Goal: Register for event/course: Sign up to attend an event or enroll in a course

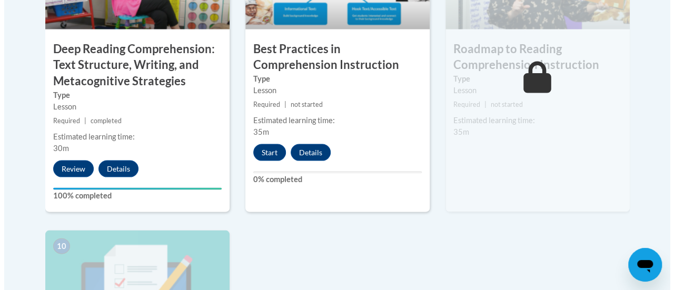
scroll to position [1008, 0]
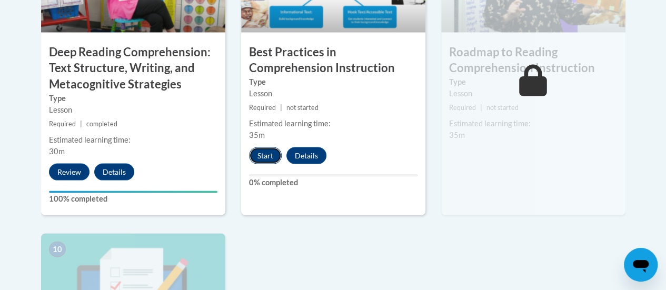
click at [264, 154] on button "Start" at bounding box center [265, 155] width 33 height 17
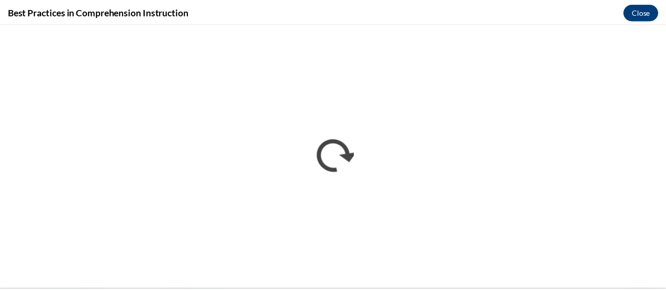
scroll to position [0, 0]
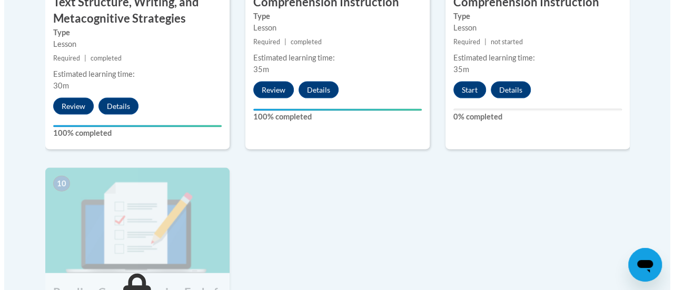
scroll to position [1074, 0]
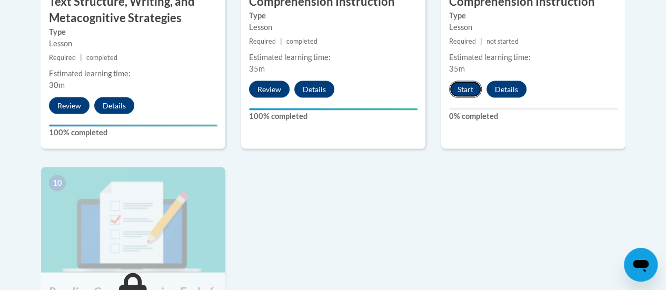
click at [466, 85] on button "Start" at bounding box center [465, 89] width 33 height 17
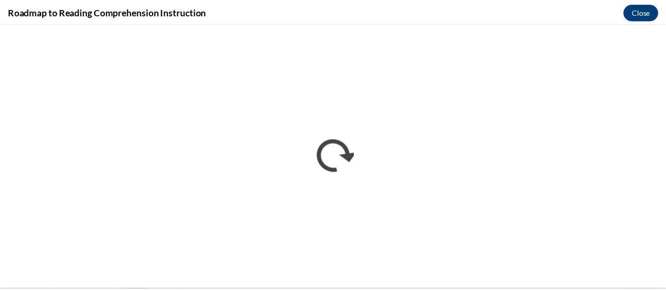
scroll to position [0, 0]
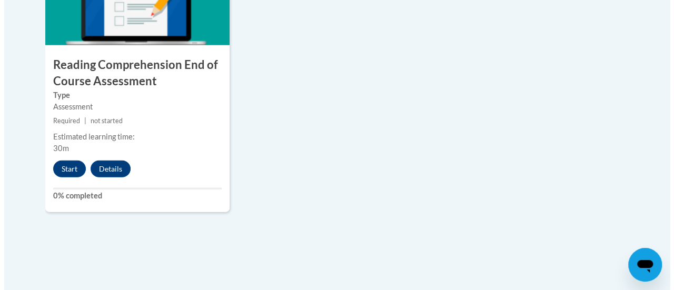
scroll to position [1295, 0]
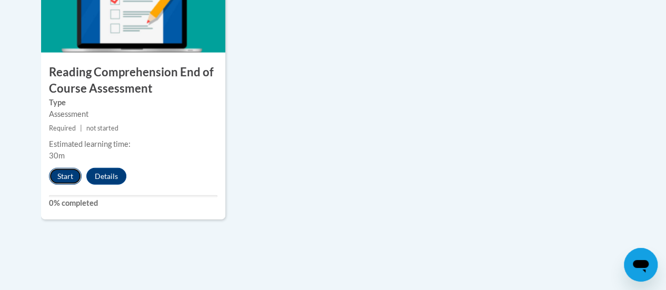
click at [60, 176] on button "Start" at bounding box center [65, 176] width 33 height 17
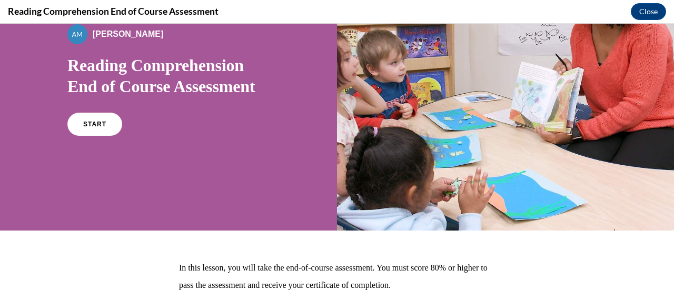
scroll to position [85, 0]
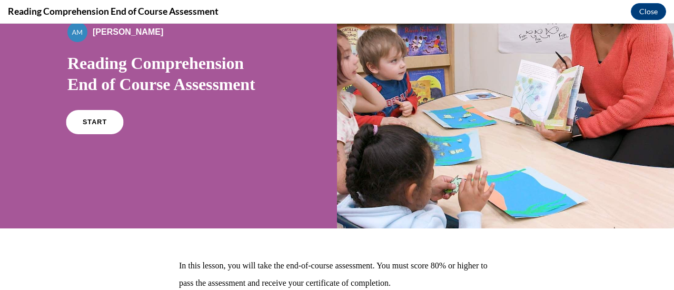
click at [105, 124] on link "START" at bounding box center [94, 122] width 57 height 24
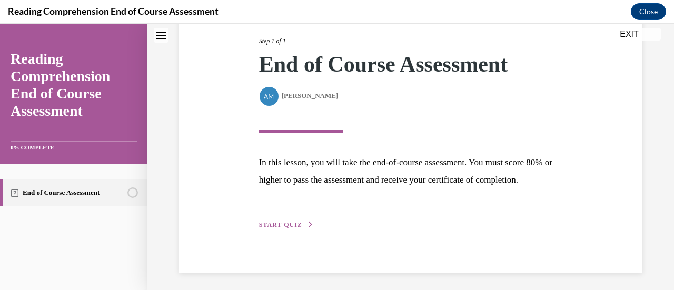
scroll to position [154, 0]
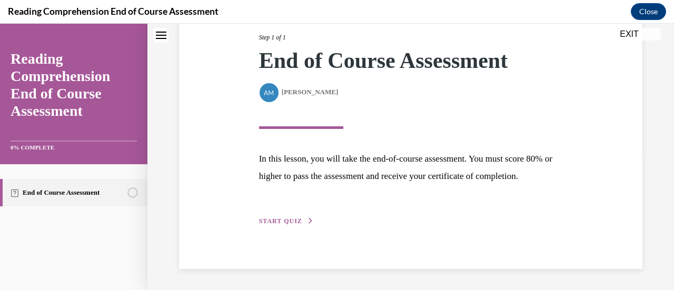
click at [277, 226] on button "START QUIZ" at bounding box center [286, 220] width 55 height 9
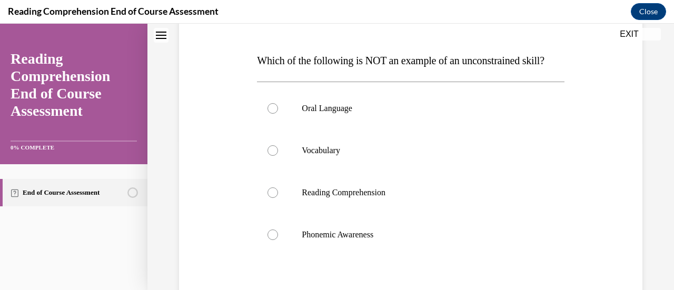
scroll to position [142, 0]
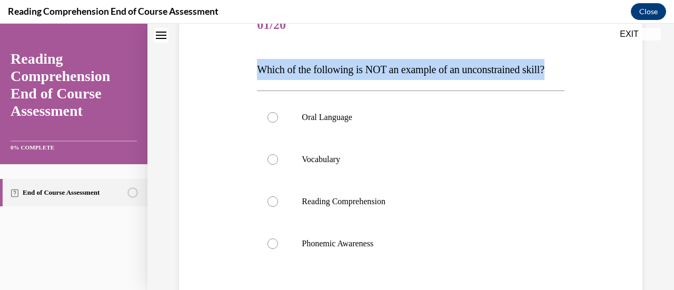
drag, startPoint x: 255, startPoint y: 72, endPoint x: 288, endPoint y: 94, distance: 39.4
click at [288, 80] on p "Which of the following is NOT an example of an unconstrained skill?" at bounding box center [410, 69] width 307 height 21
copy span "Which of the following is NOT an example of an unconstrained skill?"
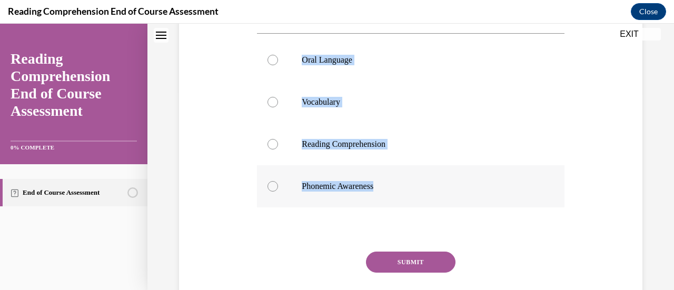
drag, startPoint x: 302, startPoint y: 82, endPoint x: 386, endPoint y: 209, distance: 152.4
click at [386, 208] on div "Oral Language Vocabulary Reading Comprehension Phonemic Awareness" at bounding box center [410, 123] width 307 height 169
copy div "Oral Language Vocabulary Reading Comprehension Phonemic Awareness"
click at [275, 208] on label "Phonemic Awareness" at bounding box center [410, 186] width 307 height 42
click at [275, 192] on input "Phonemic Awareness" at bounding box center [273, 186] width 11 height 11
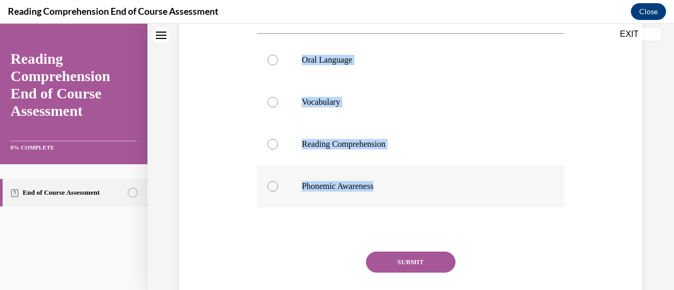
radio input "true"
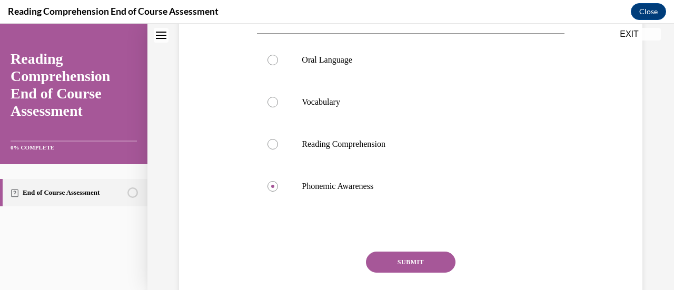
click at [393, 273] on button "SUBMIT" at bounding box center [411, 262] width 90 height 21
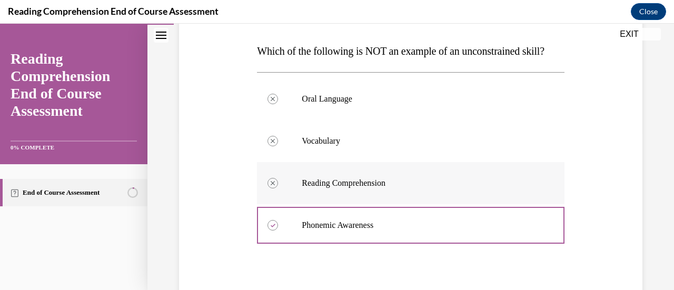
scroll to position [161, 0]
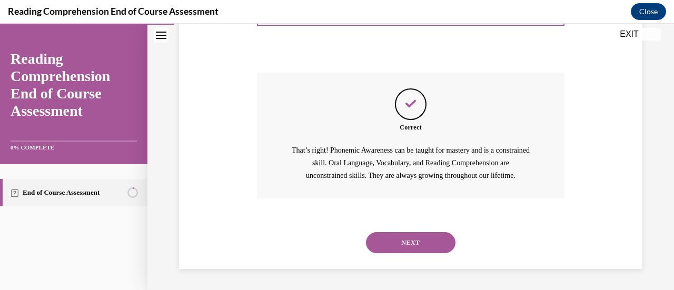
click at [419, 245] on button "NEXT" at bounding box center [411, 242] width 90 height 21
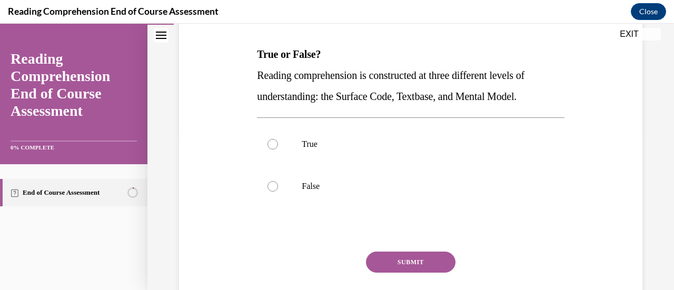
scroll to position [157, 0]
drag, startPoint x: 257, startPoint y: 56, endPoint x: 548, endPoint y: 97, distance: 293.5
click at [548, 97] on div "True or False? Reading comprehension is constructed at three different levels o…" at bounding box center [410, 74] width 307 height 63
copy div "True or False? Reading comprehension is constructed at three different levels o…"
click at [329, 139] on p "True" at bounding box center [420, 144] width 236 height 11
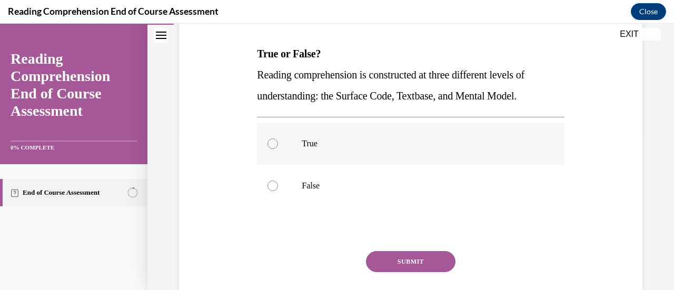
click at [278, 139] on input "True" at bounding box center [273, 144] width 11 height 11
radio input "true"
click at [381, 256] on button "SUBMIT" at bounding box center [411, 261] width 90 height 21
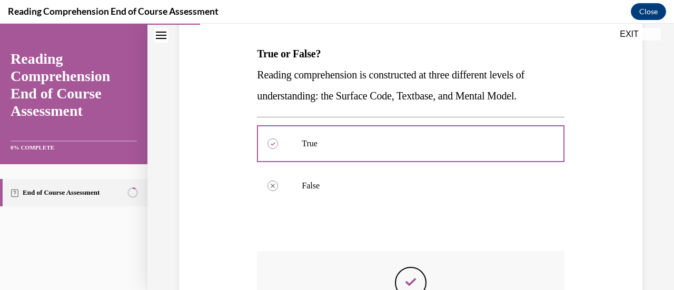
scroll to position [335, 0]
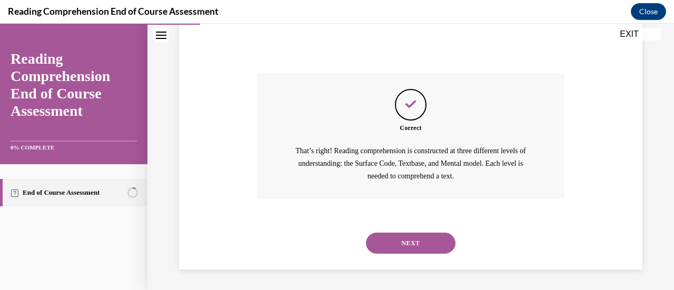
click at [383, 247] on button "NEXT" at bounding box center [411, 243] width 90 height 21
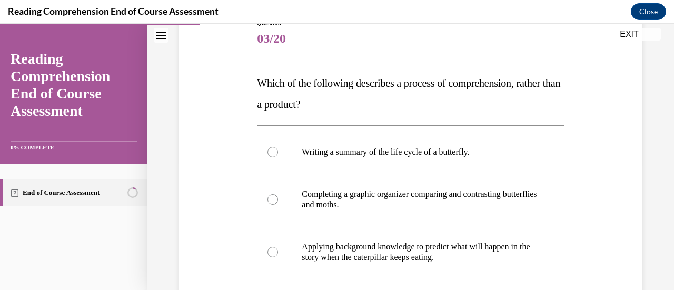
scroll to position [135, 0]
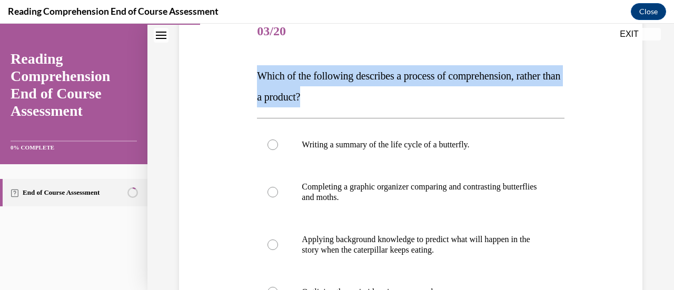
drag, startPoint x: 254, startPoint y: 75, endPoint x: 359, endPoint y: 93, distance: 106.3
click at [359, 93] on div "Question 03/20 Which of the following describes a process of comprehension, rat…" at bounding box center [410, 219] width 312 height 449
copy span "Which of the following describes a process of comprehension, rather than a prod…"
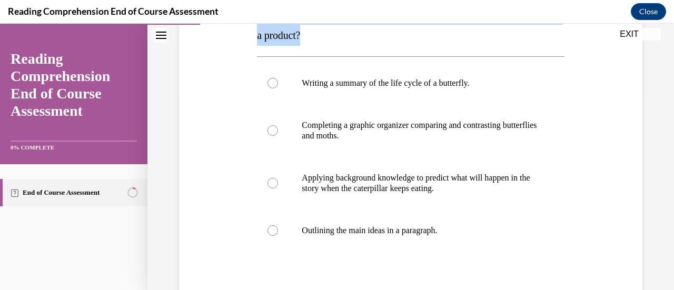
scroll to position [202, 0]
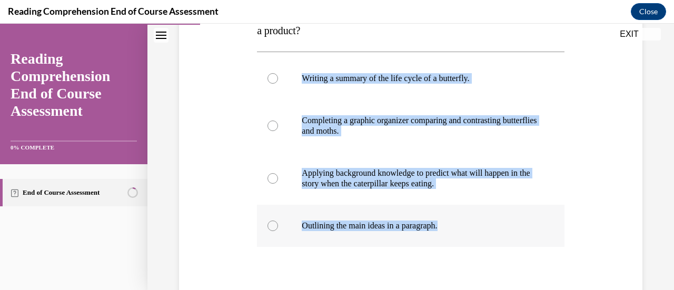
drag, startPoint x: 302, startPoint y: 81, endPoint x: 459, endPoint y: 224, distance: 212.9
click at [459, 224] on div "Writing a summary of the life cycle of a butterfly. Completing a graphic organi…" at bounding box center [410, 152] width 307 height 190
copy div "Writing a summary of the life cycle of a butterfly. Completing a graphic organi…"
click at [329, 173] on p "Applying background knowledge to predict what will happen in the story when the…" at bounding box center [420, 178] width 236 height 21
click at [278, 173] on input "Applying background knowledge to predict what will happen in the story when the…" at bounding box center [273, 178] width 11 height 11
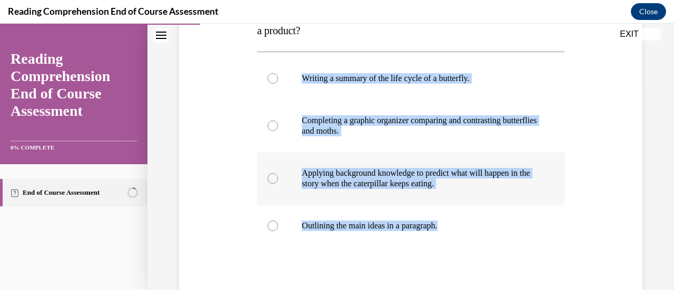
radio input "true"
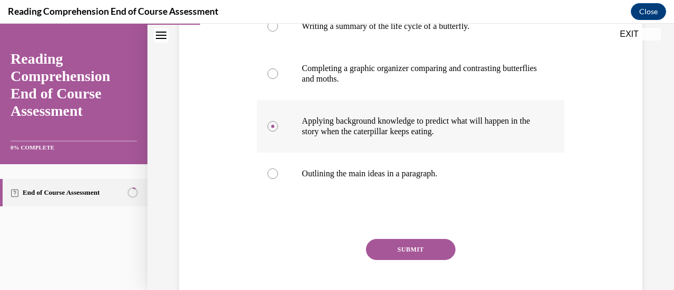
scroll to position [259, 0]
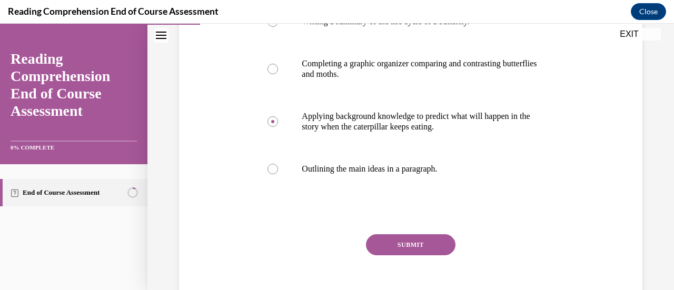
click at [398, 256] on div "SUBMIT NEXT" at bounding box center [410, 277] width 307 height 86
click at [400, 248] on button "SUBMIT" at bounding box center [411, 244] width 90 height 21
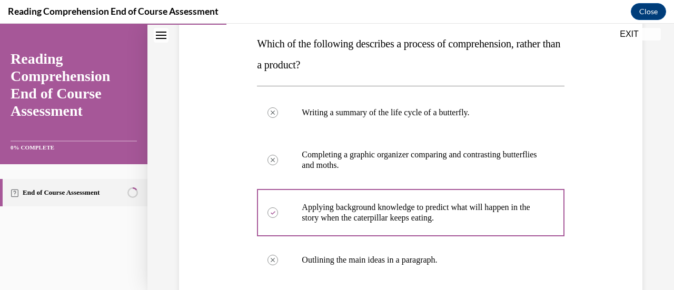
scroll to position [167, 0]
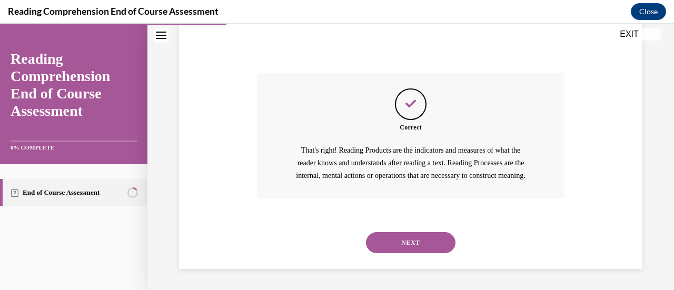
click at [438, 252] on button "NEXT" at bounding box center [411, 242] width 90 height 21
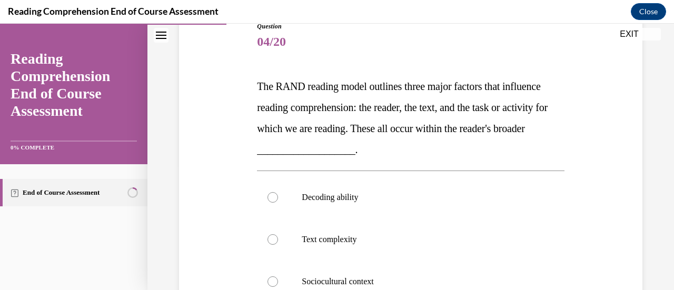
scroll to position [124, 0]
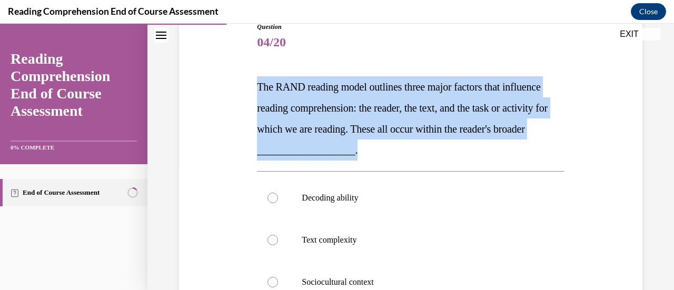
drag, startPoint x: 257, startPoint y: 85, endPoint x: 466, endPoint y: 146, distance: 217.3
click at [466, 146] on p "The RAND reading model outlines three major factors that influence reading comp…" at bounding box center [410, 118] width 307 height 84
copy span "The RAND reading model outlines three major factors that influence reading comp…"
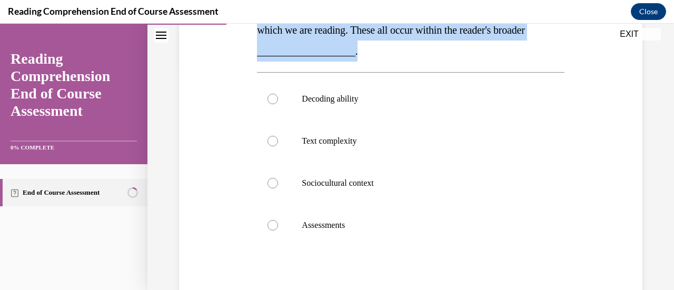
scroll to position [227, 0]
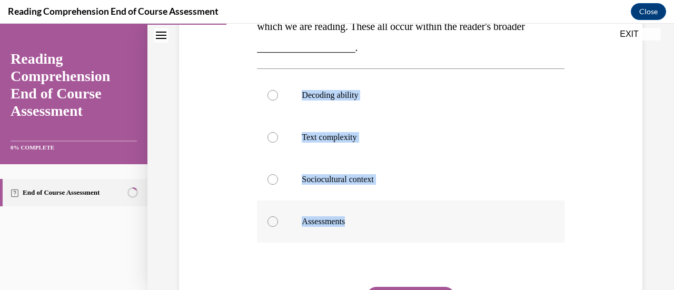
drag, startPoint x: 300, startPoint y: 96, endPoint x: 391, endPoint y: 222, distance: 155.0
click at [391, 222] on div "Decoding ability Text complexity Sociocultural context Assessments" at bounding box center [410, 158] width 307 height 169
copy div "Decoding ability Text complexity Sociocultural context Assessments"
click at [324, 184] on p "Sociocultural context" at bounding box center [420, 179] width 236 height 11
click at [278, 184] on input "Sociocultural context" at bounding box center [273, 179] width 11 height 11
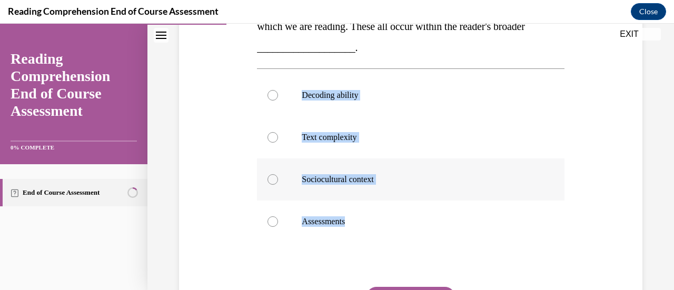
radio input "true"
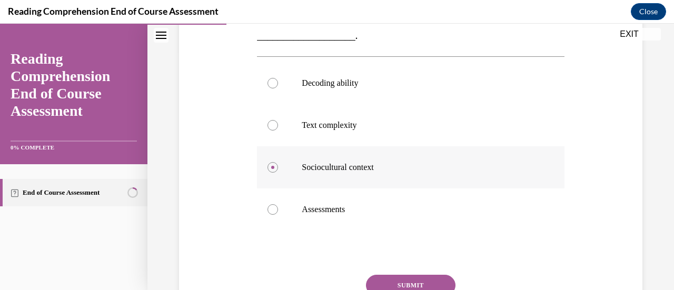
scroll to position [241, 0]
click at [388, 284] on button "SUBMIT" at bounding box center [411, 283] width 90 height 21
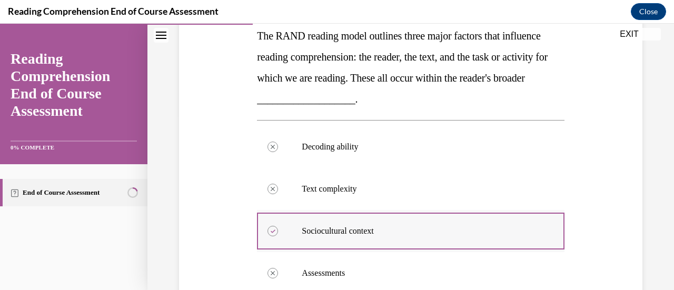
scroll to position [428, 0]
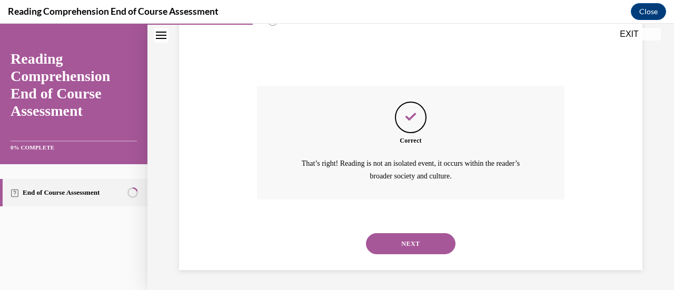
click at [408, 250] on button "NEXT" at bounding box center [411, 243] width 90 height 21
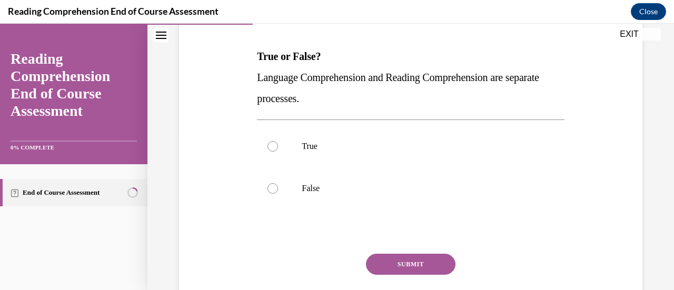
scroll to position [155, 0]
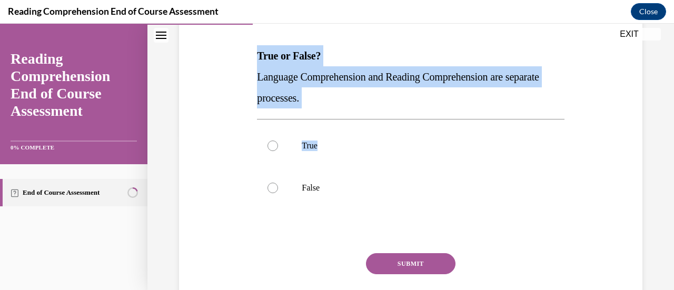
drag, startPoint x: 254, startPoint y: 54, endPoint x: 349, endPoint y: 110, distance: 109.6
click at [349, 110] on div "Question 05/20 True or False? Language Comprehension and Reading Comprehension …" at bounding box center [410, 157] width 312 height 364
click at [349, 110] on div "Question 05/20 True or False? Language Comprehension and Reading Comprehension …" at bounding box center [410, 165] width 307 height 349
drag, startPoint x: 321, startPoint y: 95, endPoint x: 251, endPoint y: 55, distance: 81.1
click at [251, 55] on div "Question 05/20 True or False? Language Comprehension and Reading Comprehension …" at bounding box center [410, 149] width 469 height 380
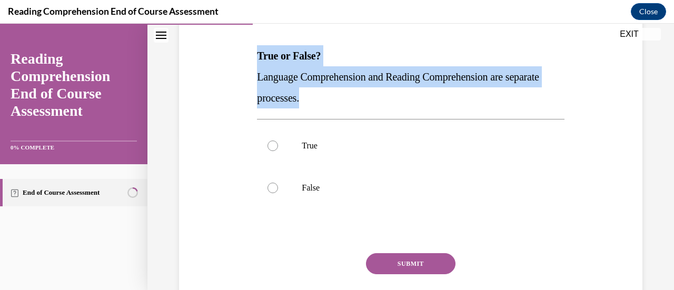
copy div "True or False? Language Comprehension and Reading Comprehension are separate pr…"
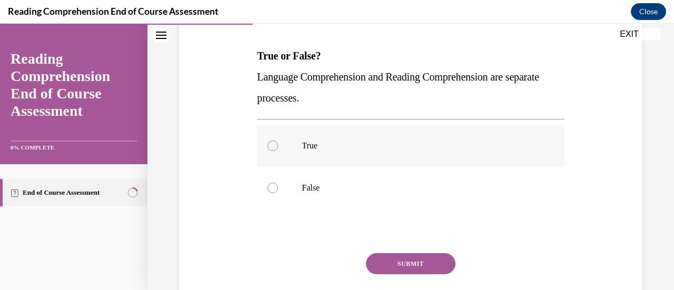
click at [329, 145] on p "True" at bounding box center [420, 146] width 236 height 11
click at [278, 145] on input "True" at bounding box center [273, 146] width 11 height 11
radio input "true"
click at [398, 262] on button "SUBMIT" at bounding box center [411, 263] width 90 height 21
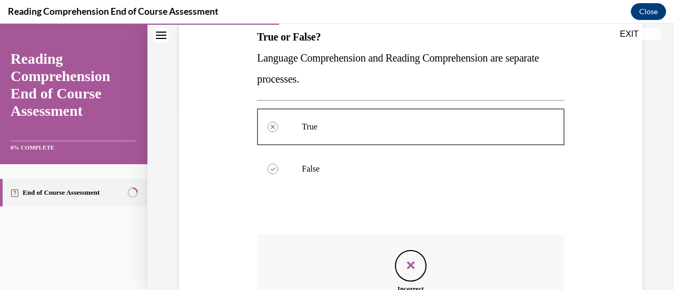
scroll to position [311, 0]
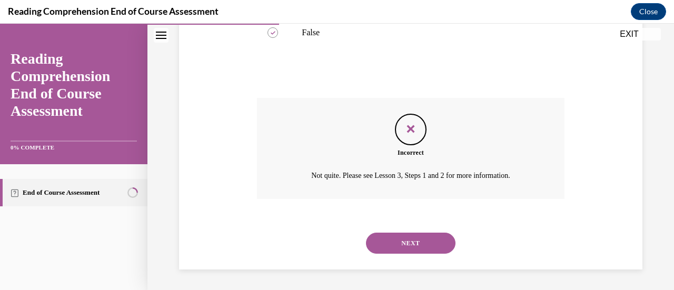
click at [417, 243] on button "NEXT" at bounding box center [411, 243] width 90 height 21
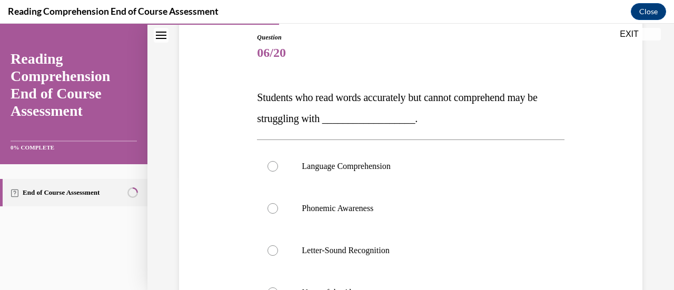
scroll to position [114, 0]
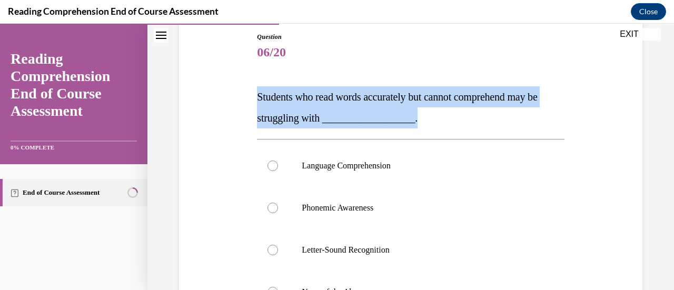
drag, startPoint x: 258, startPoint y: 98, endPoint x: 433, endPoint y: 115, distance: 175.7
click at [433, 115] on div "Question 06/20 Students who read words accurately but cannot comprehend may be …" at bounding box center [410, 230] width 312 height 428
copy span "Students who read words accurately but cannot comprehend may be struggling with…"
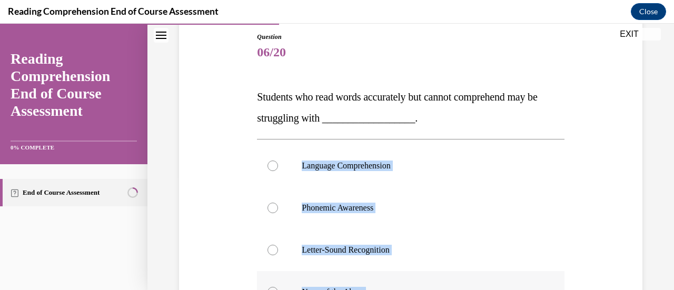
scroll to position [116, 0]
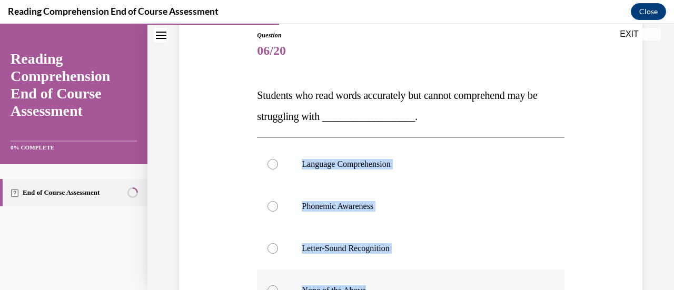
drag, startPoint x: 299, startPoint y: 165, endPoint x: 420, endPoint y: 279, distance: 166.5
click at [420, 279] on div "Language Comprehension Phonemic Awareness Letter-Sound Recognition None of the …" at bounding box center [410, 227] width 307 height 169
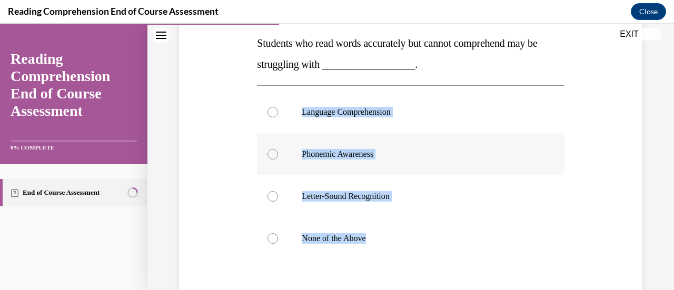
scroll to position [170, 0]
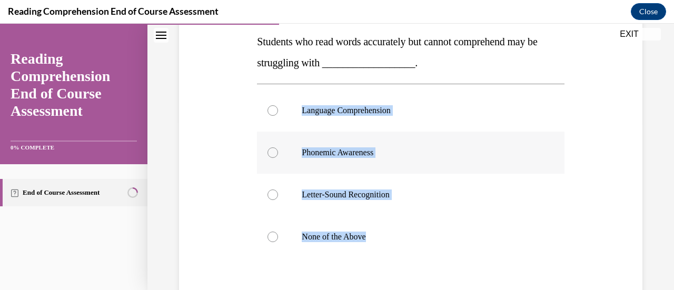
copy div "Language Comprehension Phonemic Awareness Letter-Sound Recognition None of the …"
click at [310, 119] on label "Language Comprehension" at bounding box center [410, 111] width 307 height 42
click at [278, 116] on input "Language Comprehension" at bounding box center [273, 110] width 11 height 11
radio input "true"
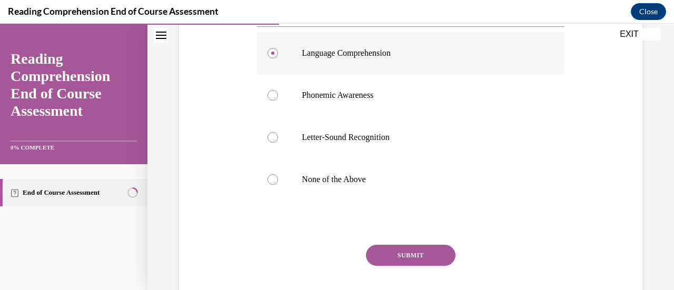
scroll to position [229, 0]
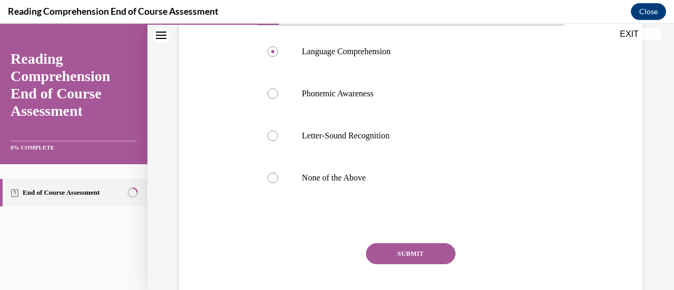
click at [389, 249] on button "SUBMIT" at bounding box center [411, 253] width 90 height 21
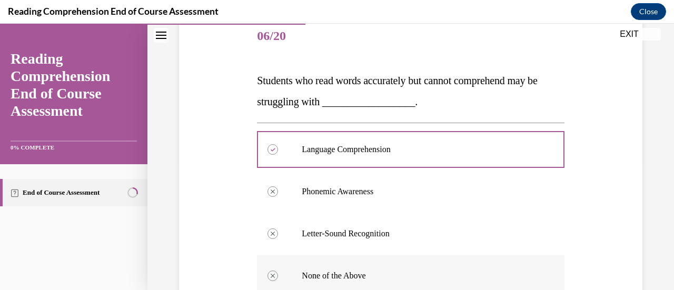
scroll to position [129, 0]
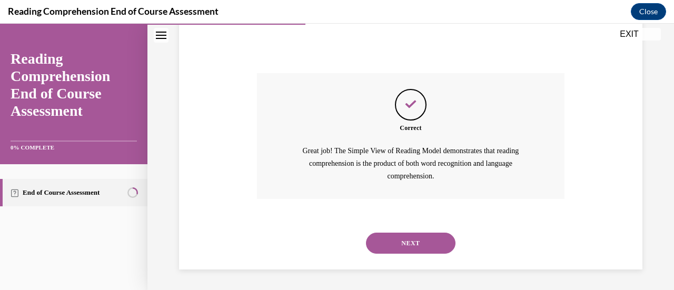
click at [423, 237] on button "NEXT" at bounding box center [411, 243] width 90 height 21
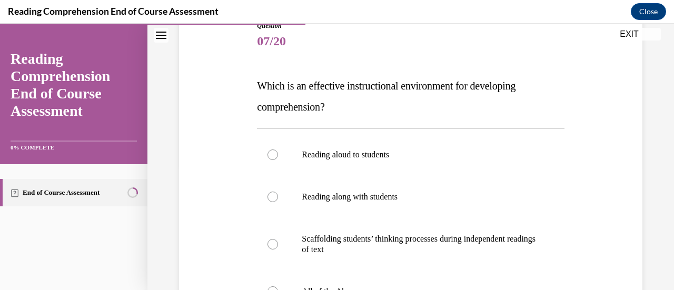
scroll to position [126, 0]
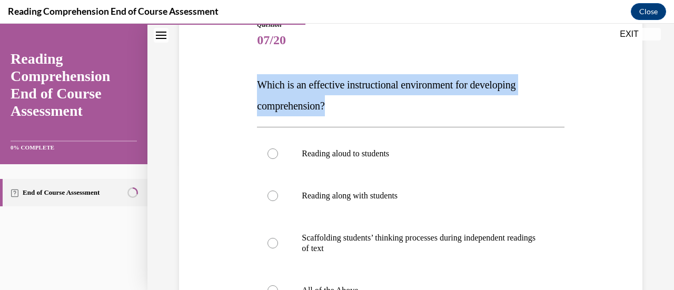
drag, startPoint x: 253, startPoint y: 86, endPoint x: 329, endPoint y: 111, distance: 79.3
click at [329, 111] on div "Question 07/20 Which is an effective instructional environment for developing c…" at bounding box center [410, 223] width 312 height 438
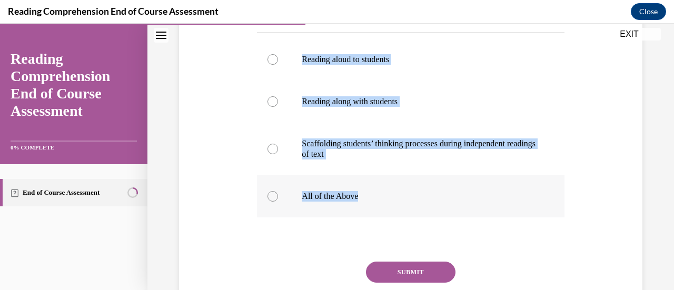
drag, startPoint x: 301, startPoint y: 60, endPoint x: 428, endPoint y: 186, distance: 179.1
click at [428, 186] on div "Reading aloud to students Reading along with students Scaffolding students’ thi…" at bounding box center [410, 127] width 307 height 179
click at [340, 203] on label "All of the Above" at bounding box center [410, 196] width 307 height 42
click at [278, 202] on input "All of the Above" at bounding box center [273, 196] width 11 height 11
radio input "true"
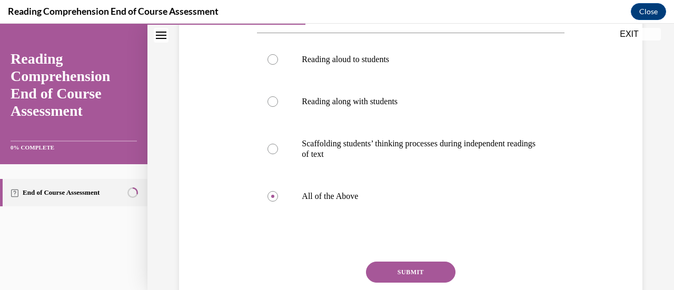
click at [396, 270] on button "SUBMIT" at bounding box center [411, 272] width 90 height 21
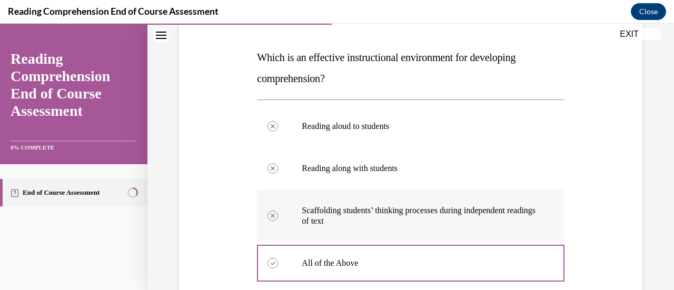
scroll to position [155, 0]
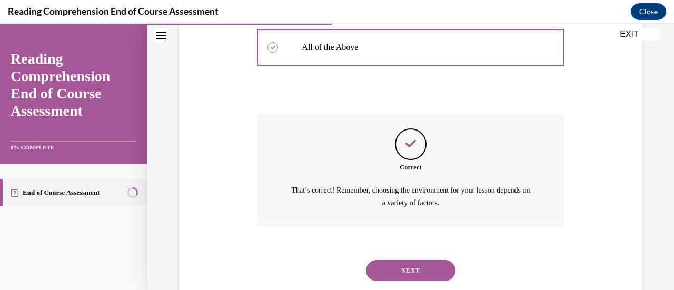
click at [420, 268] on button "NEXT" at bounding box center [411, 270] width 90 height 21
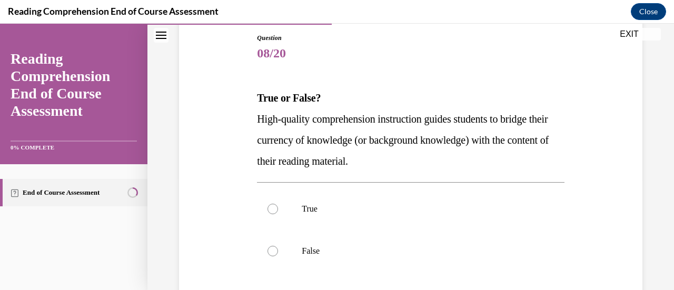
scroll to position [119, 0]
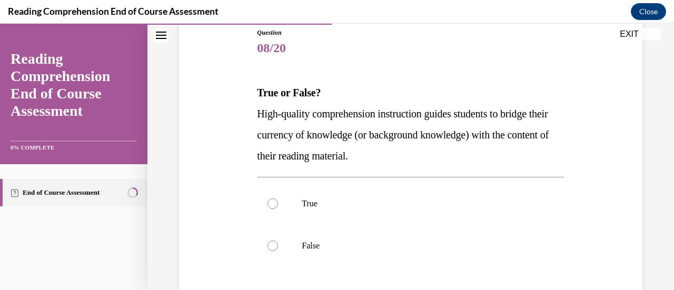
drag, startPoint x: 253, startPoint y: 94, endPoint x: 407, endPoint y: 160, distance: 167.6
click at [407, 160] on div "Question 08/20 True or False? High-quality comprehension instruction guides stu…" at bounding box center [410, 196] width 469 height 401
click at [314, 207] on p "True" at bounding box center [420, 204] width 236 height 11
click at [278, 207] on input "True" at bounding box center [273, 204] width 11 height 11
radio input "true"
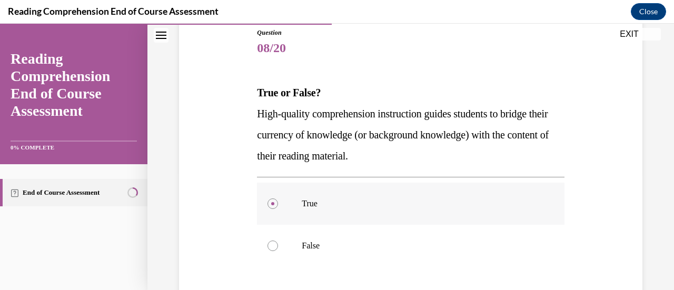
scroll to position [173, 0]
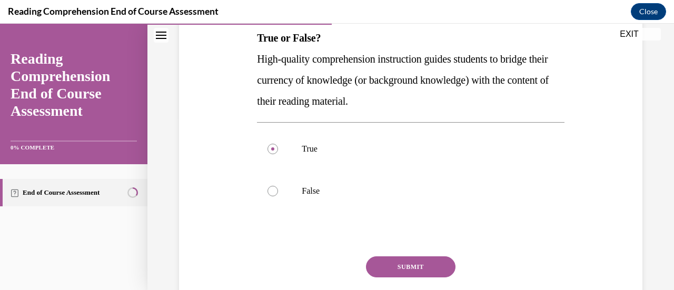
click at [389, 265] on button "SUBMIT" at bounding box center [411, 266] width 90 height 21
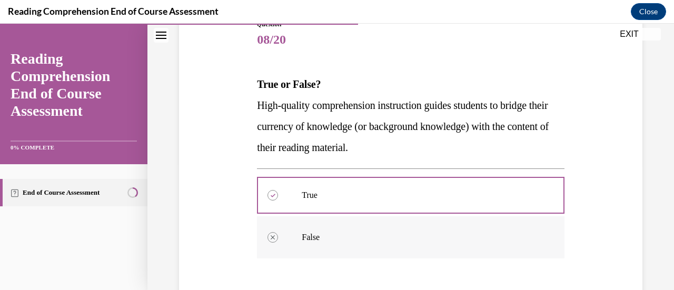
scroll to position [126, 0]
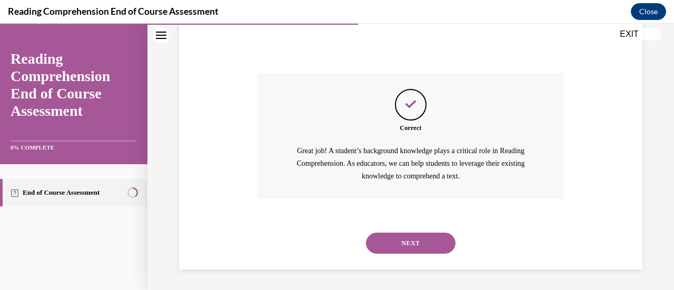
click at [398, 252] on button "NEXT" at bounding box center [411, 243] width 90 height 21
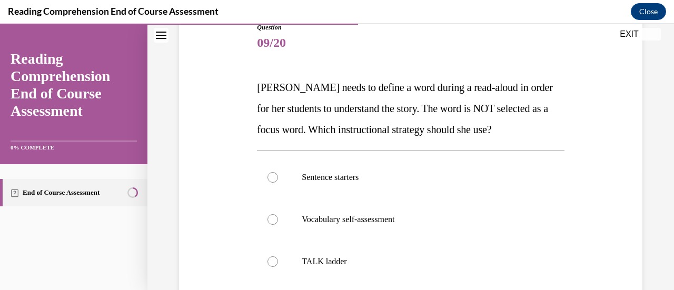
scroll to position [127, 0]
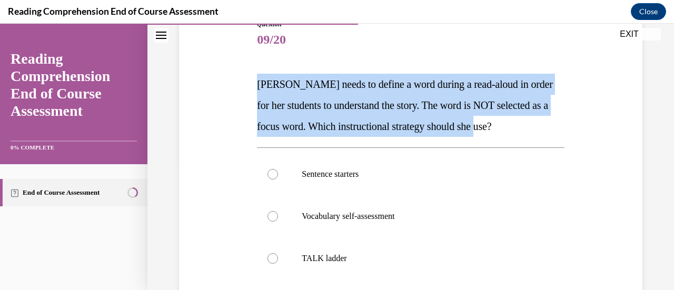
drag, startPoint x: 255, startPoint y: 86, endPoint x: 522, endPoint y: 136, distance: 271.7
click at [522, 136] on div "Question 09/20 Mrs. Ivie needs to define a word during a read-aloud in order fo…" at bounding box center [410, 228] width 312 height 449
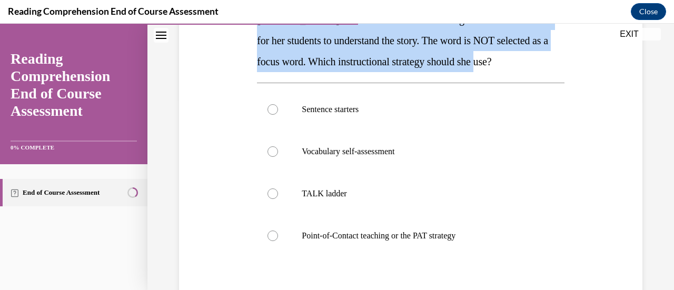
scroll to position [201, 0]
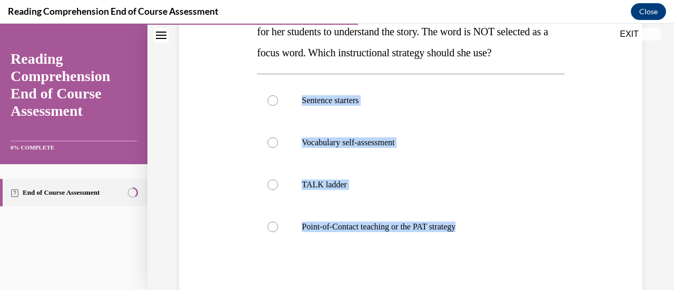
drag, startPoint x: 299, startPoint y: 104, endPoint x: 471, endPoint y: 271, distance: 239.5
click at [471, 271] on div "Question 09/20 Mrs. Ivie needs to define a word during a read-aloud in order fo…" at bounding box center [410, 162] width 307 height 433
click at [326, 229] on p "Point-of-Contact teaching or the PAT strategy" at bounding box center [420, 227] width 236 height 11
click at [278, 229] on input "Point-of-Contact teaching or the PAT strategy" at bounding box center [273, 227] width 11 height 11
radio input "true"
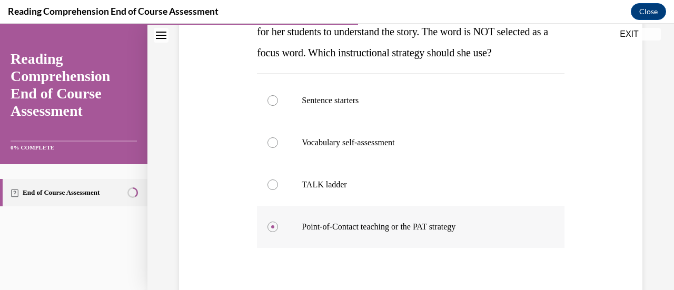
scroll to position [278, 0]
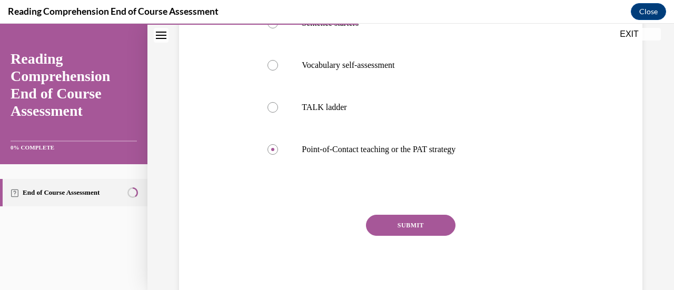
click at [399, 231] on button "SUBMIT" at bounding box center [411, 225] width 90 height 21
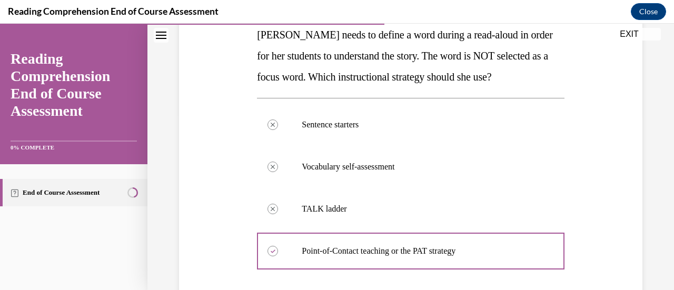
scroll to position [173, 0]
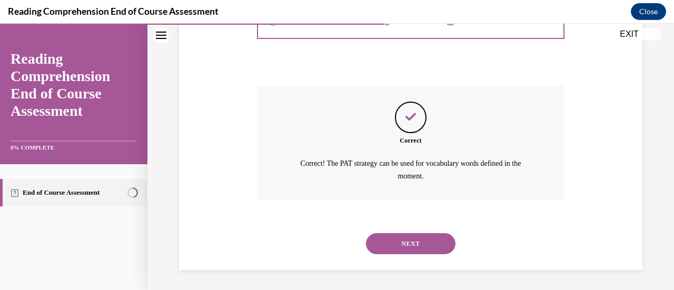
click at [401, 246] on button "NEXT" at bounding box center [411, 243] width 90 height 21
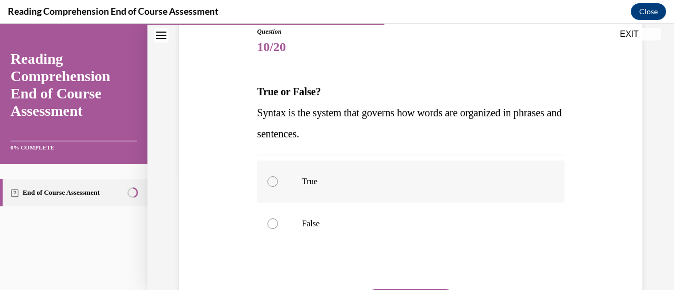
scroll to position [121, 0]
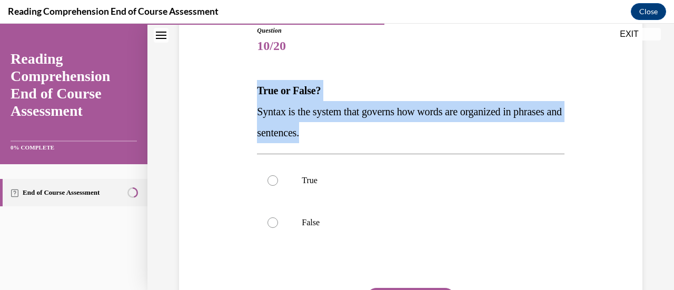
drag, startPoint x: 361, startPoint y: 134, endPoint x: 246, endPoint y: 87, distance: 123.5
click at [246, 87] on div "Question 10/20 True or False? Syntax is the system that governs how words are o…" at bounding box center [410, 184] width 469 height 380
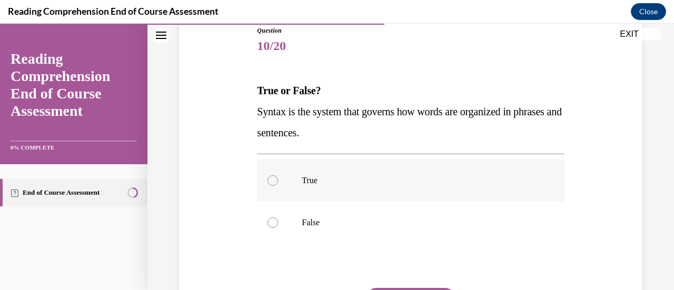
click at [311, 184] on p "True" at bounding box center [420, 180] width 236 height 11
click at [278, 184] on input "True" at bounding box center [273, 180] width 11 height 11
radio input "true"
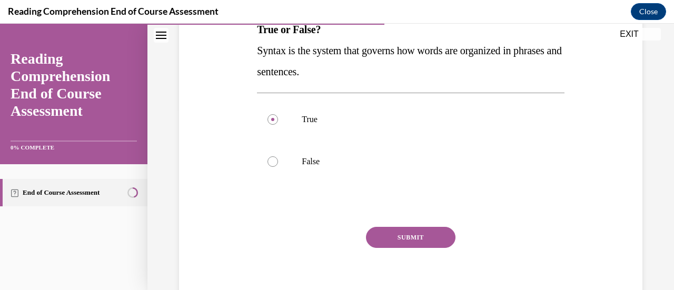
scroll to position [182, 0]
click at [385, 232] on button "SUBMIT" at bounding box center [411, 236] width 90 height 21
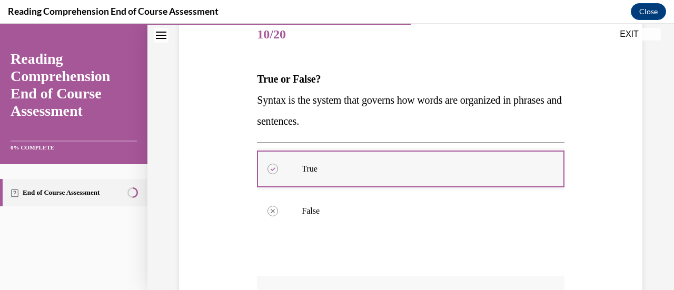
scroll to position [129, 0]
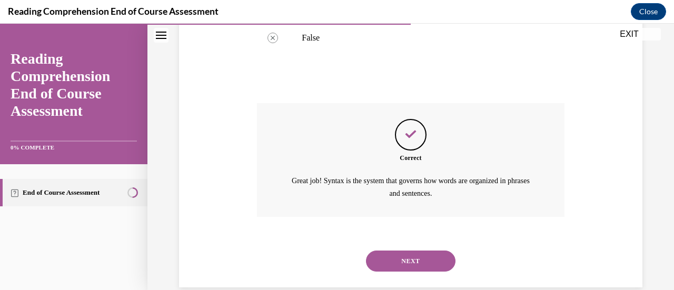
click at [410, 267] on button "NEXT" at bounding box center [411, 261] width 90 height 21
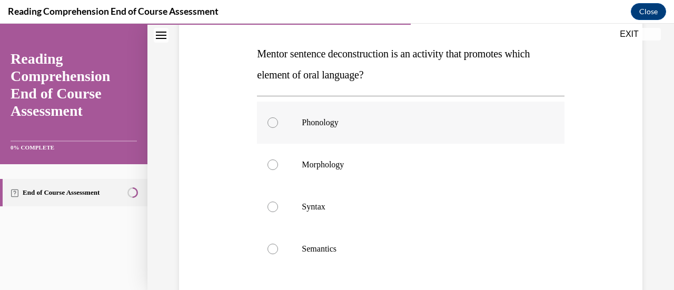
scroll to position [159, 0]
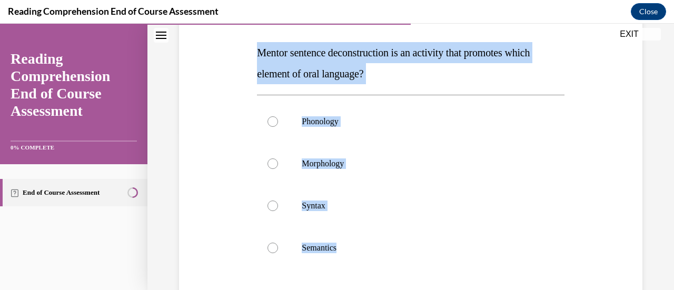
drag, startPoint x: 261, startPoint y: 52, endPoint x: 418, endPoint y: 270, distance: 268.3
click at [418, 270] on div "Question 11/20 Mentor sentence deconstruction is an activity that promotes whic…" at bounding box center [410, 177] width 469 height 443
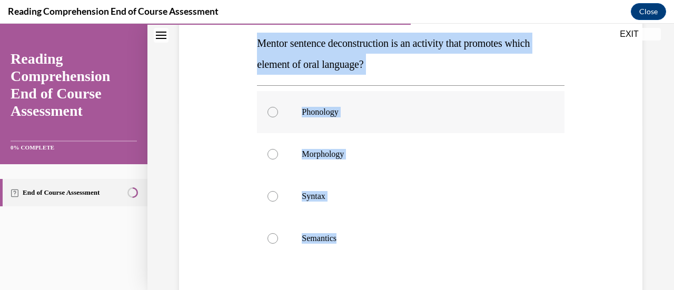
scroll to position [163, 0]
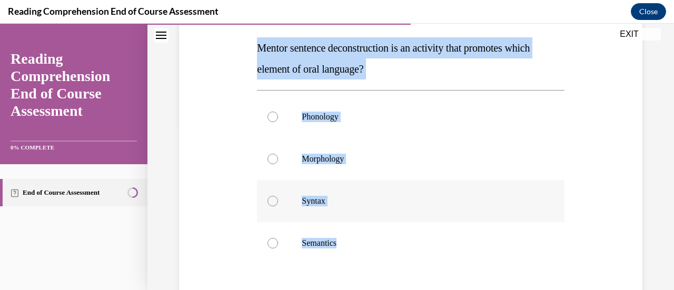
click at [320, 213] on label "Syntax" at bounding box center [410, 201] width 307 height 42
click at [278, 206] on input "Syntax" at bounding box center [273, 201] width 11 height 11
radio input "true"
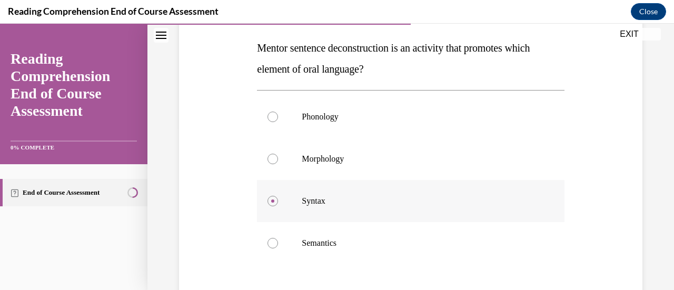
scroll to position [201, 0]
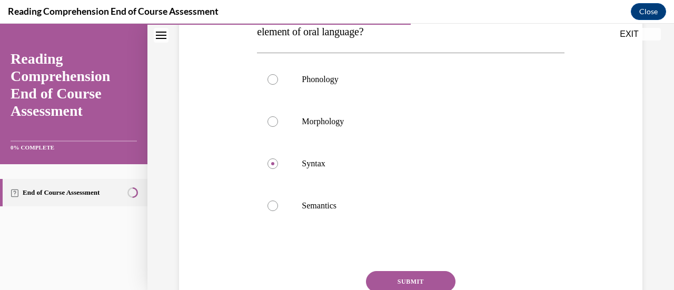
click at [386, 278] on button "SUBMIT" at bounding box center [411, 281] width 90 height 21
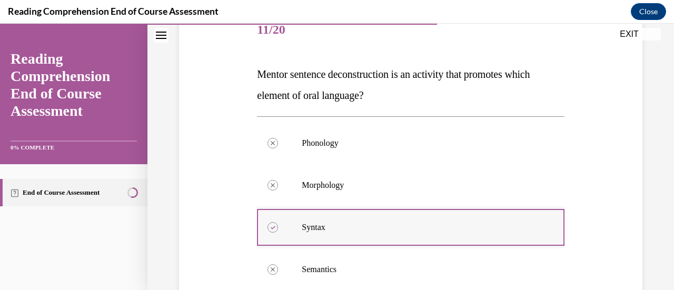
scroll to position [134, 0]
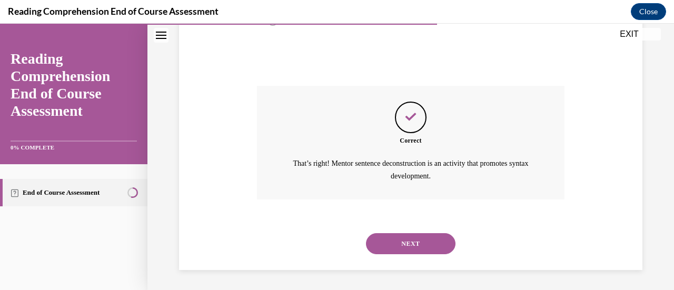
click at [408, 245] on button "NEXT" at bounding box center [411, 243] width 90 height 21
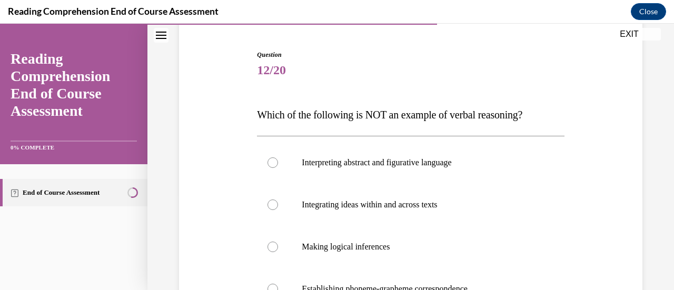
scroll to position [121, 0]
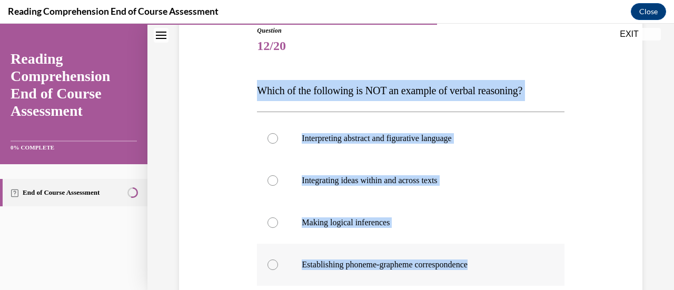
drag, startPoint x: 256, startPoint y: 93, endPoint x: 510, endPoint y: 274, distance: 312.2
click at [510, 274] on div "Question 12/20 Which of the following is NOT an example of verbal reasoning? In…" at bounding box center [410, 221] width 307 height 391
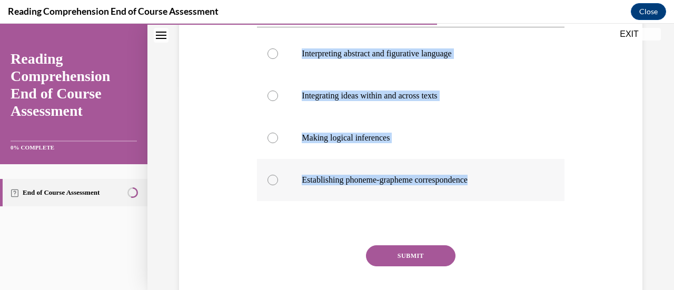
scroll to position [206, 0]
click at [351, 179] on p "Establishing phoneme-grapheme correspondence" at bounding box center [420, 179] width 236 height 11
click at [278, 179] on input "Establishing phoneme-grapheme correspondence" at bounding box center [273, 179] width 11 height 11
radio input "true"
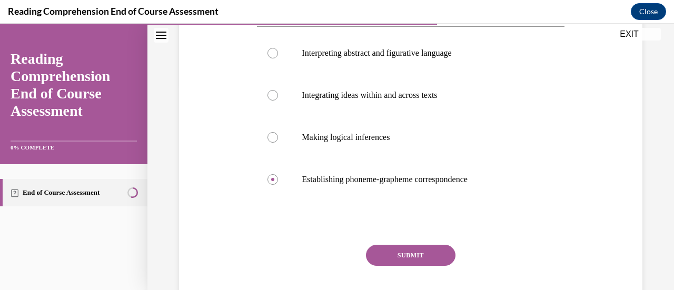
click at [388, 258] on button "SUBMIT" at bounding box center [411, 255] width 90 height 21
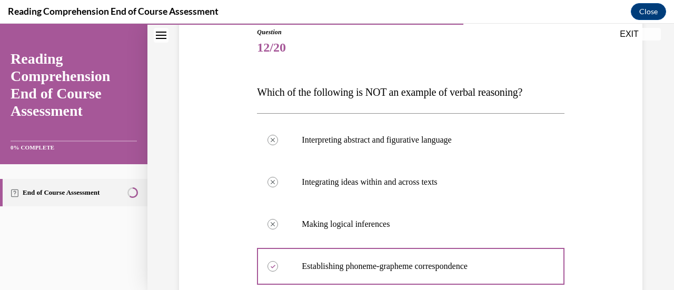
scroll to position [115, 0]
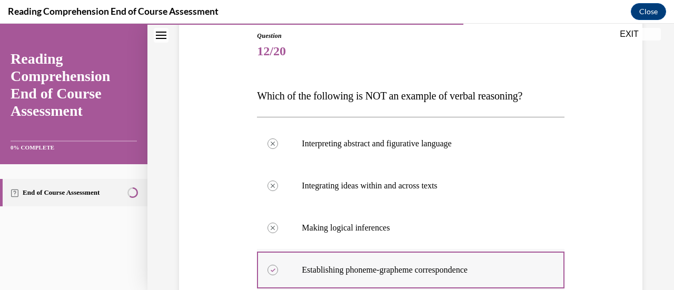
click at [519, 266] on p "Establishing phoneme-grapheme correspondence" at bounding box center [420, 270] width 236 height 11
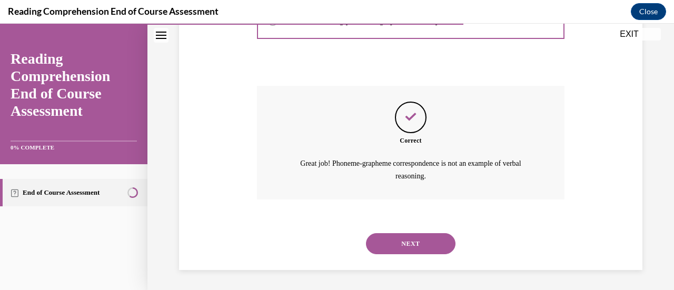
click at [421, 247] on button "NEXT" at bounding box center [411, 243] width 90 height 21
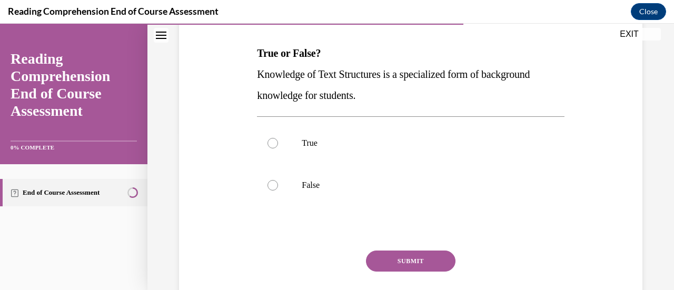
scroll to position [161, 0]
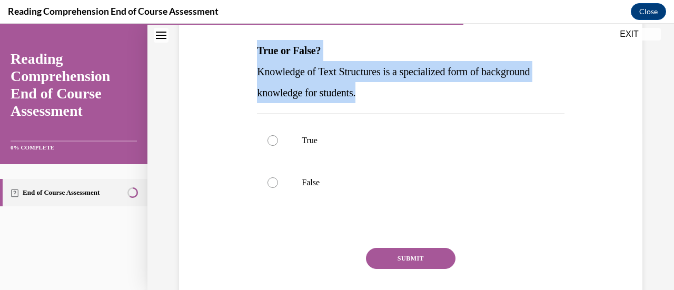
drag, startPoint x: 371, startPoint y: 90, endPoint x: 257, endPoint y: 47, distance: 121.5
click at [257, 47] on div "True or False? Knowledge of Text Structures is a specialized form of background…" at bounding box center [410, 71] width 307 height 63
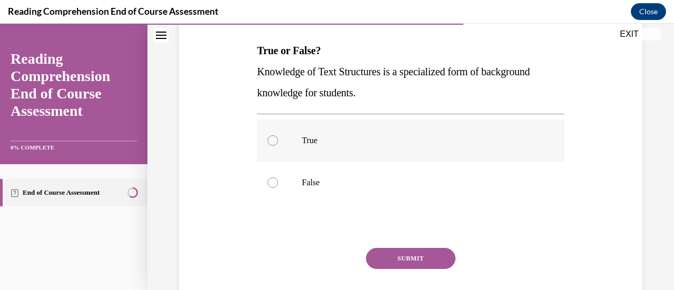
click at [302, 145] on p "True" at bounding box center [420, 140] width 236 height 11
click at [278, 145] on input "True" at bounding box center [273, 140] width 11 height 11
radio input "true"
click at [411, 263] on button "SUBMIT" at bounding box center [411, 258] width 90 height 21
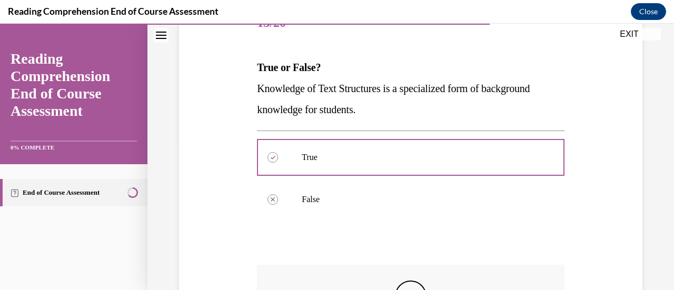
scroll to position [143, 0]
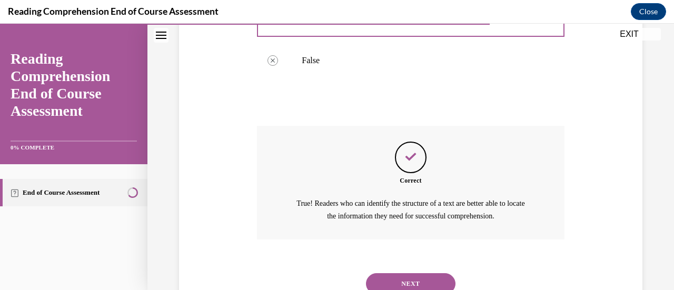
click at [412, 287] on button "NEXT" at bounding box center [411, 283] width 90 height 21
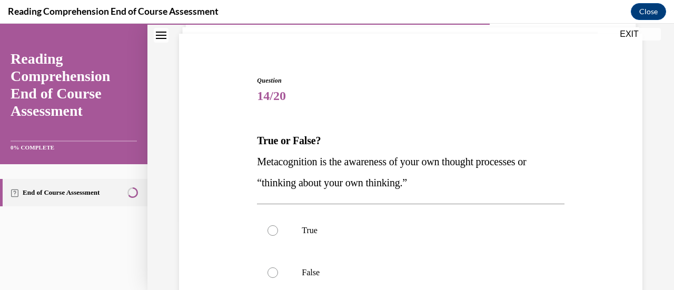
scroll to position [70, 0]
drag, startPoint x: 424, startPoint y: 183, endPoint x: 252, endPoint y: 125, distance: 182.4
drag, startPoint x: 252, startPoint y: 125, endPoint x: 529, endPoint y: 106, distance: 277.7
click at [529, 106] on span "14/20" at bounding box center [410, 96] width 307 height 21
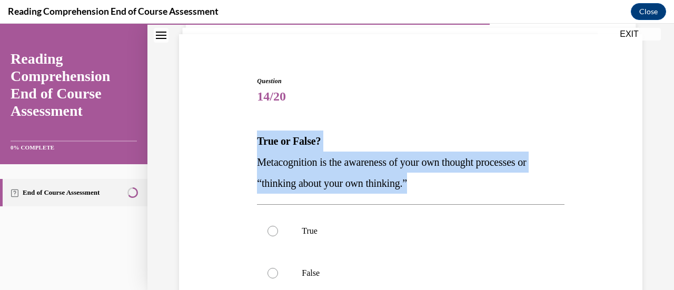
drag, startPoint x: 420, startPoint y: 183, endPoint x: 251, endPoint y: 135, distance: 176.2
click at [251, 135] on div "Question 14/20 True or False? Metacognition is the awareness of your own though…" at bounding box center [410, 235] width 469 height 380
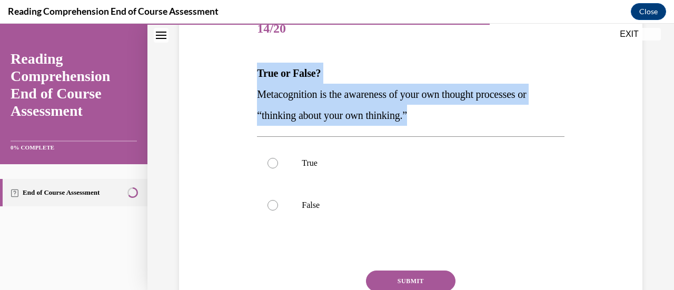
scroll to position [139, 0]
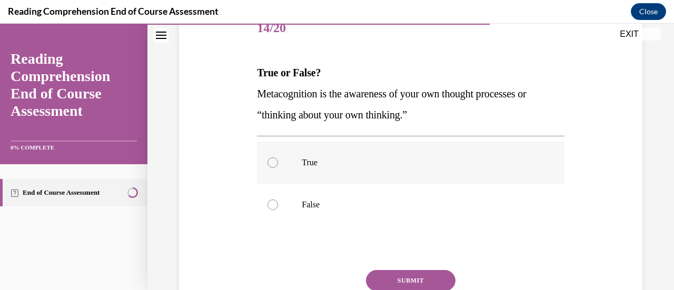
click at [333, 145] on label "True" at bounding box center [410, 163] width 307 height 42
click at [278, 157] on input "True" at bounding box center [273, 162] width 11 height 11
radio input "true"
click at [399, 288] on button "SUBMIT" at bounding box center [411, 280] width 90 height 21
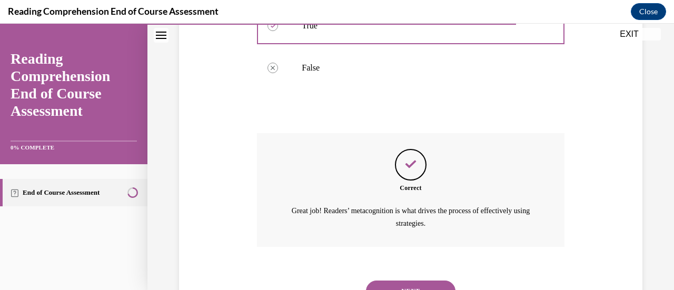
scroll to position [277, 0]
click at [418, 283] on button "NEXT" at bounding box center [411, 290] width 90 height 21
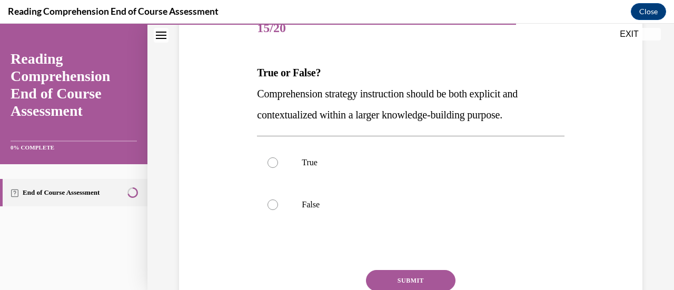
scroll to position [139, 0]
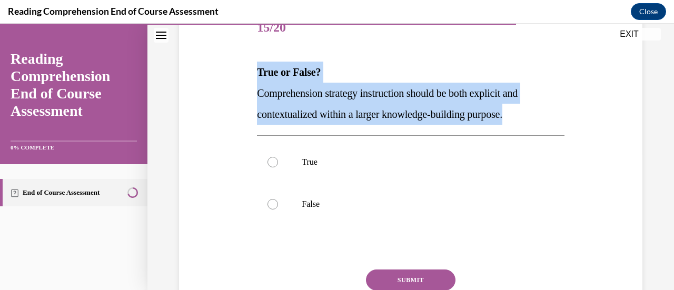
drag, startPoint x: 525, startPoint y: 114, endPoint x: 245, endPoint y: 65, distance: 283.8
click at [245, 65] on div "Question 15/20 True or False? Comprehension strategy instruction should be both…" at bounding box center [410, 166] width 469 height 380
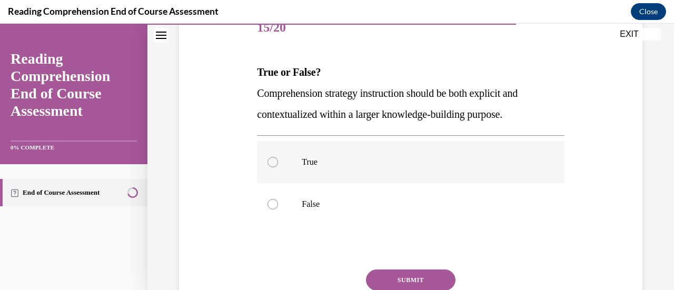
click at [387, 180] on label "True" at bounding box center [410, 162] width 307 height 42
click at [278, 167] on input "True" at bounding box center [273, 162] width 11 height 11
radio input "true"
click at [416, 280] on button "SUBMIT" at bounding box center [411, 280] width 90 height 21
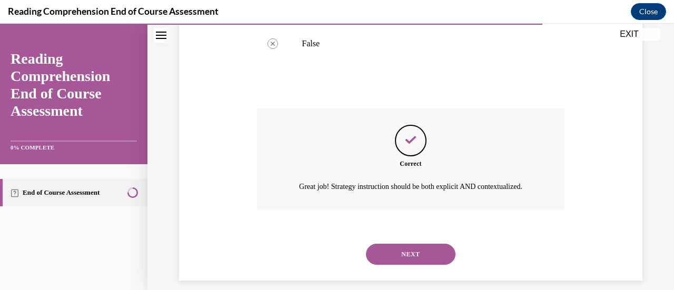
click at [417, 265] on button "NEXT" at bounding box center [411, 254] width 90 height 21
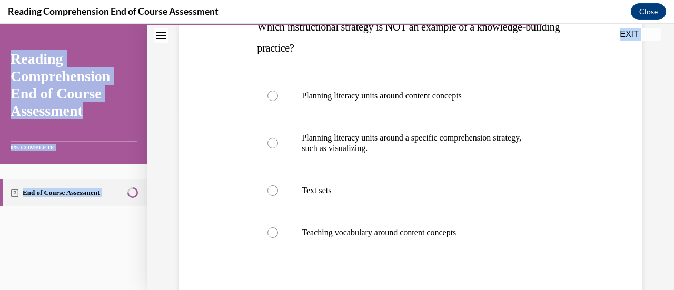
scroll to position [268, 0]
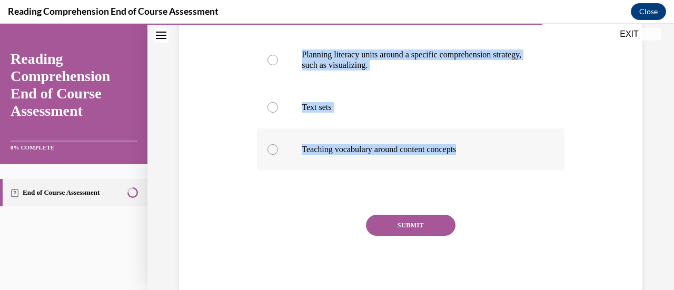
drag, startPoint x: 255, startPoint y: 73, endPoint x: 489, endPoint y: 144, distance: 244.4
click at [489, 144] on div "Question 16/20 Which instructional strategy is NOT an example of a knowledge-bu…" at bounding box center [410, 90] width 307 height 422
click at [348, 53] on p "Planning literacy units around a specific comprehension strategy, such as visua…" at bounding box center [420, 60] width 236 height 21
click at [278, 55] on input "Planning literacy units around a specific comprehension strategy, such as visua…" at bounding box center [273, 60] width 11 height 11
radio input "true"
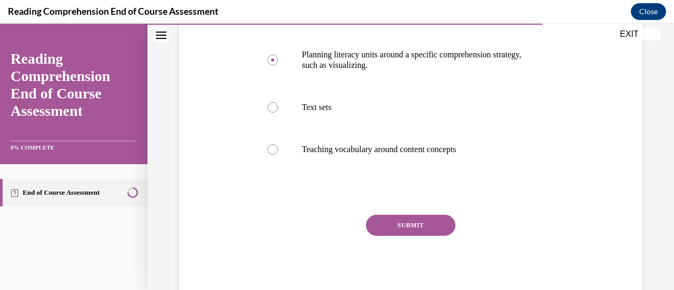
click at [379, 227] on button "SUBMIT" at bounding box center [411, 225] width 90 height 21
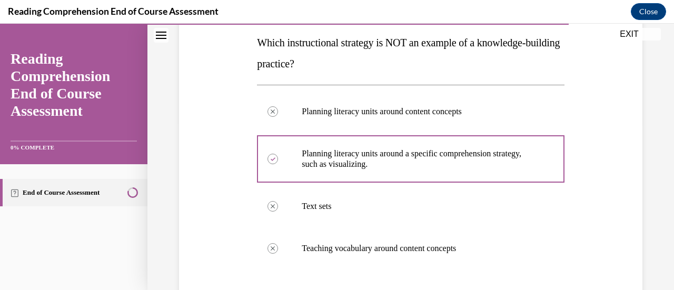
scroll to position [169, 0]
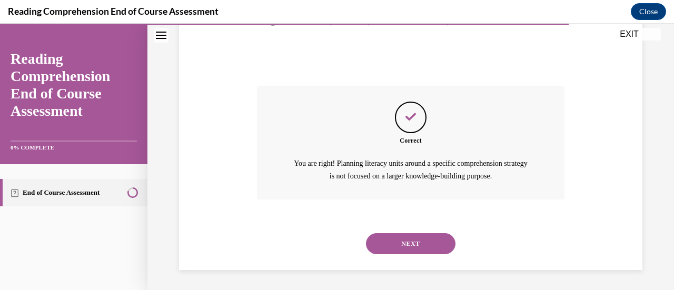
click at [422, 253] on button "NEXT" at bounding box center [411, 243] width 90 height 21
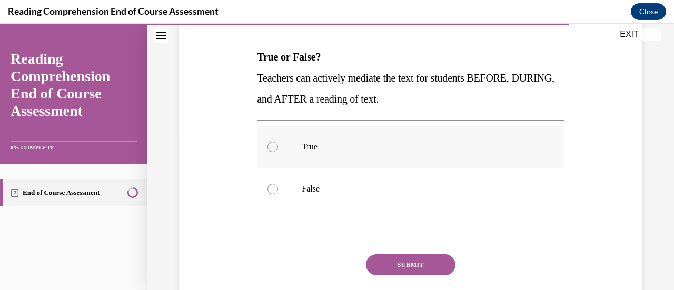
scroll to position [155, 0]
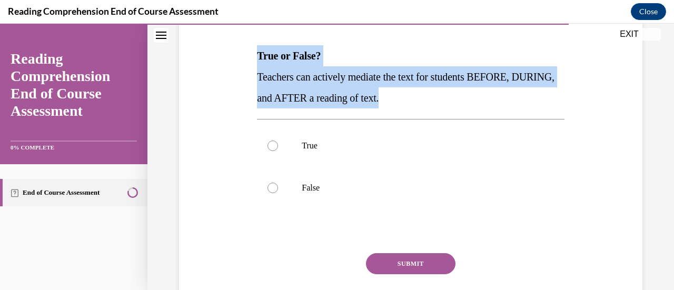
drag, startPoint x: 435, startPoint y: 96, endPoint x: 250, endPoint y: 50, distance: 190.6
click at [250, 50] on div "Question 17/20 True or False? Teachers can actively mediate the text for studen…" at bounding box center [410, 149] width 469 height 380
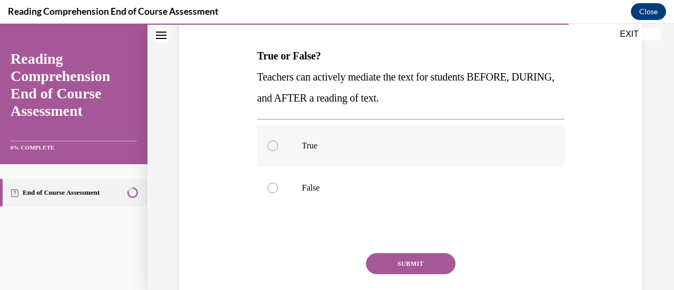
click at [308, 145] on p "True" at bounding box center [420, 146] width 236 height 11
click at [278, 145] on input "True" at bounding box center [273, 146] width 11 height 11
radio input "true"
click at [401, 269] on button "SUBMIT" at bounding box center [411, 263] width 90 height 21
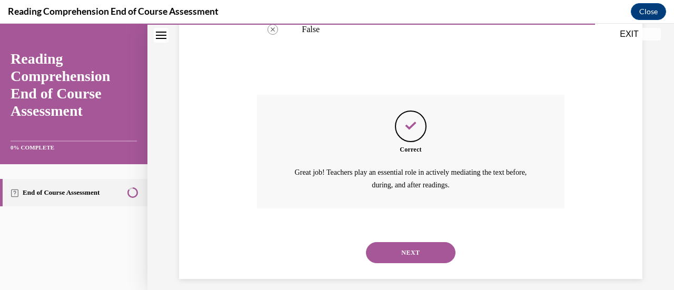
scroll to position [323, 0]
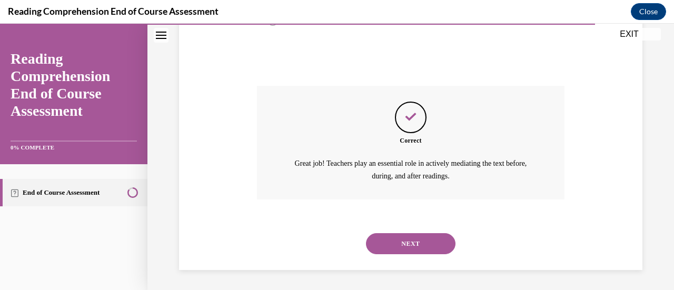
click at [433, 247] on button "NEXT" at bounding box center [411, 243] width 90 height 21
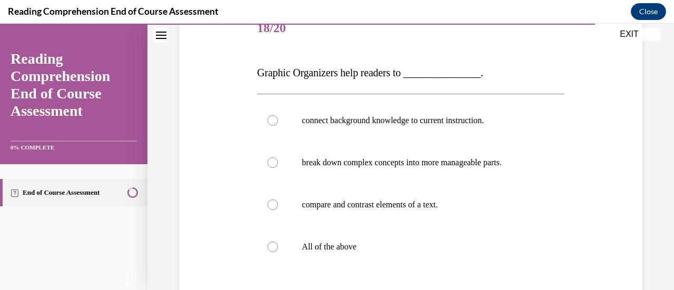
scroll to position [148, 0]
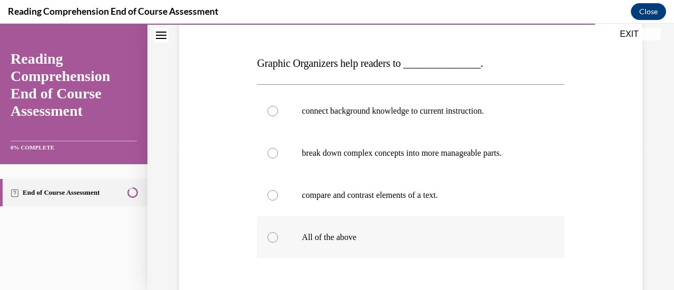
click at [342, 232] on p "All of the above" at bounding box center [420, 237] width 236 height 11
click at [278, 232] on input "All of the above" at bounding box center [273, 237] width 11 height 11
radio input "true"
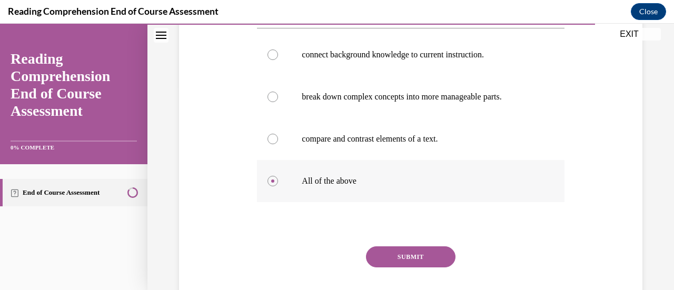
scroll to position [205, 0]
click at [388, 250] on button "SUBMIT" at bounding box center [411, 256] width 90 height 21
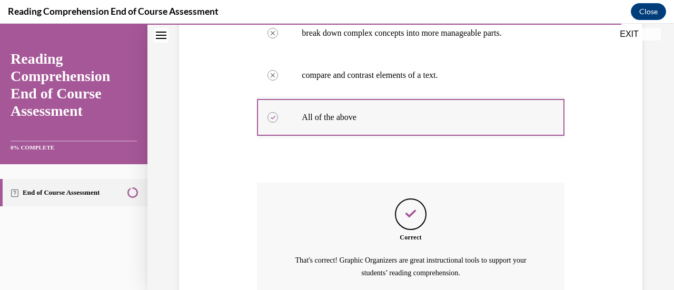
scroll to position [365, 0]
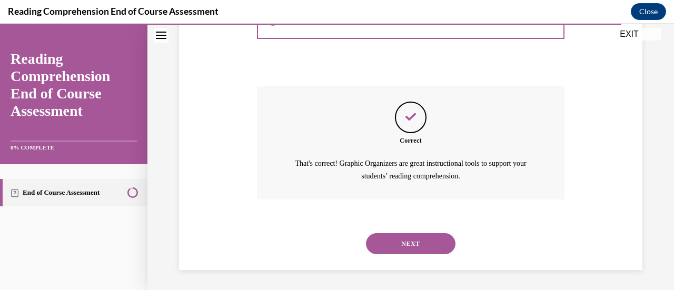
click at [406, 251] on button "NEXT" at bounding box center [411, 243] width 90 height 21
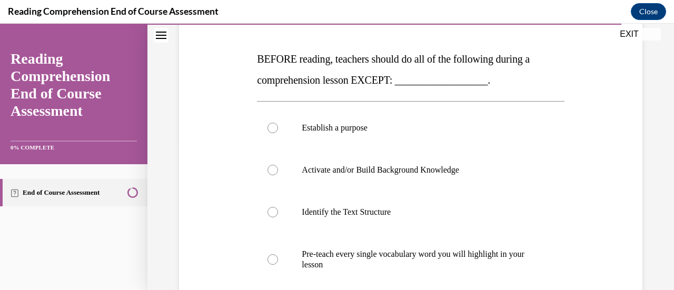
scroll to position [151, 0]
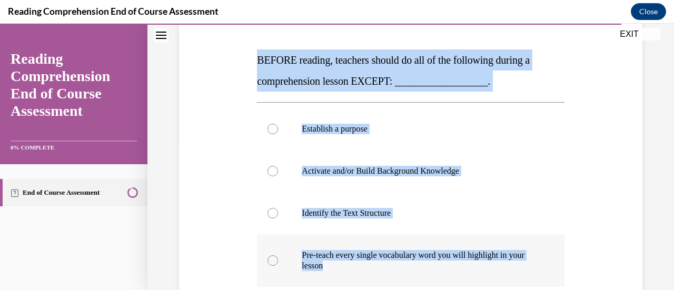
drag, startPoint x: 257, startPoint y: 62, endPoint x: 527, endPoint y: 271, distance: 341.6
click at [527, 271] on div "Question 19/20 BEFORE reading, teachers should do all of the following during a…" at bounding box center [410, 206] width 307 height 422
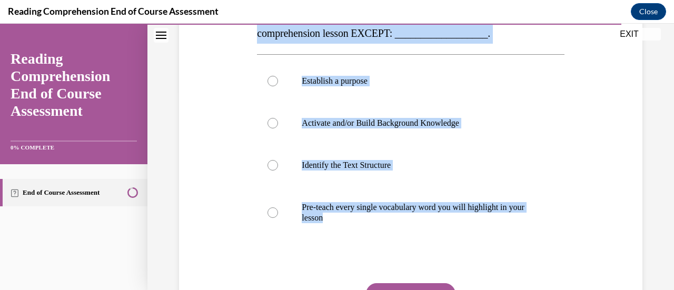
scroll to position [175, 0]
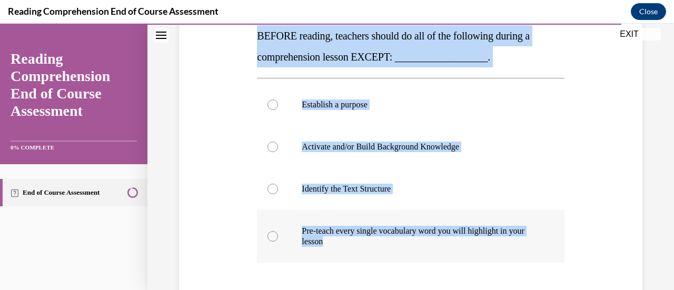
click at [350, 231] on p "Pre-teach every single vocabulary word you will highlight in your lesson" at bounding box center [420, 236] width 236 height 21
click at [278, 231] on input "Pre-teach every single vocabulary word you will highlight in your lesson" at bounding box center [273, 236] width 11 height 11
radio input "true"
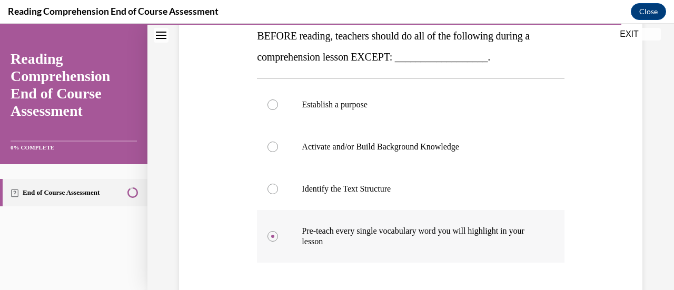
scroll to position [268, 0]
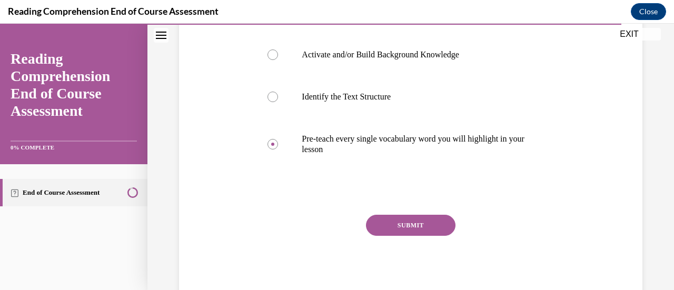
click at [386, 222] on button "SUBMIT" at bounding box center [411, 225] width 90 height 21
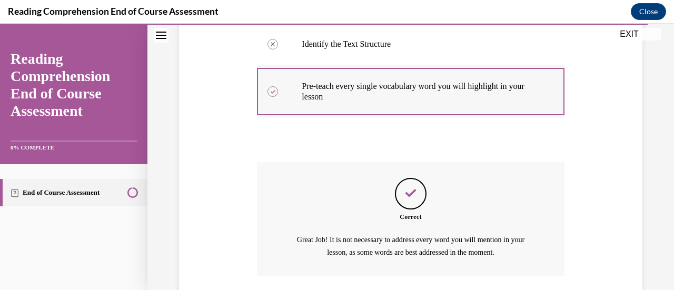
scroll to position [397, 0]
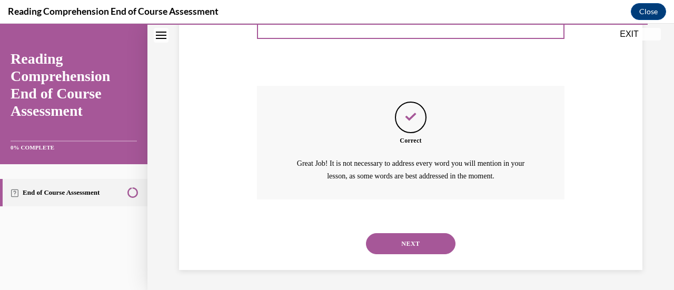
click at [448, 250] on button "NEXT" at bounding box center [411, 243] width 90 height 21
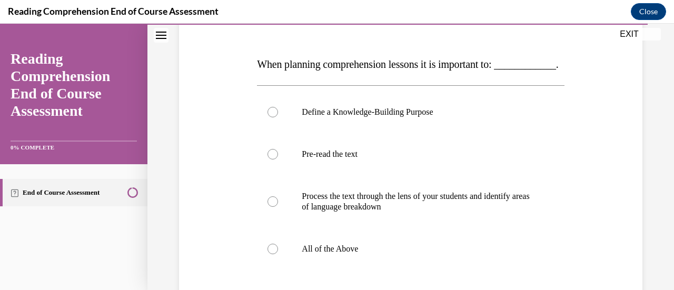
scroll to position [148, 0]
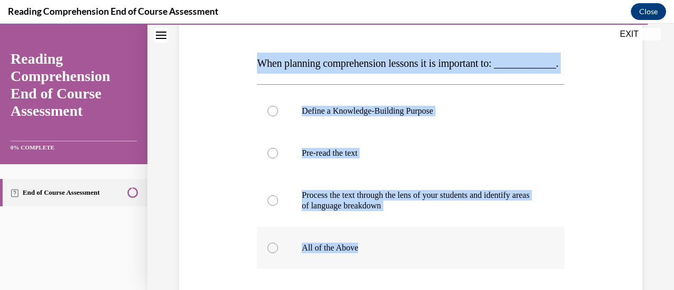
drag, startPoint x: 254, startPoint y: 62, endPoint x: 472, endPoint y: 275, distance: 304.6
click at [472, 275] on div "Question 20/20 When planning comprehension lessons it is important to: ________…" at bounding box center [410, 191] width 312 height 417
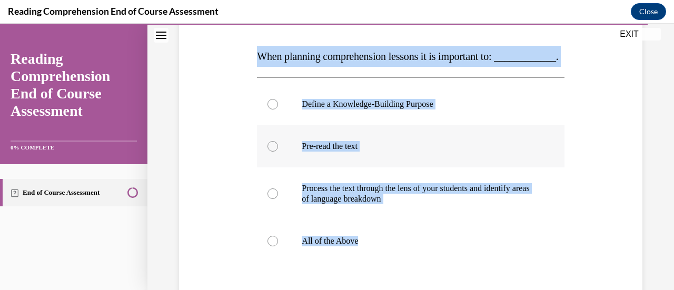
scroll to position [166, 0]
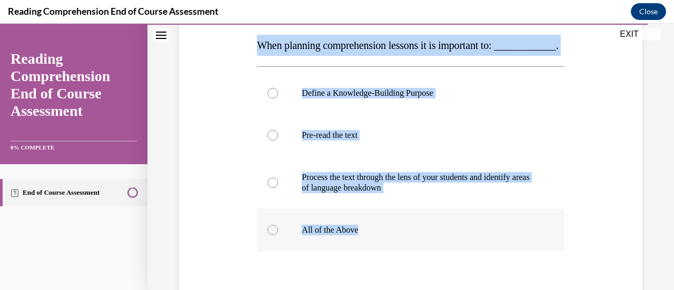
click at [331, 251] on label "All of the Above" at bounding box center [410, 230] width 307 height 42
click at [278, 235] on input "All of the Above" at bounding box center [273, 230] width 11 height 11
radio input "true"
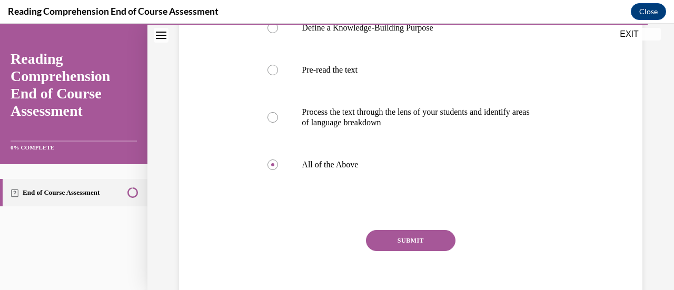
click at [397, 251] on button "SUBMIT" at bounding box center [411, 240] width 90 height 21
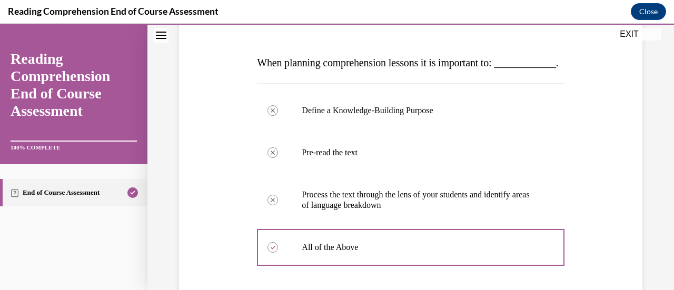
scroll to position [148, 0]
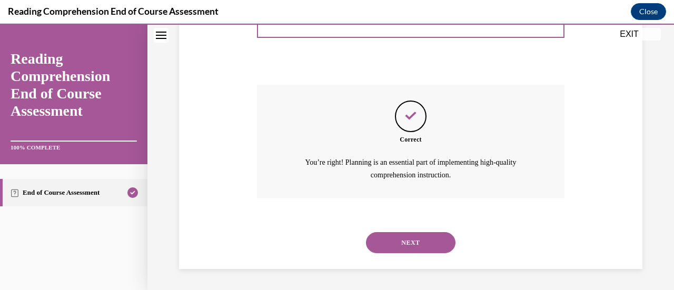
click at [408, 248] on button "NEXT" at bounding box center [411, 242] width 90 height 21
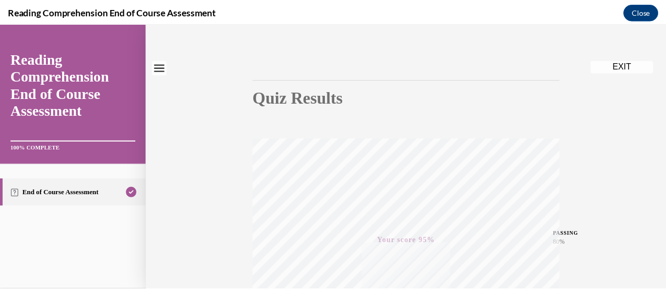
scroll to position [0, 0]
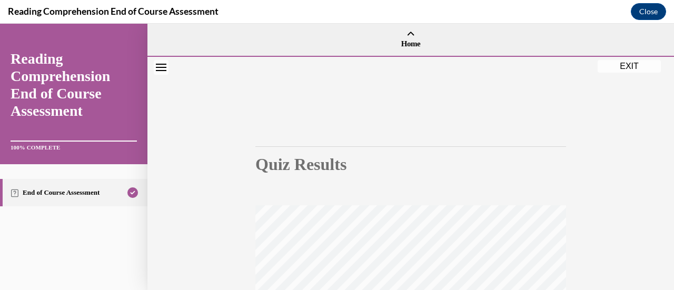
click at [621, 70] on button "EXIT" at bounding box center [629, 66] width 63 height 13
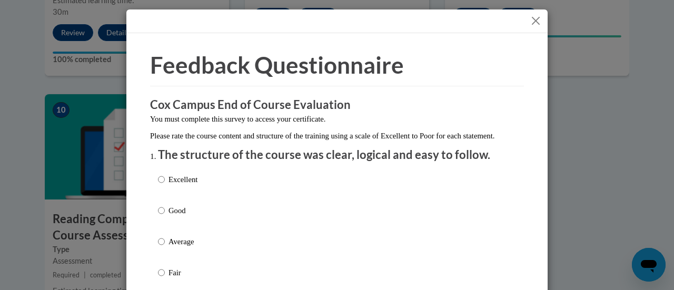
click at [529, 20] on button "Close" at bounding box center [535, 20] width 13 height 13
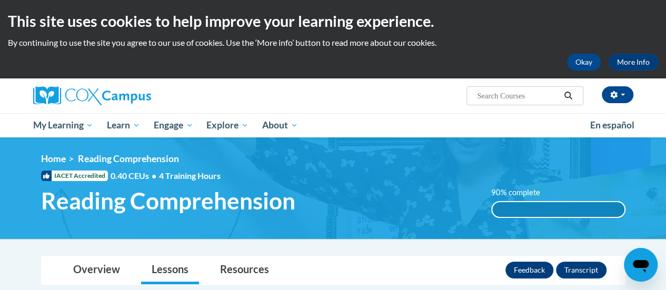
click at [510, 94] on input "Search..." at bounding box center [518, 96] width 84 height 13
paste input "Response to Intervention"
type input "Response to Intervention"
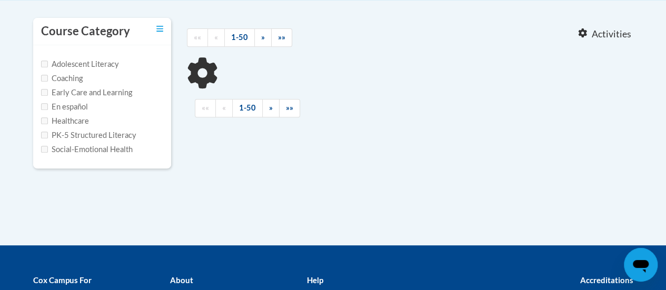
scroll to position [218, 0]
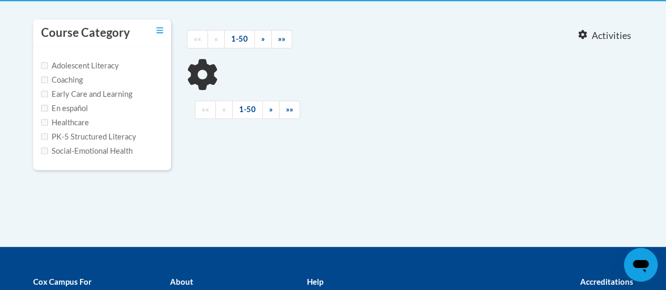
type input "Response to Intervention"
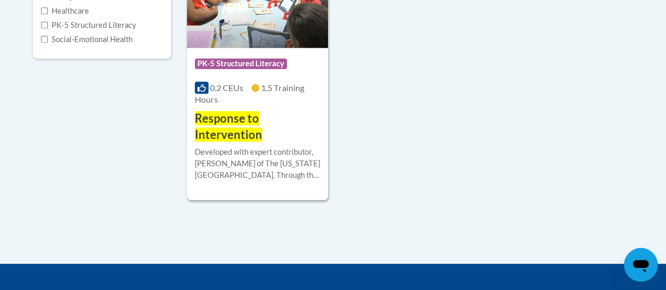
scroll to position [331, 0]
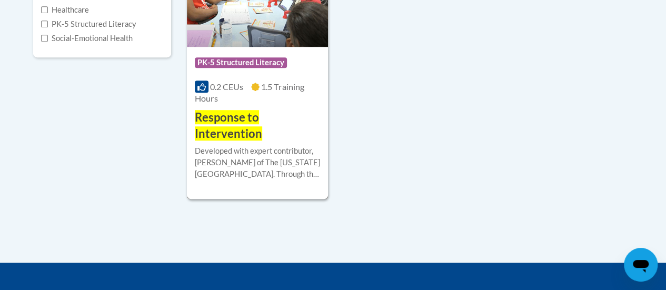
click at [280, 142] on div "More Info Enroll Developed with expert contributor, Dr. Laura Justice of The Oh…" at bounding box center [257, 169] width 141 height 54
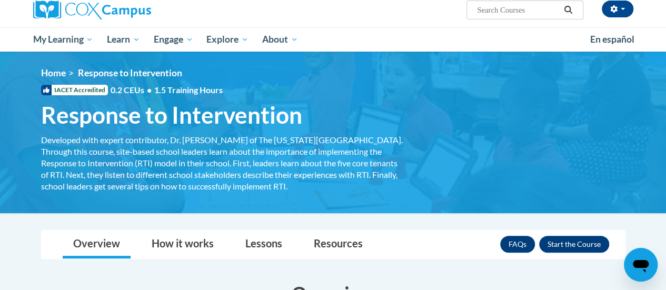
scroll to position [87, 0]
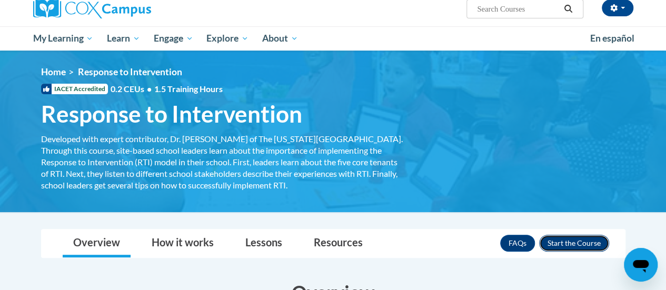
click at [578, 247] on button "Enroll" at bounding box center [574, 243] width 70 height 17
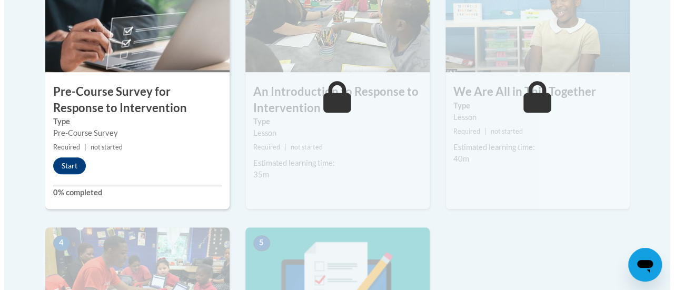
scroll to position [388, 0]
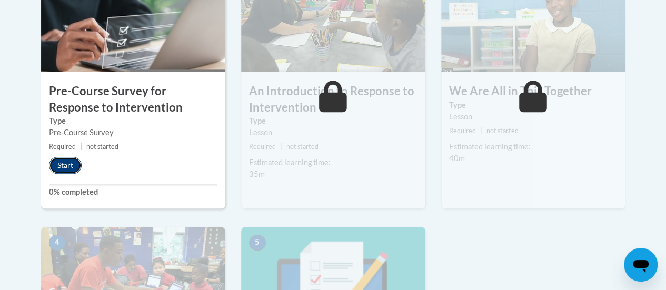
drag, startPoint x: 73, startPoint y: 170, endPoint x: 56, endPoint y: 169, distance: 16.4
click at [56, 169] on button "Start" at bounding box center [65, 165] width 33 height 17
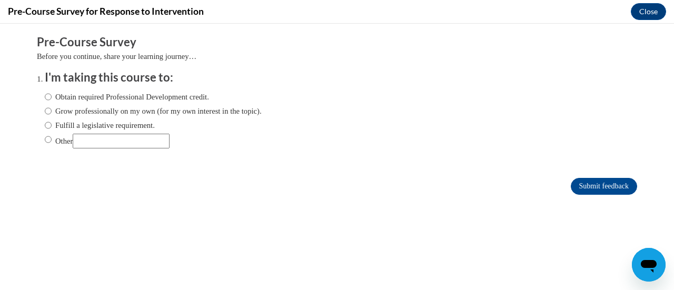
scroll to position [0, 0]
click at [167, 103] on div "Obtain required Professional Development credit. Grow professionally on my own …" at bounding box center [153, 120] width 217 height 68
drag, startPoint x: 103, startPoint y: 98, endPoint x: 93, endPoint y: 98, distance: 9.5
click at [93, 98] on label "Obtain required Professional Development credit." at bounding box center [127, 97] width 164 height 12
click at [52, 98] on input "Obtain required Professional Development credit." at bounding box center [48, 97] width 7 height 12
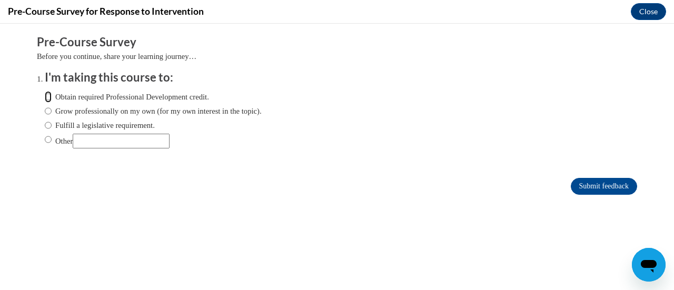
radio input "true"
click at [82, 97] on label "Obtain required Professional Development credit." at bounding box center [127, 97] width 164 height 12
click at [52, 97] on input "Obtain required Professional Development credit." at bounding box center [48, 97] width 7 height 12
click at [604, 187] on input "Submit feedback" at bounding box center [604, 186] width 66 height 17
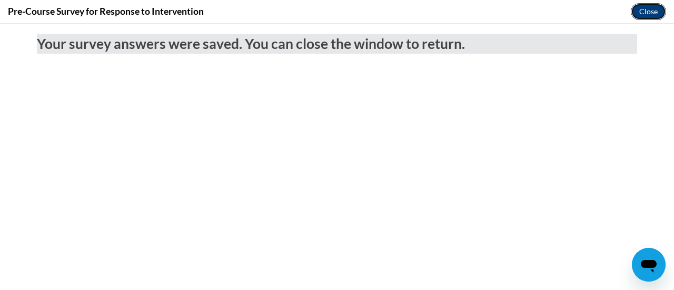
click at [643, 17] on button "Close" at bounding box center [648, 11] width 35 height 17
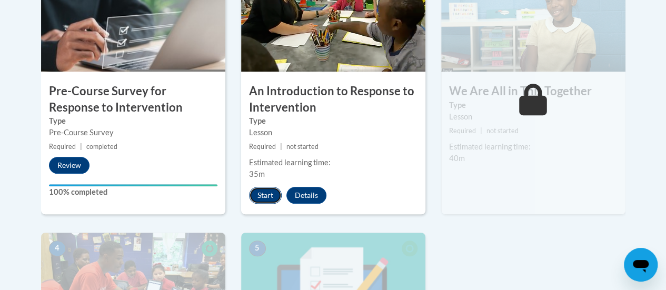
click at [266, 192] on button "Start" at bounding box center [265, 195] width 33 height 17
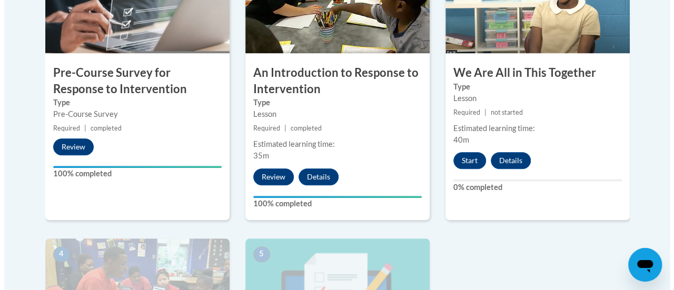
scroll to position [410, 0]
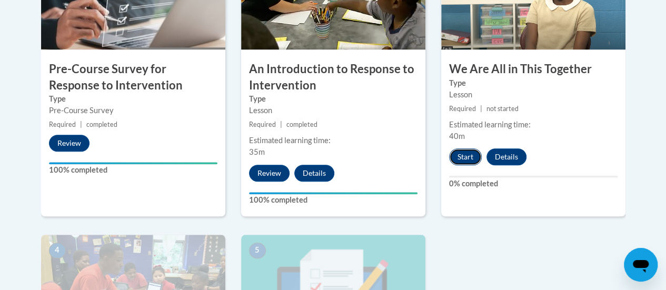
click at [458, 154] on button "Start" at bounding box center [465, 157] width 33 height 17
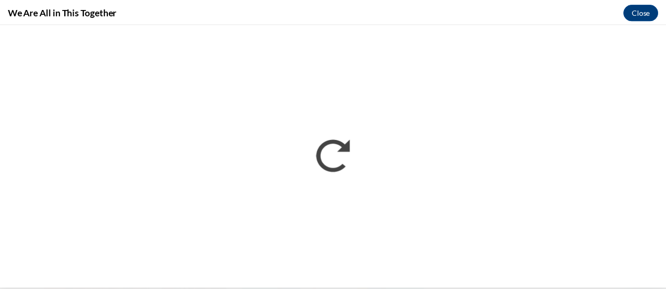
scroll to position [0, 0]
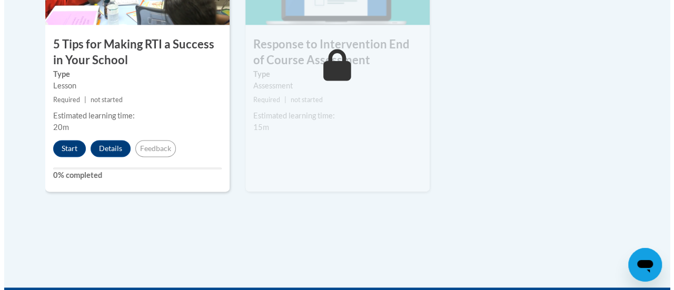
scroll to position [726, 0]
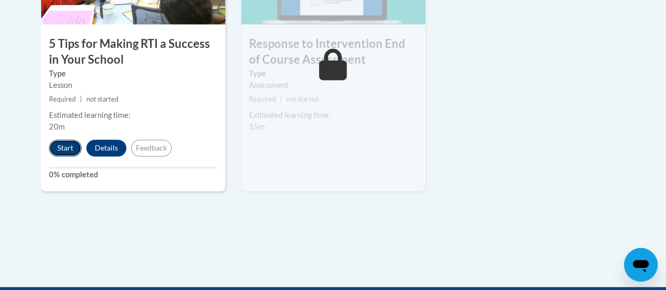
click at [64, 150] on button "Start" at bounding box center [65, 148] width 33 height 17
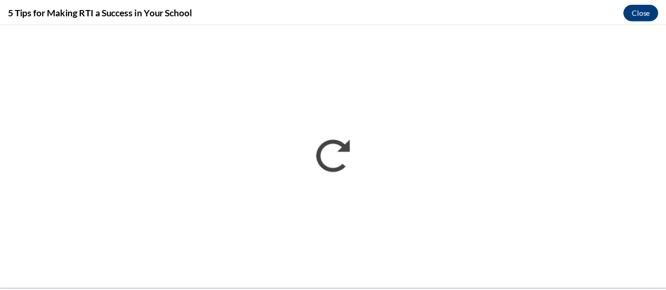
scroll to position [0, 0]
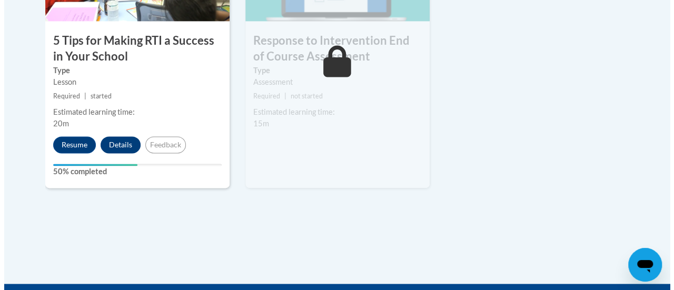
scroll to position [729, 0]
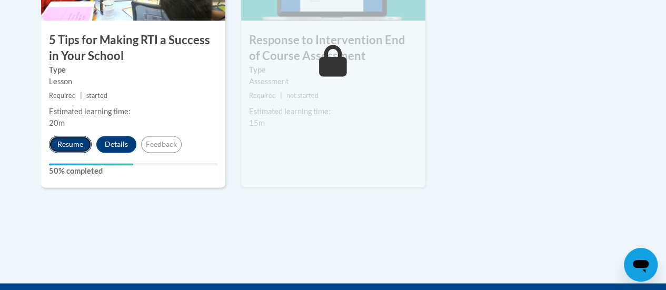
click at [71, 145] on button "Resume" at bounding box center [70, 144] width 43 height 17
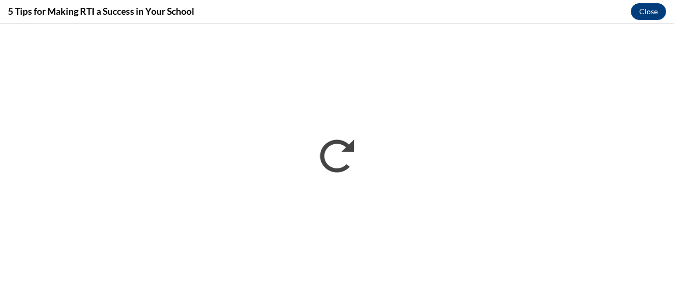
scroll to position [0, 0]
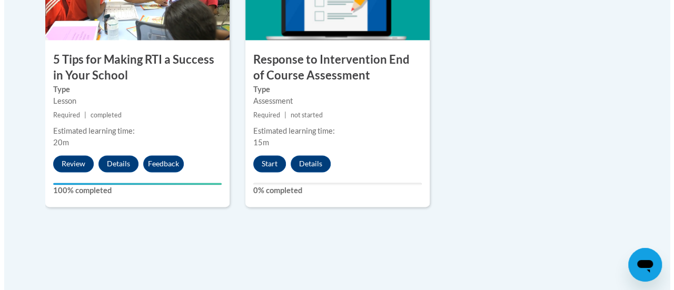
scroll to position [711, 0]
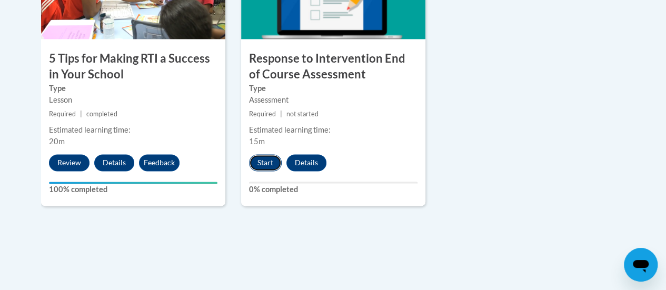
click at [266, 166] on button "Start" at bounding box center [265, 162] width 33 height 17
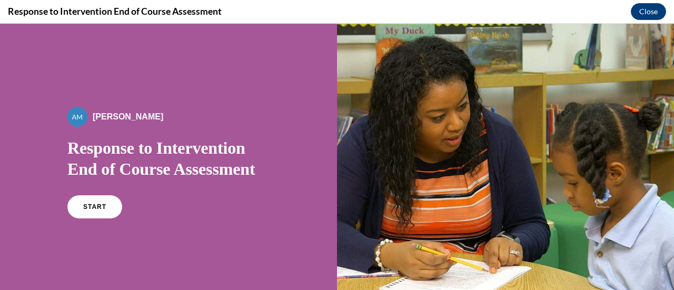
scroll to position [0, 0]
click at [102, 199] on link "START" at bounding box center [94, 207] width 57 height 24
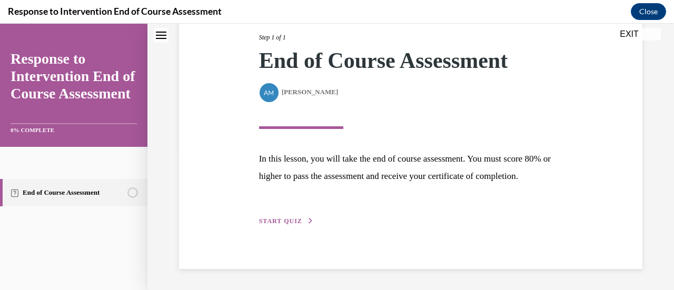
scroll to position [154, 0]
click at [268, 227] on div "Step 1 of 1 End of Course Assessment By Alexander Mackey Alexander Mackey In th…" at bounding box center [411, 117] width 320 height 219
click at [273, 222] on span "START QUIZ" at bounding box center [280, 221] width 43 height 7
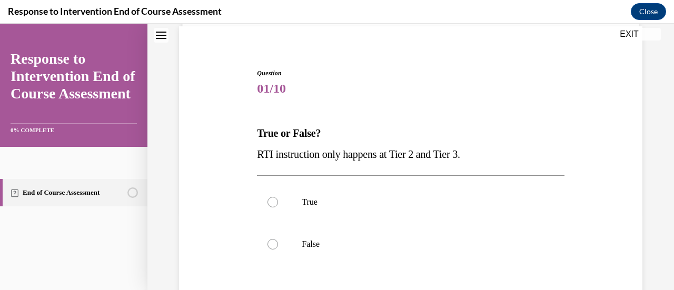
scroll to position [78, 0]
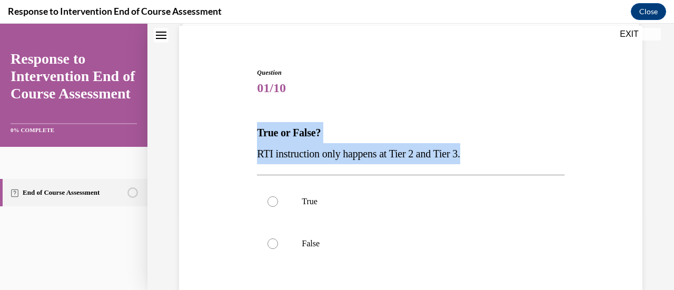
drag, startPoint x: 483, startPoint y: 153, endPoint x: 232, endPoint y: 135, distance: 252.4
click at [232, 135] on div "Question 01/10 True or False? RTI instruction only happens at Tier 2 and Tier 3…" at bounding box center [410, 215] width 469 height 359
copy div "True or False? RTI instruction only happens at Tier 2 and Tier 3."
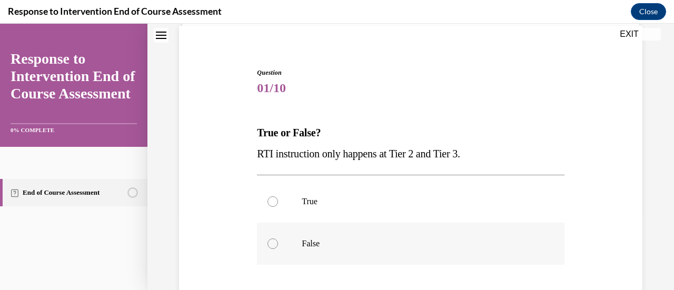
click at [318, 249] on label "False" at bounding box center [410, 244] width 307 height 42
click at [278, 249] on input "False" at bounding box center [273, 244] width 11 height 11
radio input "true"
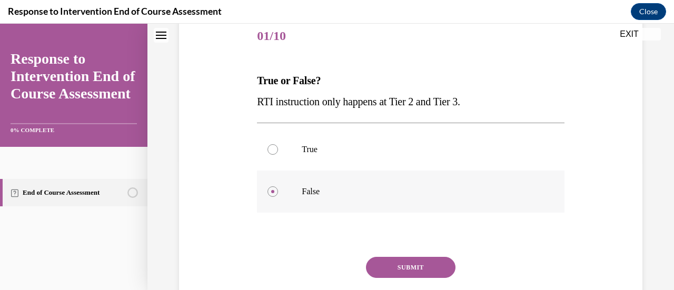
scroll to position [134, 0]
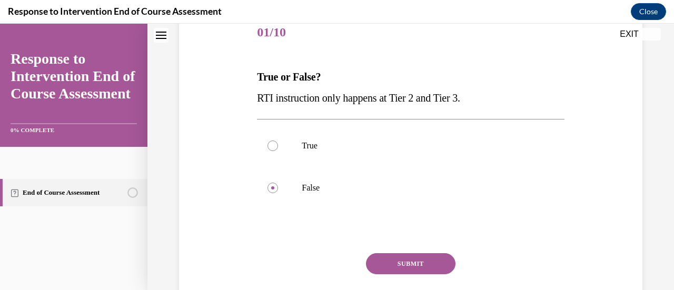
click at [394, 257] on button "SUBMIT" at bounding box center [411, 263] width 90 height 21
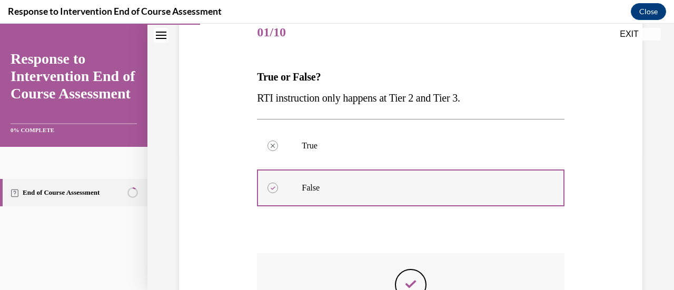
click at [415, 203] on div at bounding box center [410, 187] width 307 height 47
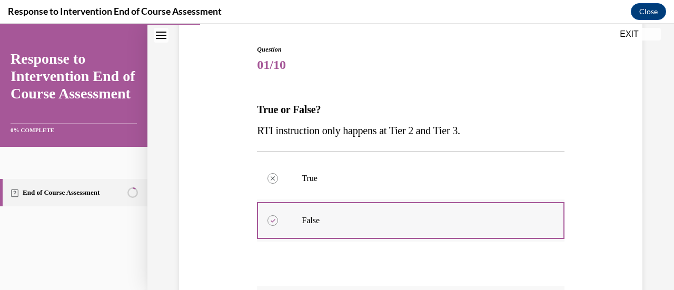
scroll to position [101, 0]
click at [355, 127] on span "RTI instruction only happens at Tier 2 and Tier 3." at bounding box center [358, 131] width 203 height 12
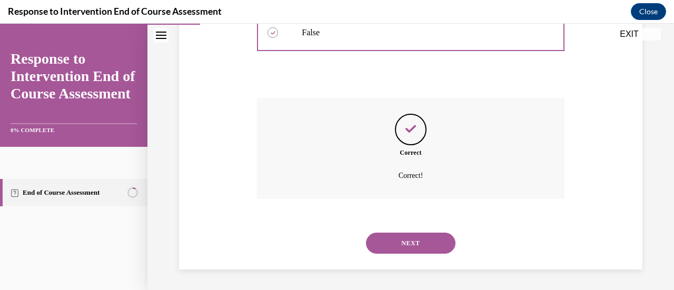
click at [416, 237] on button "NEXT" at bounding box center [411, 243] width 90 height 21
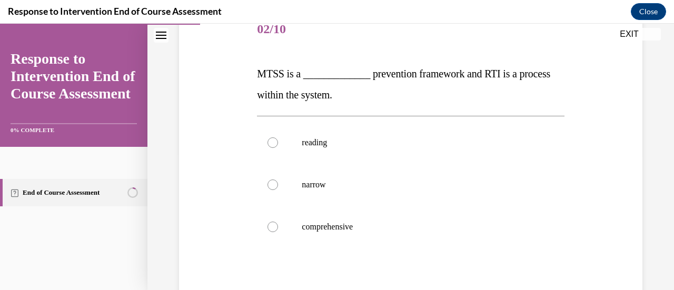
scroll to position [140, 0]
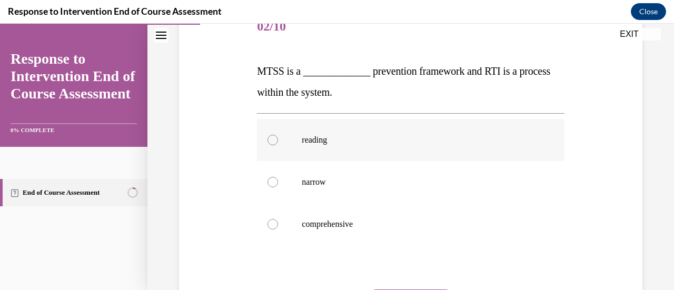
click at [344, 142] on p "reading" at bounding box center [420, 140] width 236 height 11
click at [278, 142] on input "reading" at bounding box center [273, 140] width 11 height 11
radio input "true"
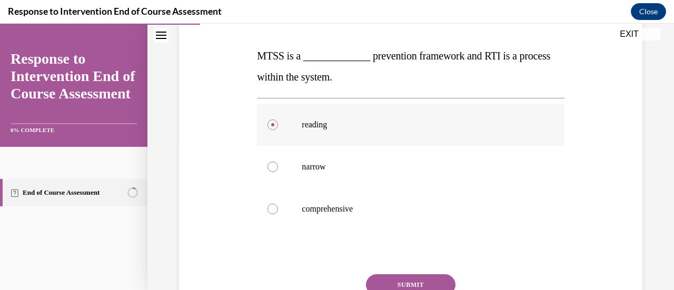
scroll to position [150, 0]
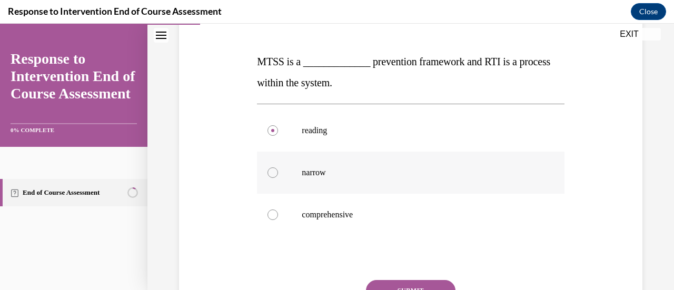
click at [343, 174] on p "narrow" at bounding box center [420, 172] width 236 height 11
click at [278, 174] on input "narrow" at bounding box center [273, 172] width 11 height 11
radio input "true"
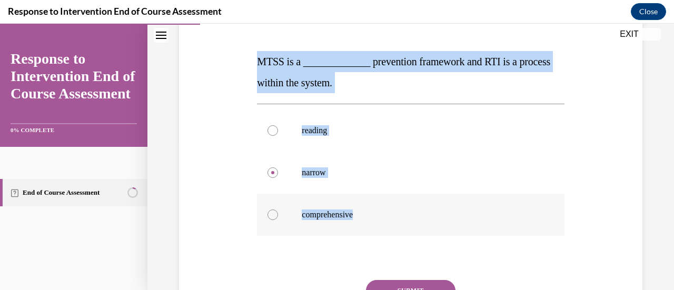
drag, startPoint x: 251, startPoint y: 60, endPoint x: 404, endPoint y: 233, distance: 231.7
click at [404, 233] on div "Question 02/10 MTSS is a _____________ prevention framework and RTI is a proces…" at bounding box center [410, 165] width 469 height 401
copy div "MTSS is a _____________ prevention framework and RTI is a process within the sy…"
click at [303, 218] on p "comprehensive" at bounding box center [420, 215] width 236 height 11
click at [278, 218] on input "comprehensive" at bounding box center [273, 215] width 11 height 11
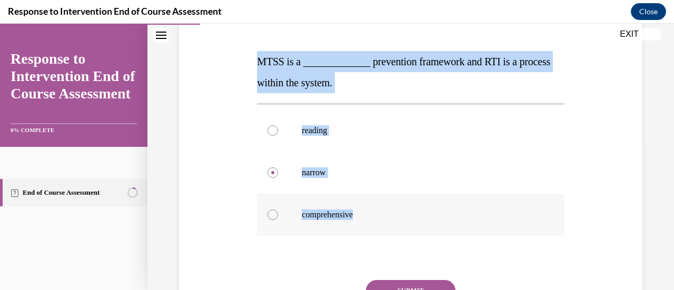
radio input "true"
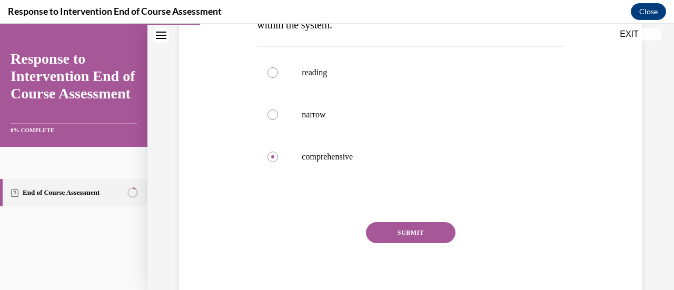
click at [379, 234] on button "SUBMIT" at bounding box center [411, 232] width 90 height 21
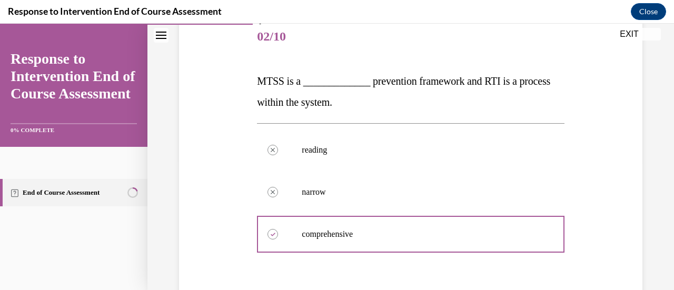
scroll to position [130, 0]
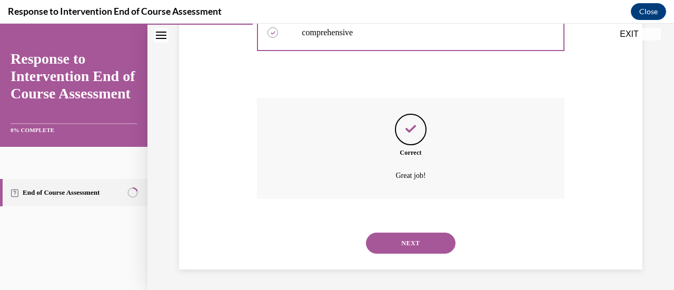
click at [414, 242] on button "NEXT" at bounding box center [411, 243] width 90 height 21
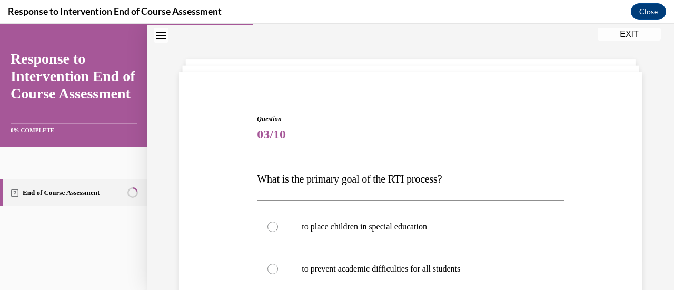
scroll to position [116, 0]
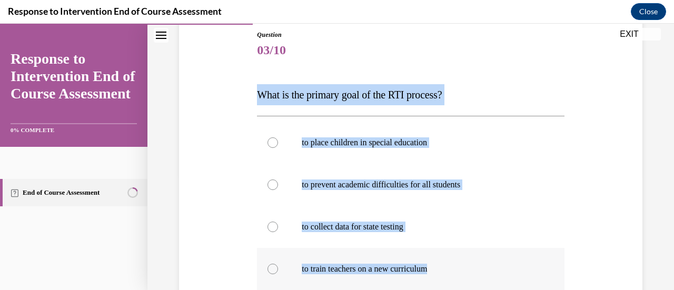
drag, startPoint x: 258, startPoint y: 98, endPoint x: 461, endPoint y: 268, distance: 265.1
click at [461, 268] on div "Question 03/10 What is the primary goal of the RTI process? to place children i…" at bounding box center [410, 225] width 307 height 391
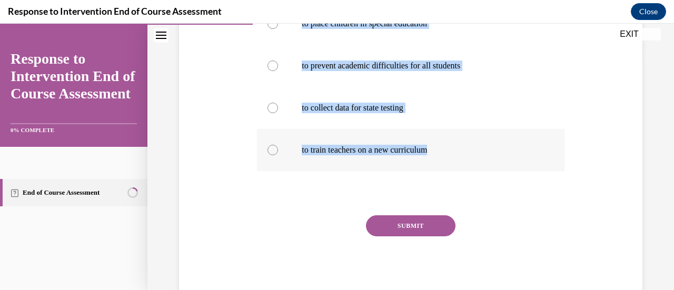
scroll to position [235, 0]
copy div "What is the primary goal of the RTI process? to place children in special educa…"
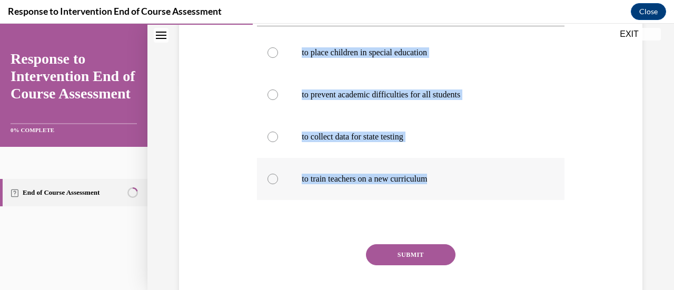
scroll to position [208, 0]
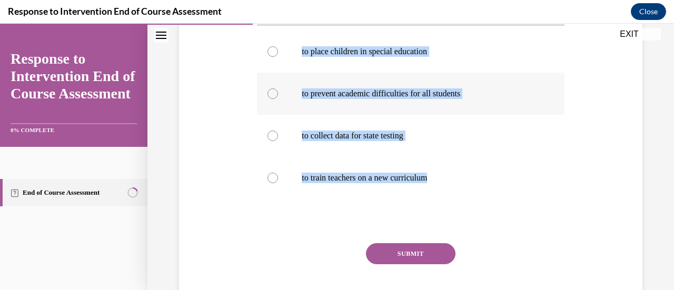
click at [343, 94] on p "to prevent academic difficulties for all students" at bounding box center [420, 93] width 236 height 11
click at [278, 94] on input "to prevent academic difficulties for all students" at bounding box center [273, 93] width 11 height 11
radio input "true"
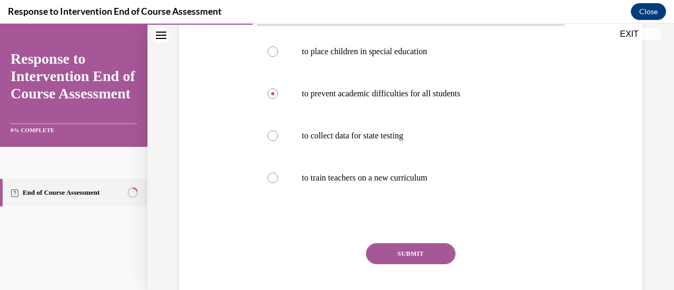
click at [393, 250] on button "SUBMIT" at bounding box center [411, 253] width 90 height 21
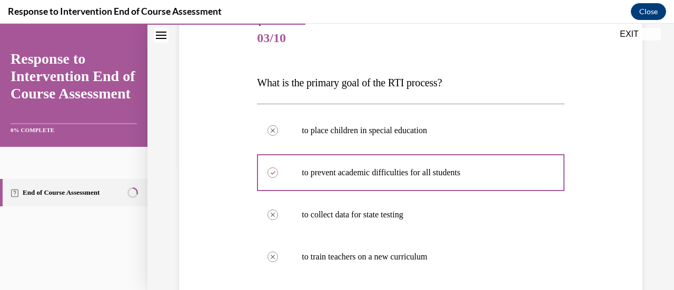
scroll to position [132, 0]
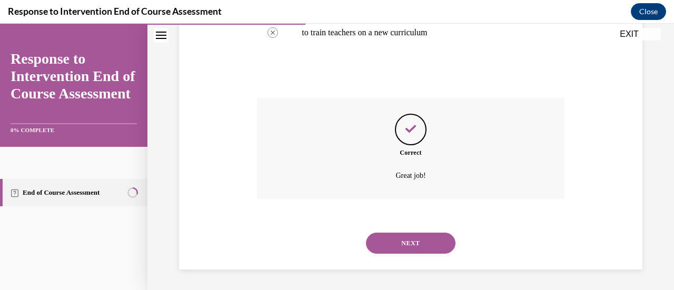
click at [428, 246] on button "NEXT" at bounding box center [411, 243] width 90 height 21
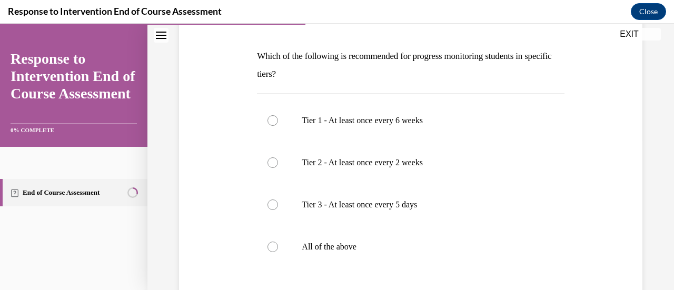
scroll to position [153, 0]
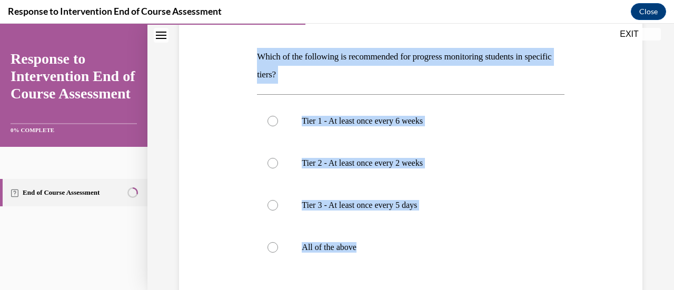
drag, startPoint x: 254, startPoint y: 55, endPoint x: 412, endPoint y: 274, distance: 270.0
click at [412, 274] on div "Question 04/10 Which of the following is recommended for progress monitoring st…" at bounding box center [410, 188] width 312 height 421
copy div "Which of the following is recommended for progress monitoring students in speci…"
click at [339, 245] on p "All of the above" at bounding box center [420, 247] width 236 height 11
click at [278, 245] on input "All of the above" at bounding box center [273, 247] width 11 height 11
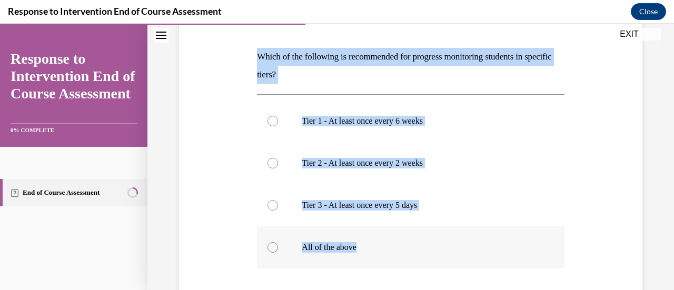
radio input "true"
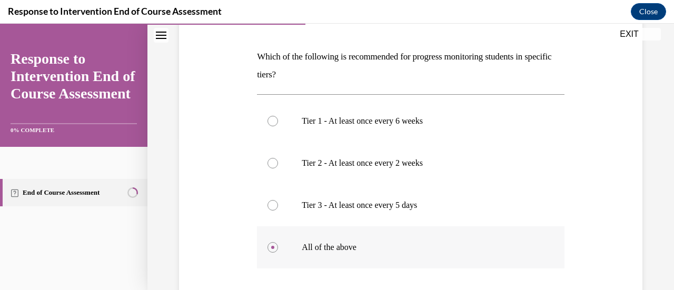
scroll to position [251, 0]
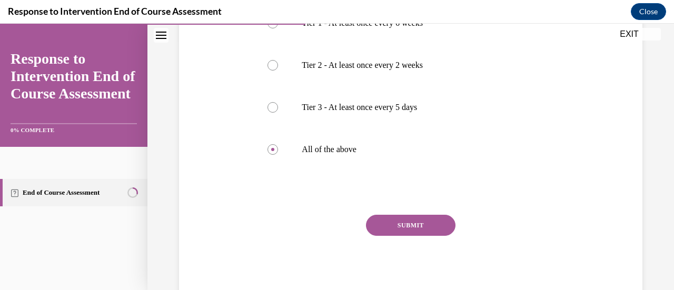
click at [391, 228] on button "SUBMIT" at bounding box center [411, 225] width 90 height 21
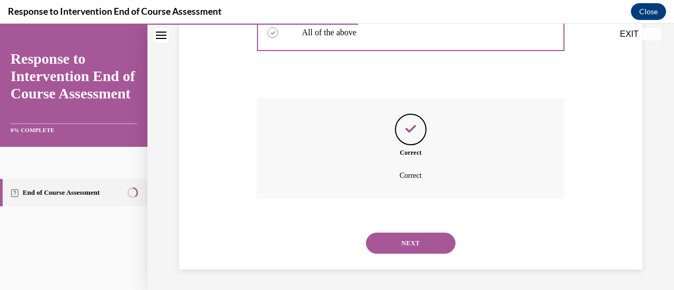
click at [389, 244] on button "NEXT" at bounding box center [411, 243] width 90 height 21
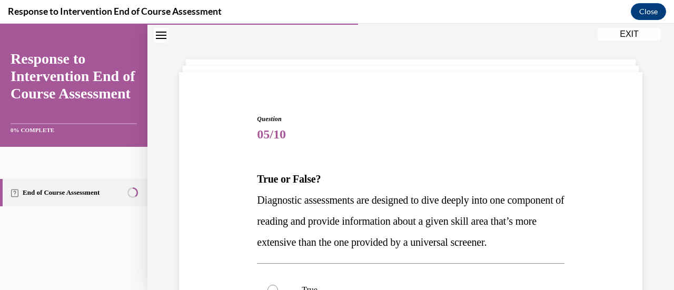
scroll to position [51, 0]
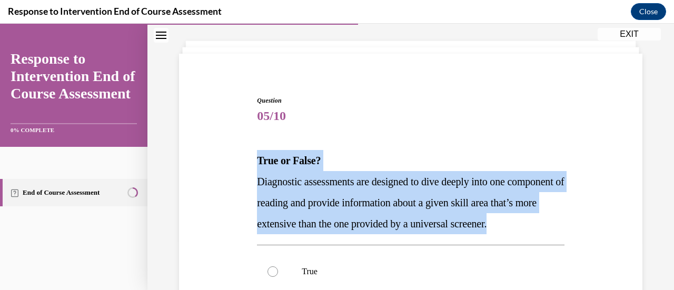
drag, startPoint x: 252, startPoint y: 158, endPoint x: 330, endPoint y: 240, distance: 113.2
click at [330, 240] on div "Question 05/10 True or False? Diagnostic assessments are designed to dive deepl…" at bounding box center [410, 264] width 469 height 401
copy div "True or False? Diagnostic assessments are designed to dive deeply into one comp…"
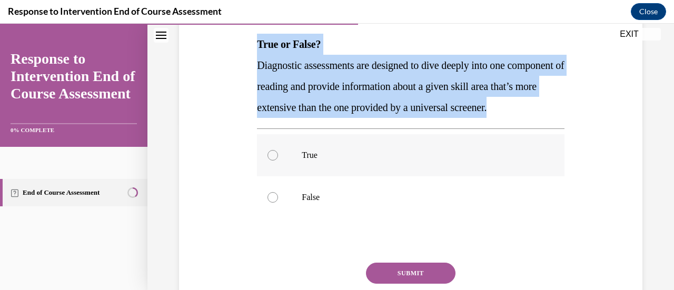
scroll to position [169, 0]
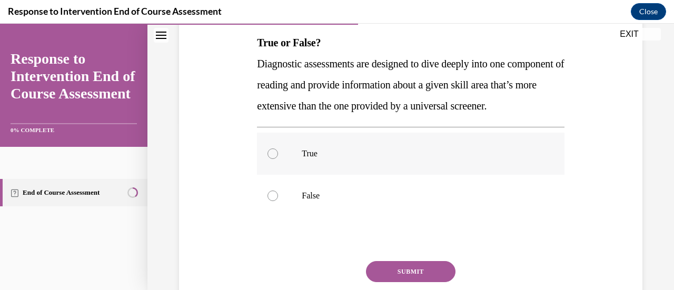
click at [317, 166] on label "True" at bounding box center [410, 154] width 307 height 42
click at [278, 159] on input "True" at bounding box center [273, 154] width 11 height 11
radio input "true"
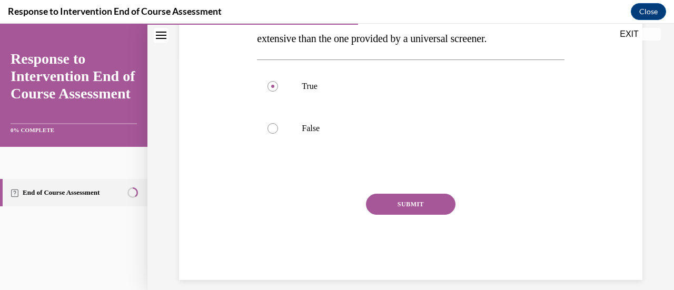
click at [383, 214] on button "SUBMIT" at bounding box center [411, 204] width 90 height 21
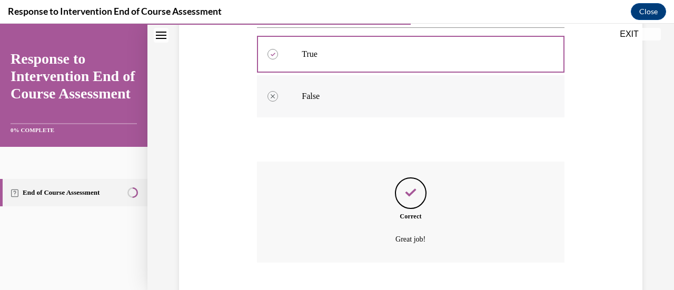
scroll to position [353, 0]
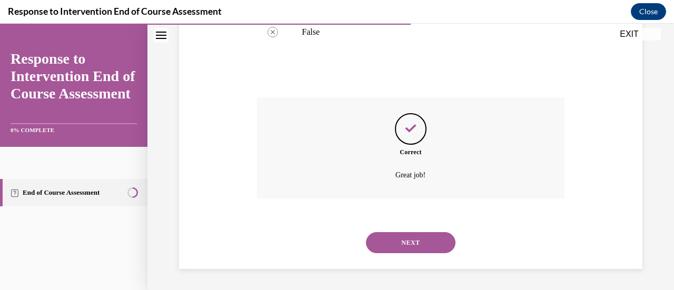
click at [413, 255] on div "NEXT" at bounding box center [410, 243] width 307 height 42
click at [418, 242] on button "NEXT" at bounding box center [411, 242] width 90 height 21
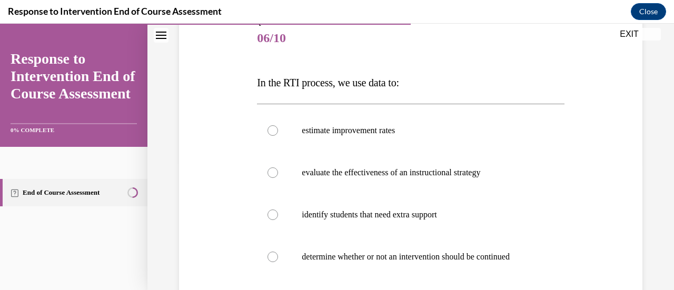
scroll to position [130, 0]
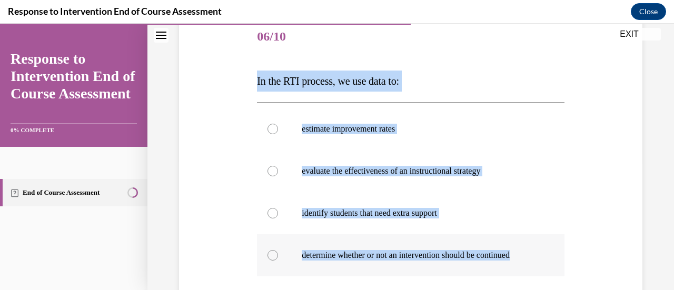
drag, startPoint x: 254, startPoint y: 83, endPoint x: 548, endPoint y: 272, distance: 349.3
click at [548, 272] on div "Question 06/10 In the RTI process, we use data to: estimate improvement rates e…" at bounding box center [410, 225] width 312 height 449
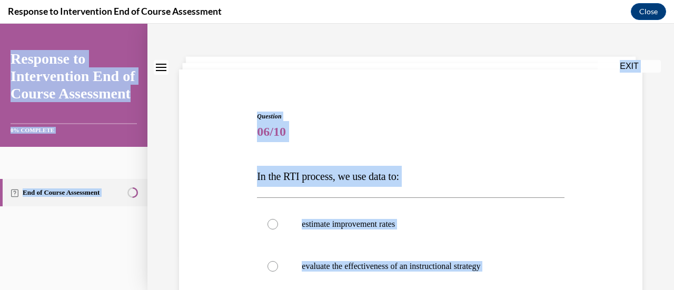
scroll to position [0, 0]
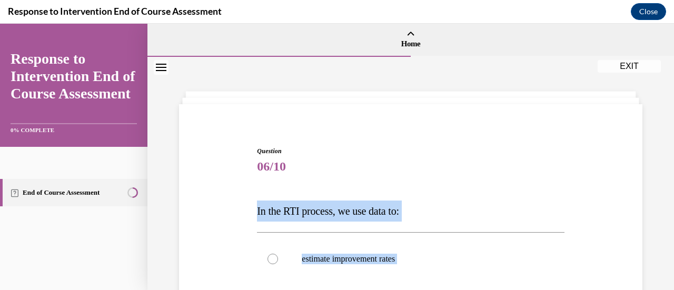
drag, startPoint x: 389, startPoint y: 192, endPoint x: 245, endPoint y: 208, distance: 144.1
copy div "In the RTI process, we use data to: estimate improvement rates evaluate the eff…"
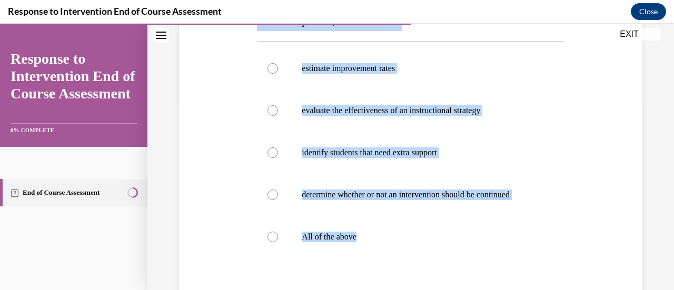
scroll to position [218, 0]
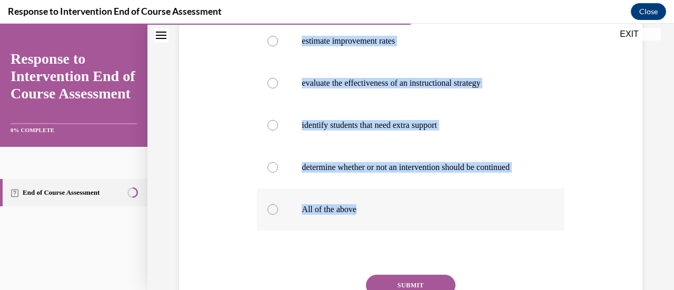
click at [337, 218] on label "All of the above" at bounding box center [410, 210] width 307 height 42
click at [278, 215] on input "All of the above" at bounding box center [273, 209] width 11 height 11
radio input "true"
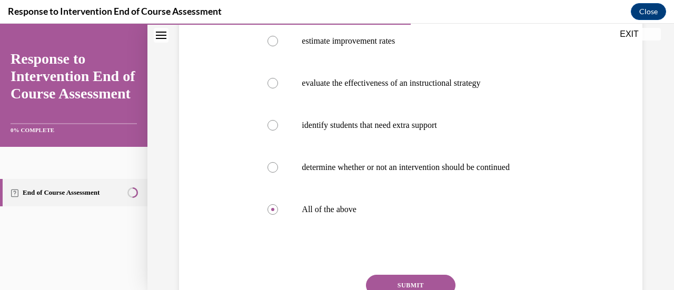
click at [424, 284] on button "SUBMIT" at bounding box center [411, 285] width 90 height 21
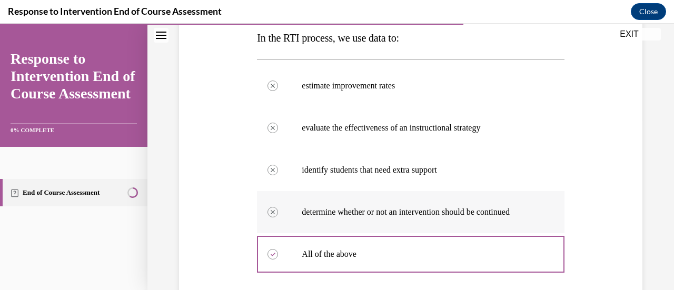
scroll to position [174, 0]
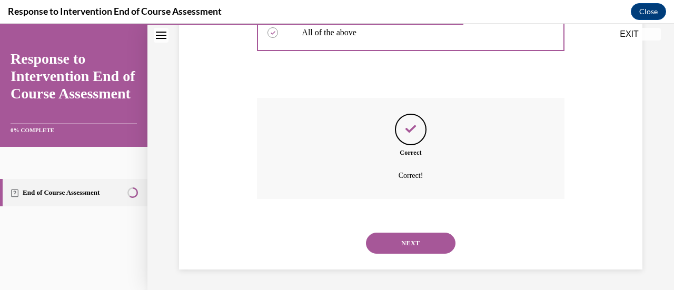
click at [404, 242] on button "NEXT" at bounding box center [411, 243] width 90 height 21
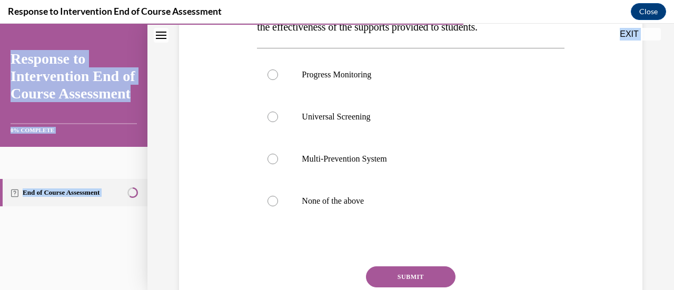
scroll to position [257, 0]
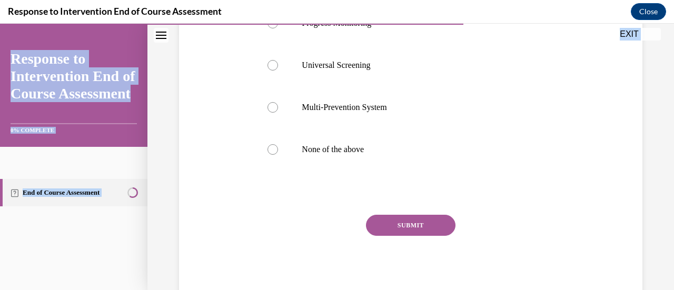
drag, startPoint x: 253, startPoint y: 62, endPoint x: 446, endPoint y: 307, distance: 312.1
click at [446, 290] on html "SKIP TO STEP Audio transcript EXIT Response to Intervention End of Course Asses…" at bounding box center [337, 157] width 674 height 266
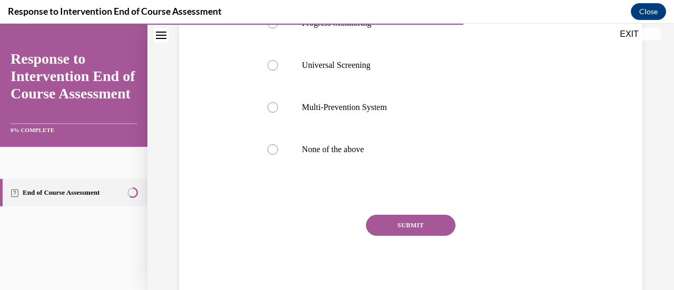
click at [390, 190] on div at bounding box center [410, 192] width 307 height 13
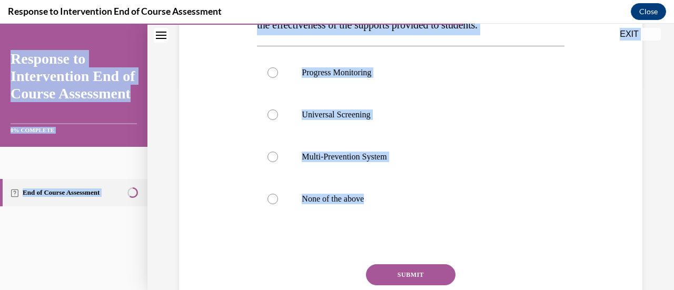
scroll to position [0, 0]
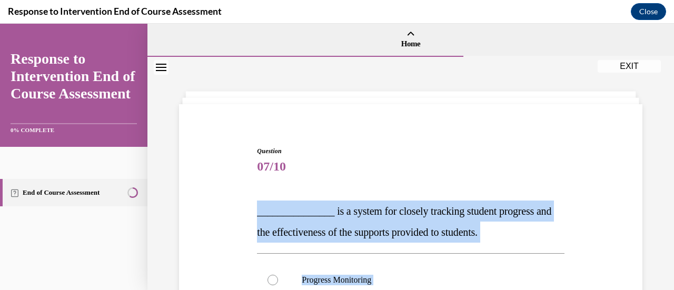
drag, startPoint x: 359, startPoint y: 146, endPoint x: 238, endPoint y: 206, distance: 135.0
copy div "_______________ is a system for closely tracking student progress and the effec…"
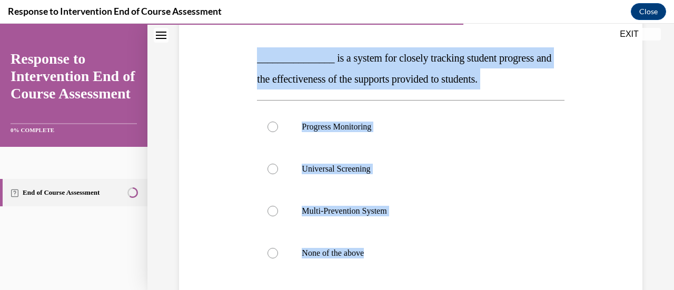
scroll to position [157, 0]
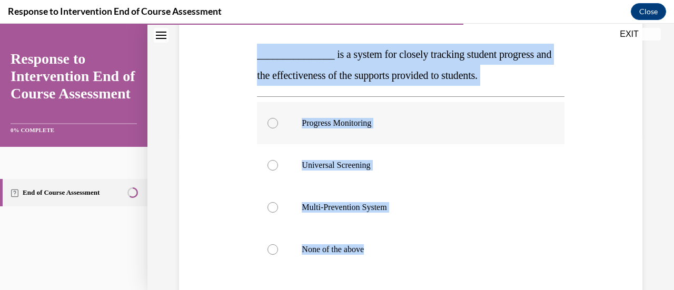
click at [332, 135] on label "Progress Monitoring" at bounding box center [410, 123] width 307 height 42
click at [278, 129] on input "Progress Monitoring" at bounding box center [273, 123] width 11 height 11
radio input "true"
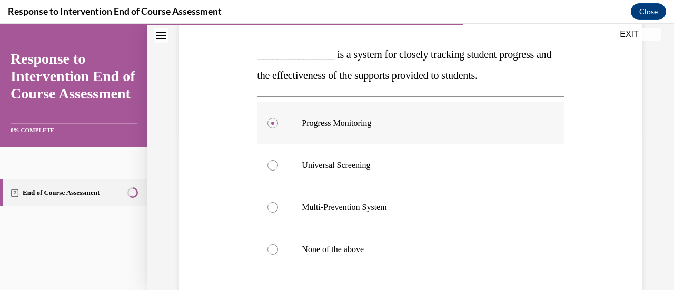
scroll to position [257, 0]
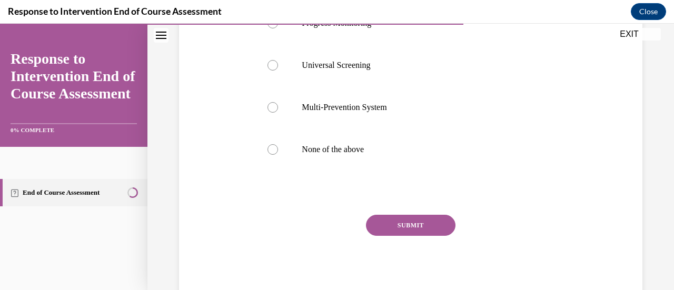
click at [390, 218] on button "SUBMIT" at bounding box center [411, 225] width 90 height 21
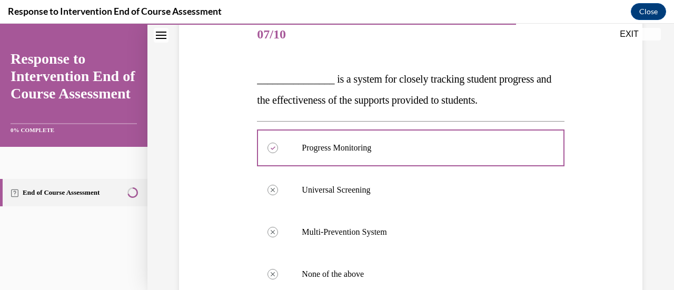
scroll to position [132, 0]
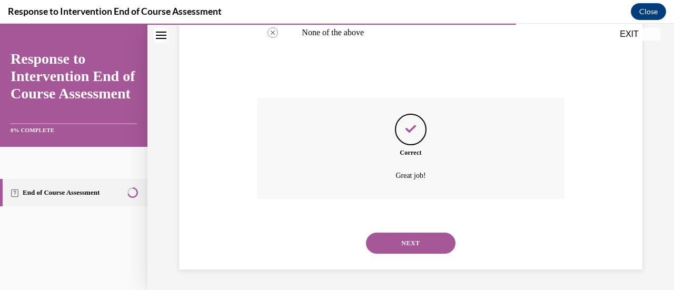
click at [401, 241] on button "NEXT" at bounding box center [411, 243] width 90 height 21
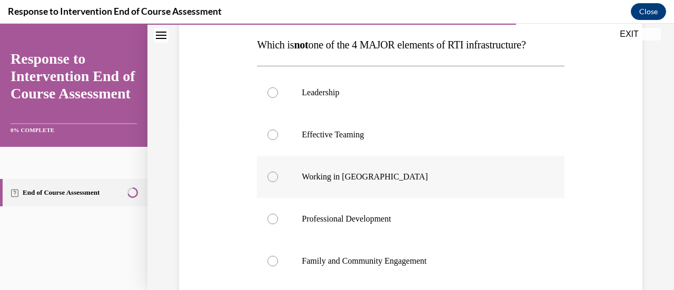
scroll to position [163, 0]
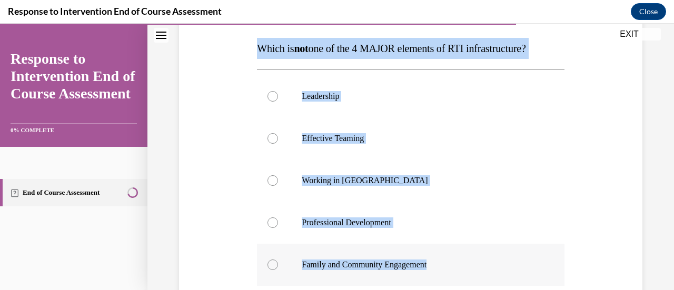
drag, startPoint x: 254, startPoint y: 44, endPoint x: 452, endPoint y: 265, distance: 296.9
click at [452, 265] on div "Question 08/10 Which is not one of the 4 MAJOR elements of RTI infrastructure? …" at bounding box center [410, 192] width 312 height 449
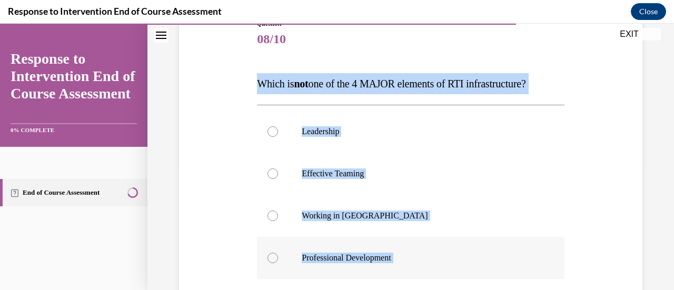
scroll to position [122, 0]
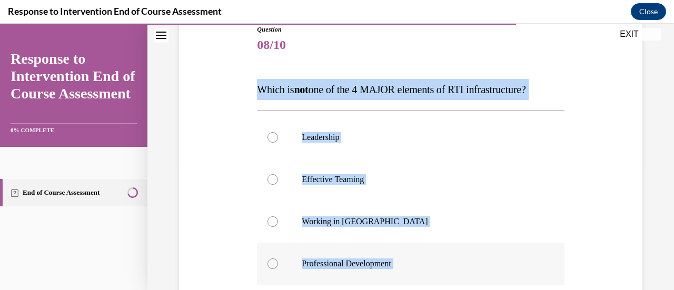
copy div "Which is not one of the 4 MAJOR elements of RTI infrastructure? Leadership Effe…"
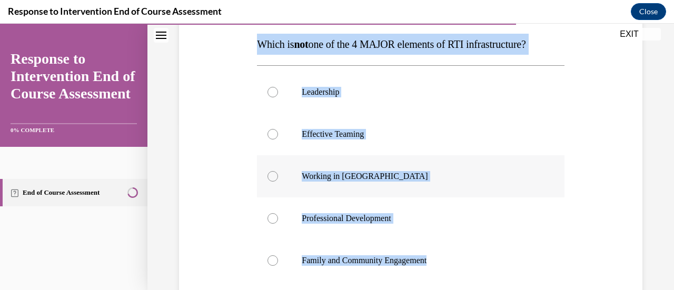
click at [349, 174] on p "Working in Silos" at bounding box center [420, 176] width 236 height 11
click at [278, 174] on input "Working in Silos" at bounding box center [273, 176] width 11 height 11
radio input "true"
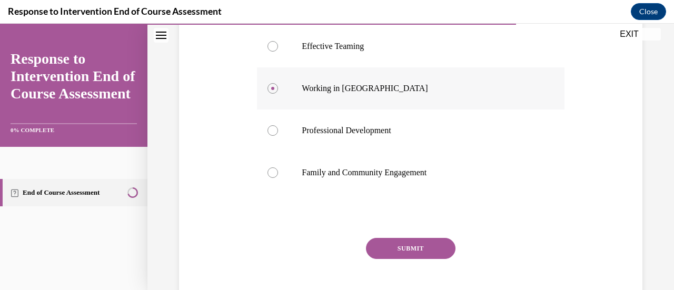
scroll to position [256, 0]
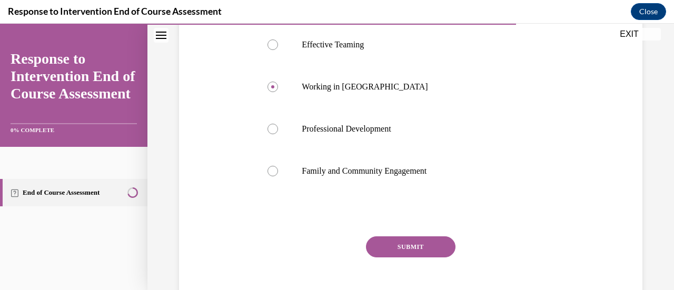
click at [388, 248] on button "SUBMIT" at bounding box center [411, 246] width 90 height 21
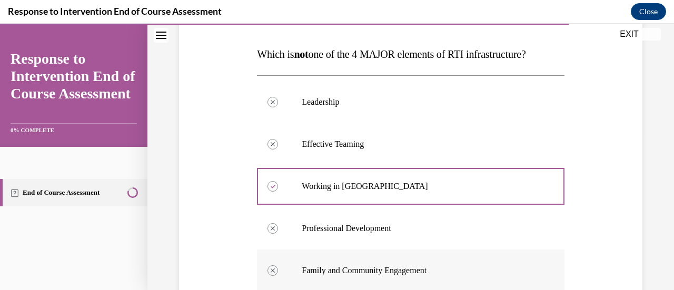
scroll to position [395, 0]
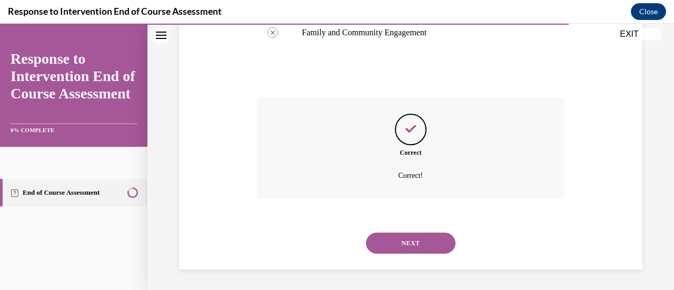
click at [396, 246] on button "NEXT" at bounding box center [411, 243] width 90 height 21
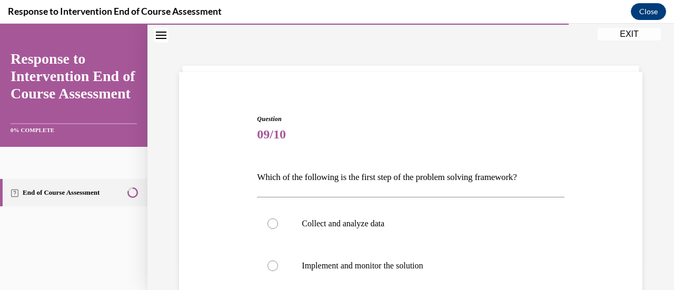
click at [396, 246] on label "Implement and monitor the solution" at bounding box center [410, 266] width 307 height 42
click at [278, 261] on input "Implement and monitor the solution" at bounding box center [273, 266] width 11 height 11
radio input "true"
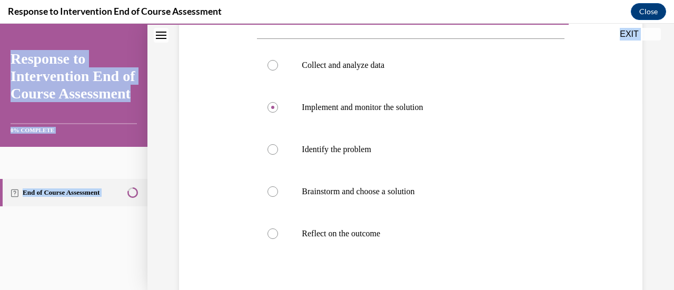
scroll to position [275, 0]
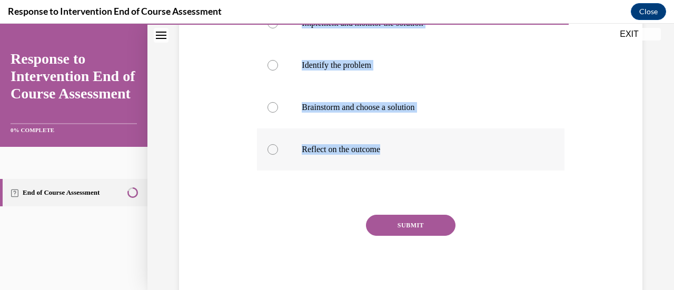
drag, startPoint x: 258, startPoint y: 64, endPoint x: 469, endPoint y: 157, distance: 230.4
click at [469, 157] on div "Question 09/10 Which of the following is the first step of the problem solving …" at bounding box center [410, 86] width 307 height 430
copy div "Which of the following is the first step of the problem solving framework? Coll…"
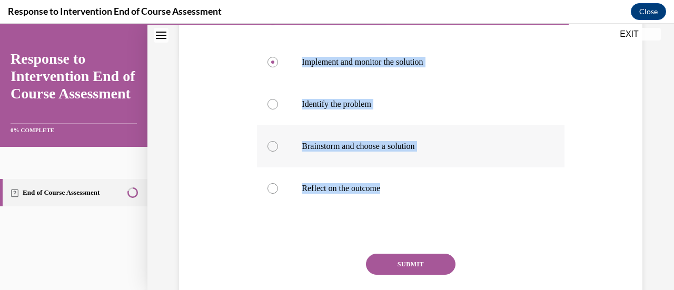
scroll to position [236, 0]
click at [348, 108] on p "Identify the problem" at bounding box center [420, 104] width 236 height 11
click at [278, 108] on input "Identify the problem" at bounding box center [273, 104] width 11 height 11
radio input "true"
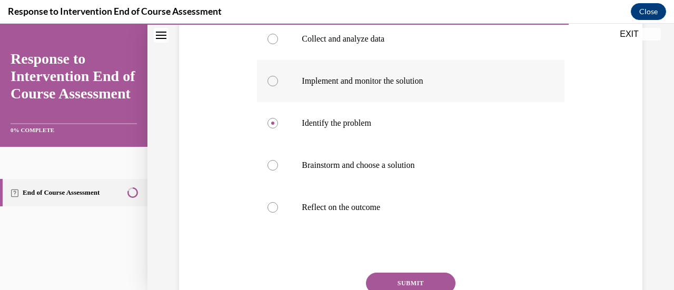
scroll to position [218, 0]
click at [392, 273] on button "SUBMIT" at bounding box center [411, 282] width 90 height 21
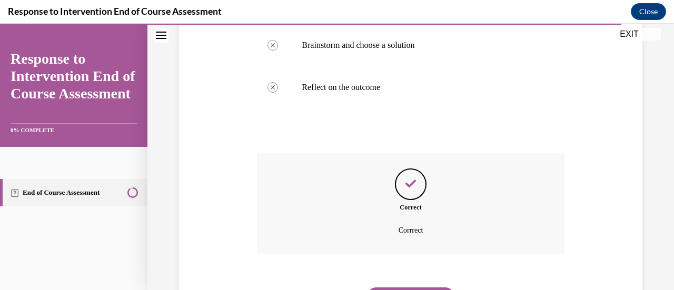
scroll to position [392, 0]
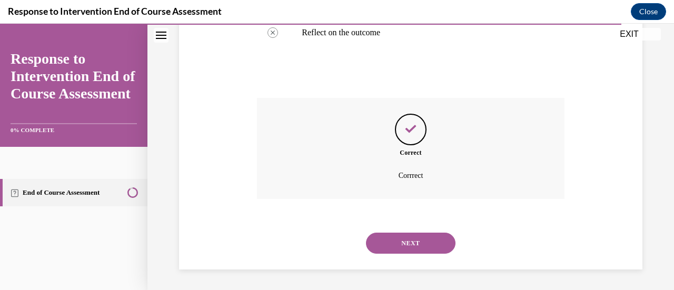
click at [415, 244] on button "NEXT" at bounding box center [411, 243] width 90 height 21
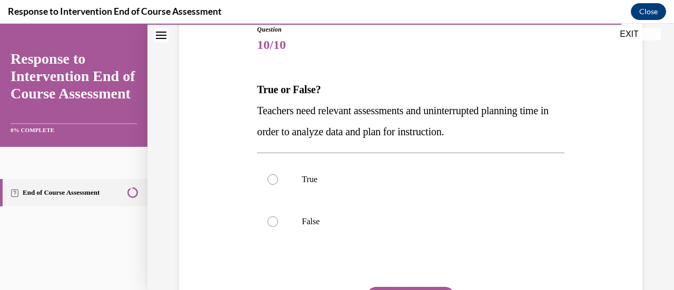
scroll to position [122, 0]
drag, startPoint x: 261, startPoint y: 90, endPoint x: 343, endPoint y: 107, distance: 84.5
drag, startPoint x: 343, startPoint y: 107, endPoint x: 293, endPoint y: 97, distance: 51.4
click at [293, 97] on p "True or False?" at bounding box center [410, 88] width 307 height 21
drag, startPoint x: 265, startPoint y: 87, endPoint x: 508, endPoint y: 130, distance: 245.9
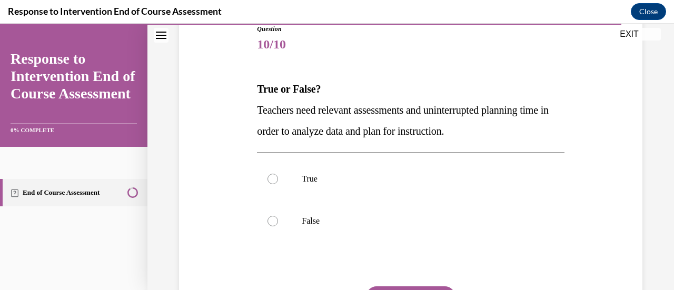
click at [508, 130] on div "Question 10/10 True or False? Teachers need relevant assessments and uninterrup…" at bounding box center [410, 190] width 312 height 364
copy div "True or False? Teachers need relevant assessments and uninterrupted planning ti…"
click at [318, 176] on p "True" at bounding box center [420, 179] width 236 height 11
click at [278, 176] on input "True" at bounding box center [273, 179] width 11 height 11
radio input "true"
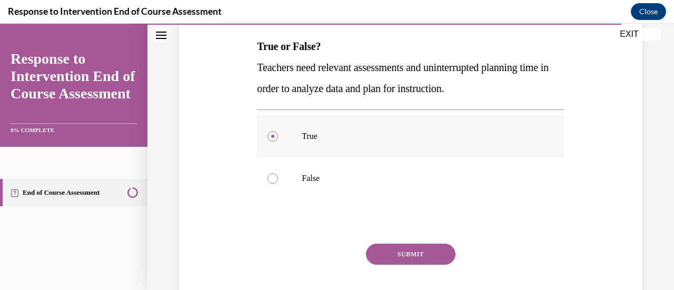
scroll to position [165, 0]
click at [384, 243] on button "SUBMIT" at bounding box center [411, 253] width 90 height 21
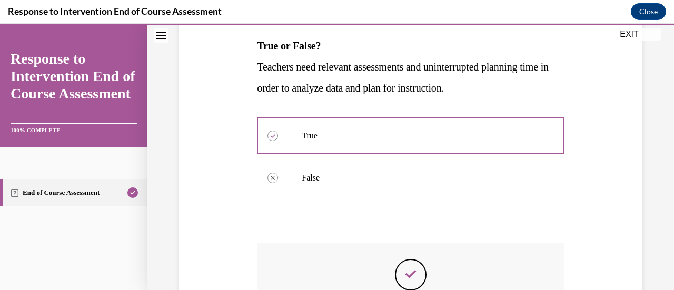
scroll to position [311, 0]
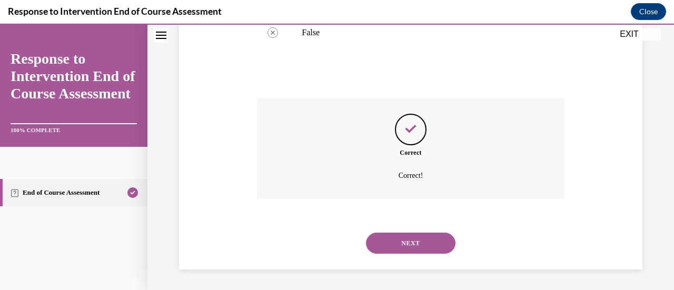
click at [384, 243] on button "NEXT" at bounding box center [411, 243] width 90 height 21
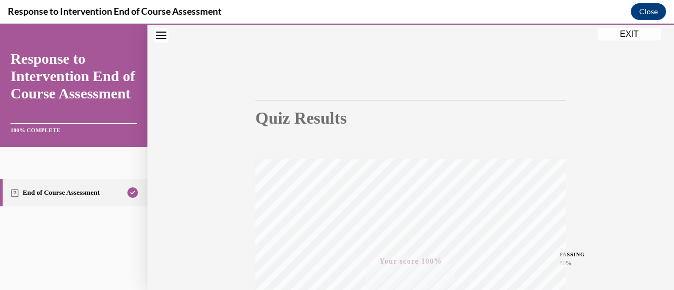
scroll to position [45, 0]
click at [617, 37] on button "EXIT" at bounding box center [629, 34] width 63 height 13
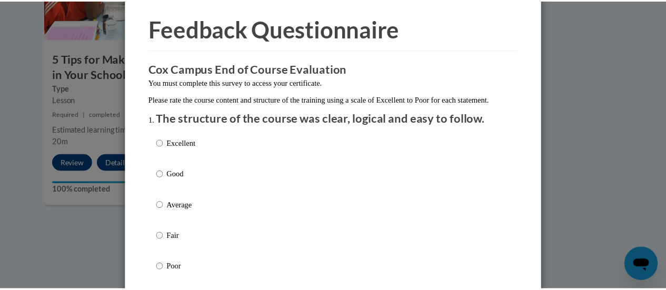
scroll to position [0, 0]
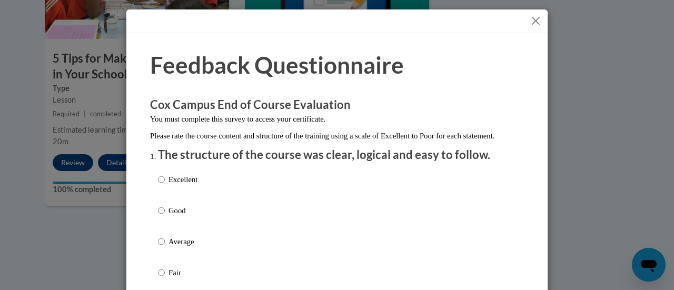
click at [532, 23] on button "Close" at bounding box center [535, 20] width 13 height 13
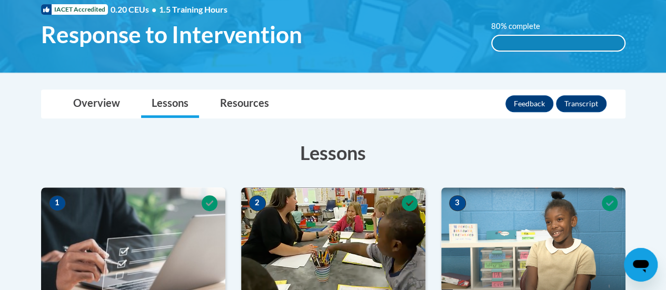
scroll to position [167, 0]
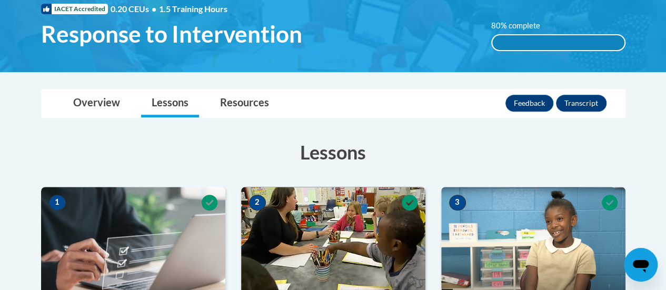
click at [529, 41] on div "80% complete" at bounding box center [558, 42] width 132 height 15
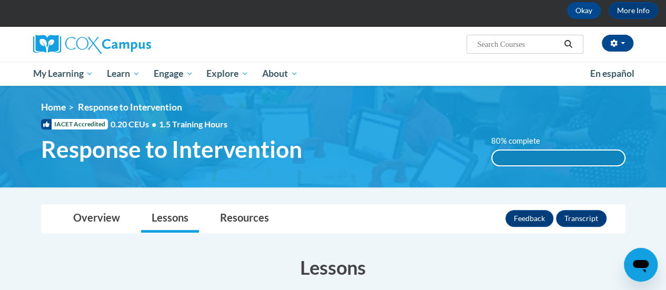
scroll to position [0, 0]
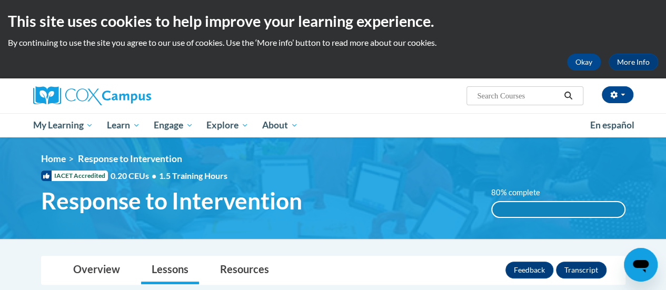
click at [507, 94] on input "Search..." at bounding box center [518, 96] width 84 height 13
click at [505, 97] on input "Search..." at bounding box center [518, 96] width 84 height 13
paste input "Teaching Writing to K3"
type input "Teaching Writing to K3"
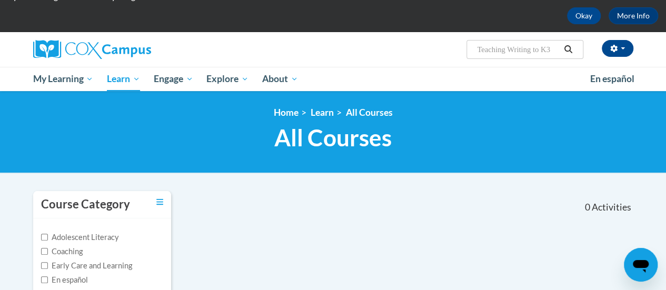
scroll to position [34, 0]
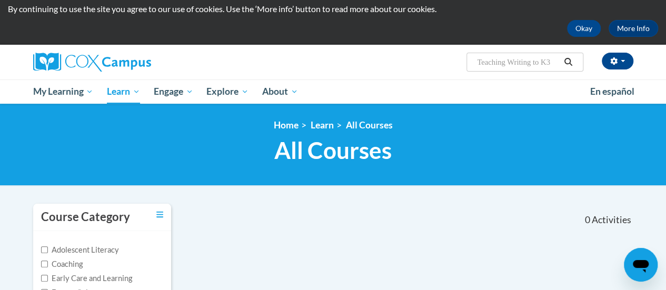
click at [555, 61] on input "Teaching Writing to K3" at bounding box center [518, 62] width 84 height 13
type input "Teaching Writing"
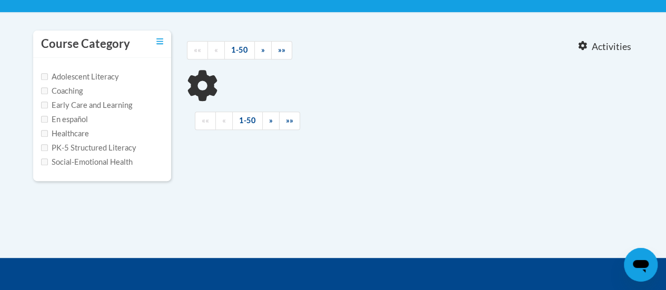
scroll to position [208, 0]
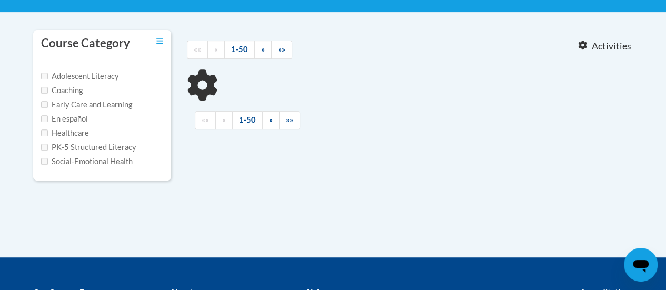
type input "Teaching Writing"
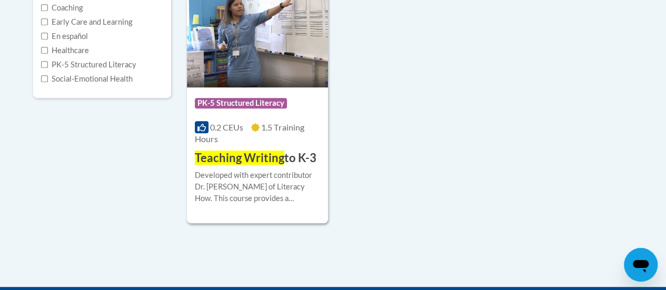
scroll to position [291, 0]
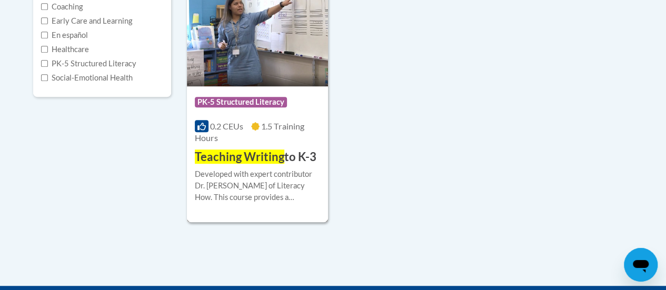
click at [314, 175] on div "Developed with expert contributor Dr. [PERSON_NAME] of Literacy How. This cours…" at bounding box center [257, 186] width 125 height 35
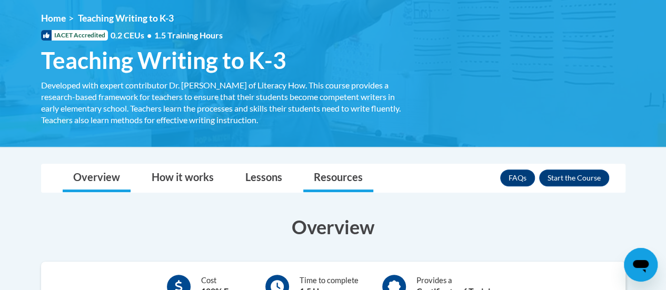
scroll to position [145, 0]
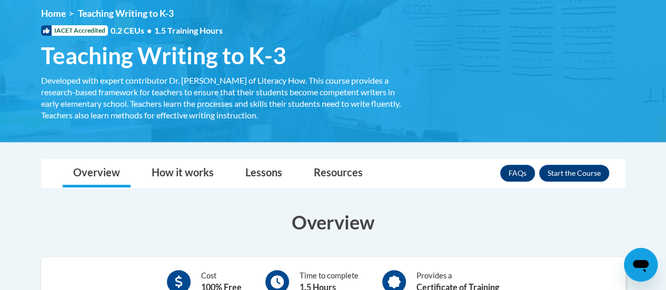
click at [565, 184] on div "FAQs Enroll" at bounding box center [554, 173] width 109 height 27
click at [565, 179] on button "Enroll" at bounding box center [574, 173] width 70 height 17
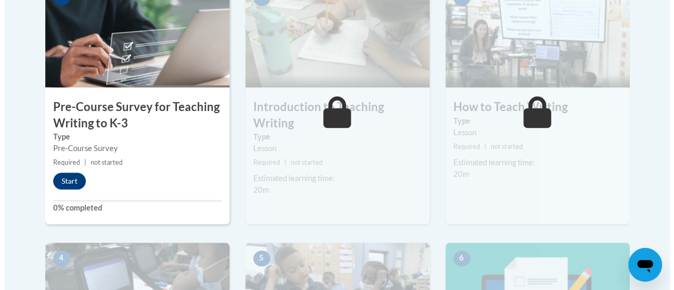
scroll to position [372, 0]
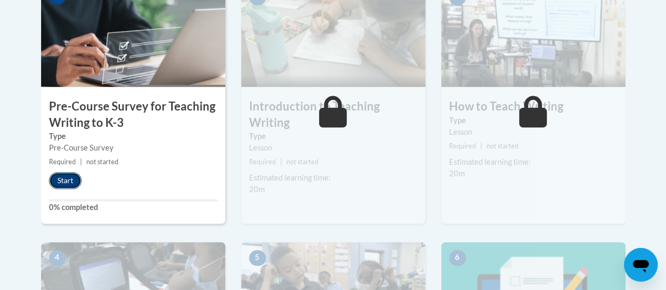
click at [73, 181] on button "Start" at bounding box center [65, 180] width 33 height 17
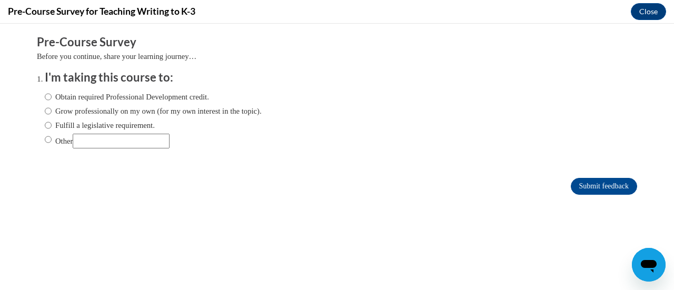
scroll to position [0, 0]
click at [76, 95] on label "Obtain required Professional Development credit." at bounding box center [127, 97] width 164 height 12
click at [52, 95] on input "Obtain required Professional Development credit." at bounding box center [48, 97] width 7 height 12
radio input "true"
click at [585, 186] on input "Submit feedback" at bounding box center [604, 186] width 66 height 17
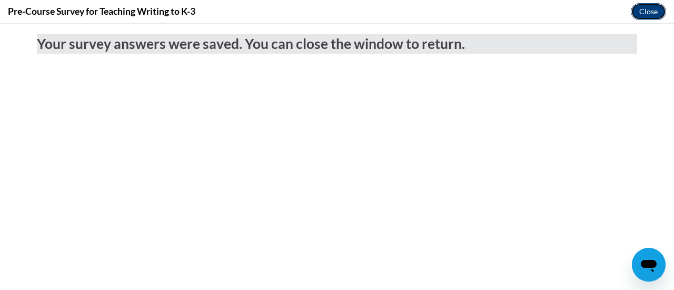
click at [645, 12] on button "Close" at bounding box center [648, 11] width 35 height 17
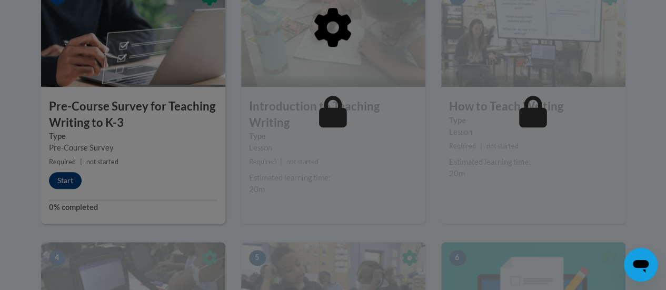
click at [126, 166] on div at bounding box center [333, 82] width 585 height 200
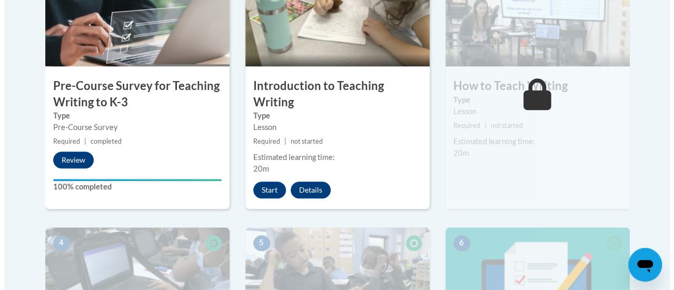
scroll to position [392, 0]
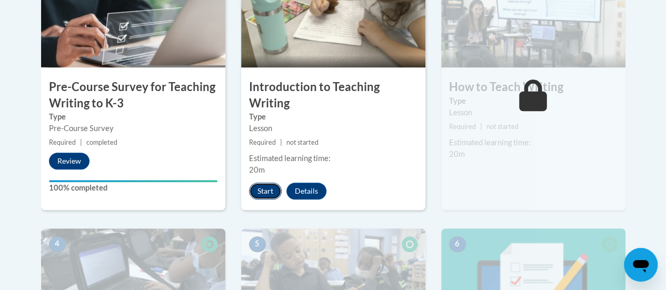
click at [261, 193] on button "Start" at bounding box center [265, 191] width 33 height 17
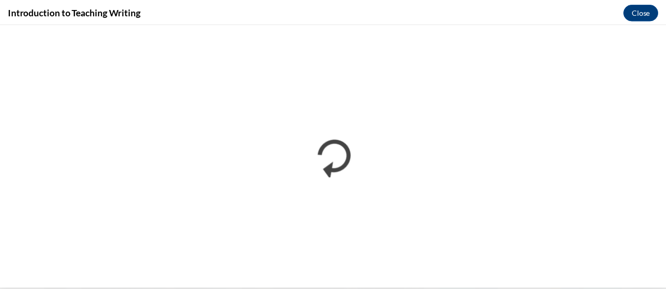
scroll to position [0, 0]
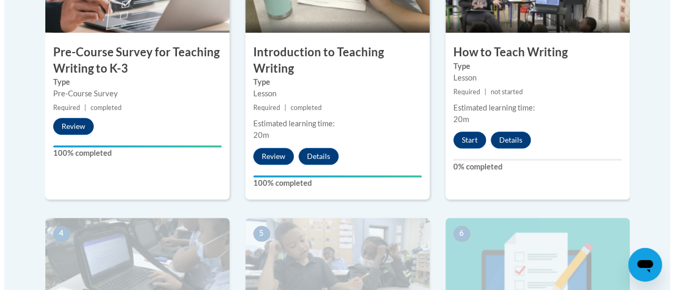
scroll to position [428, 0]
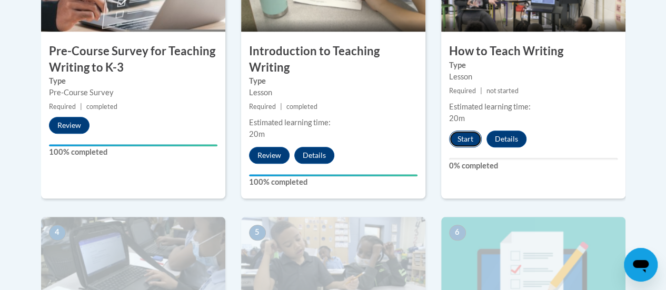
click at [466, 132] on button "Start" at bounding box center [465, 139] width 33 height 17
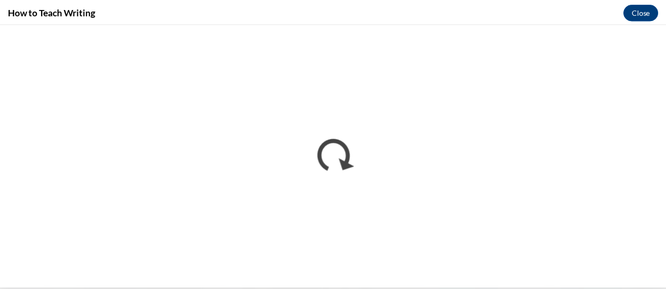
scroll to position [0, 0]
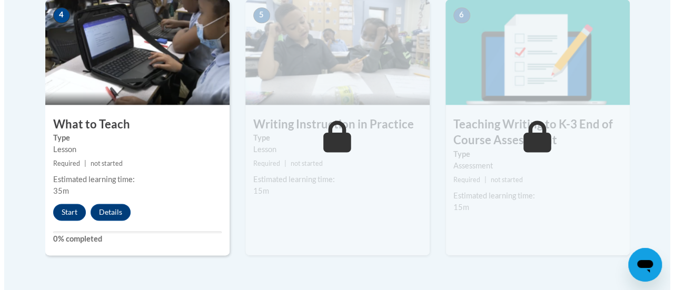
scroll to position [646, 0]
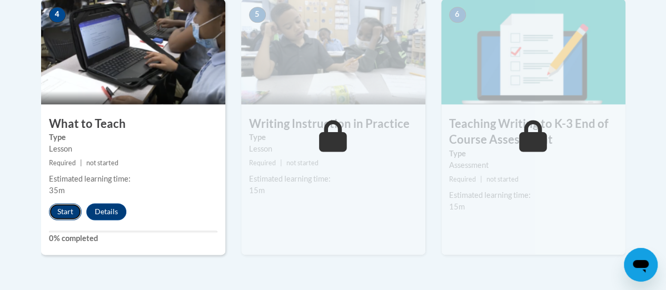
click at [63, 211] on button "Start" at bounding box center [65, 211] width 33 height 17
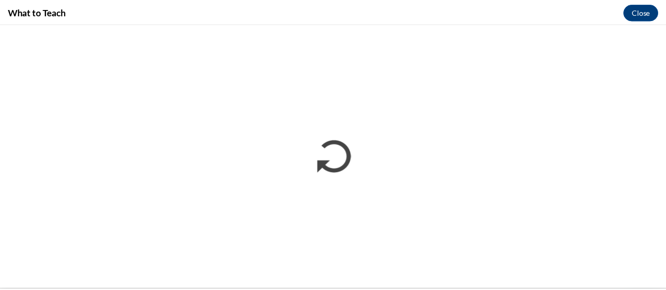
scroll to position [0, 0]
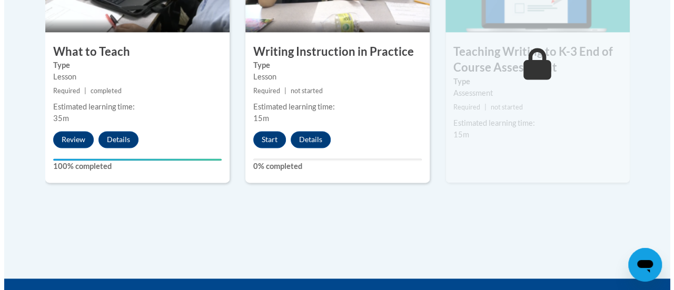
scroll to position [718, 0]
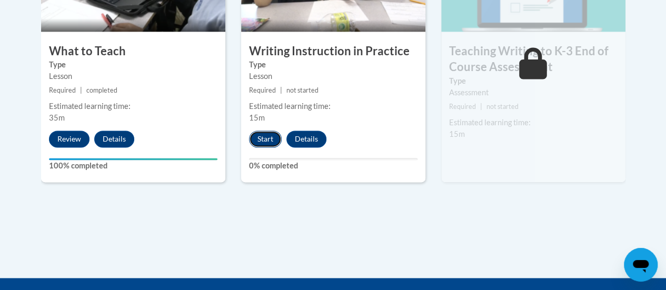
click at [263, 139] on button "Start" at bounding box center [265, 139] width 33 height 17
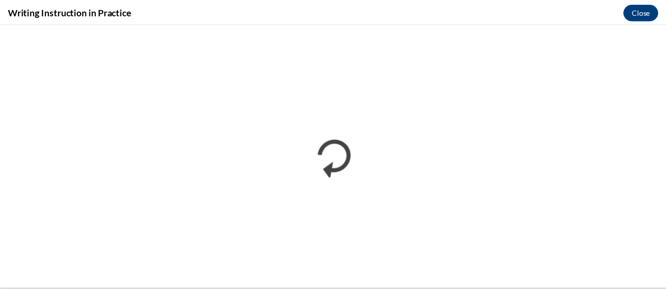
scroll to position [0, 0]
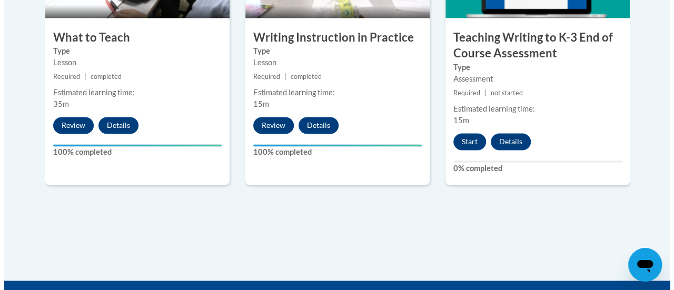
scroll to position [730, 0]
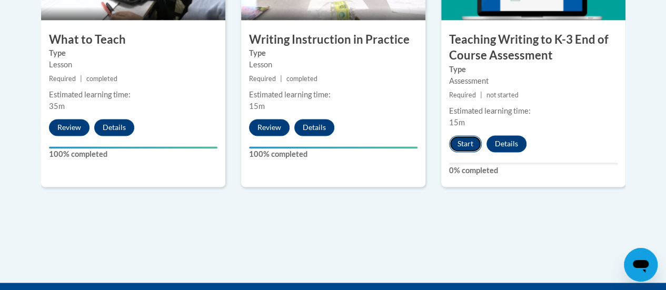
click at [479, 141] on button "Start" at bounding box center [465, 143] width 33 height 17
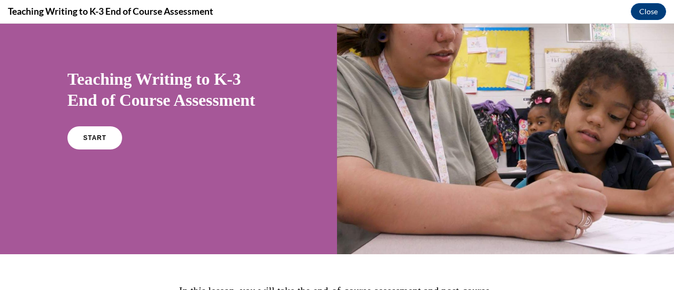
scroll to position [61, 0]
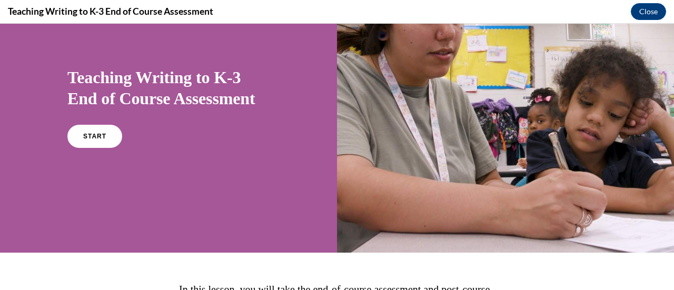
click at [122, 143] on div "START" at bounding box center [168, 141] width 202 height 32
click at [106, 139] on link "START" at bounding box center [94, 136] width 57 height 24
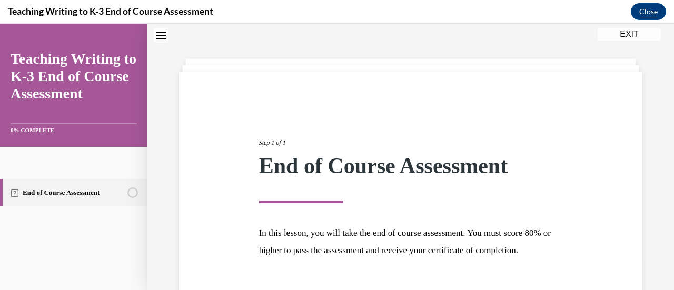
scroll to position [123, 0]
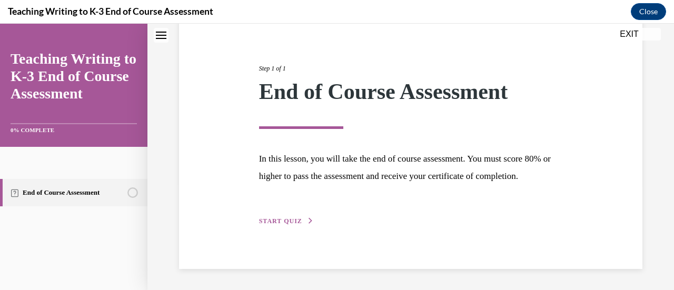
click at [279, 227] on div "Step 1 of 1 End of Course Assessment In this lesson, you will take the end of c…" at bounding box center [411, 133] width 320 height 187
click at [279, 221] on span "START QUIZ" at bounding box center [280, 221] width 43 height 7
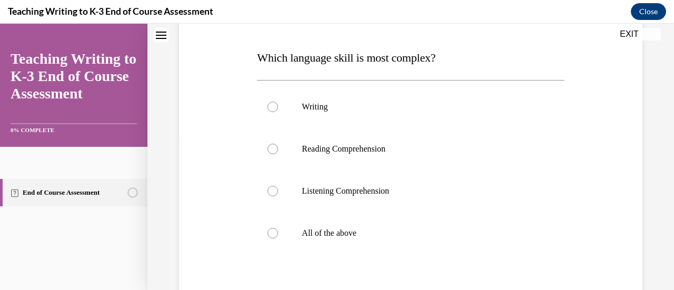
scroll to position [153, 0]
click at [278, 235] on label "All of the above" at bounding box center [410, 234] width 307 height 42
click at [278, 235] on input "All of the above" at bounding box center [273, 234] width 11 height 11
radio input "true"
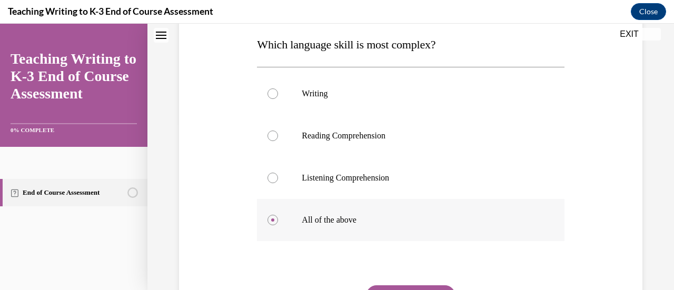
scroll to position [165, 0]
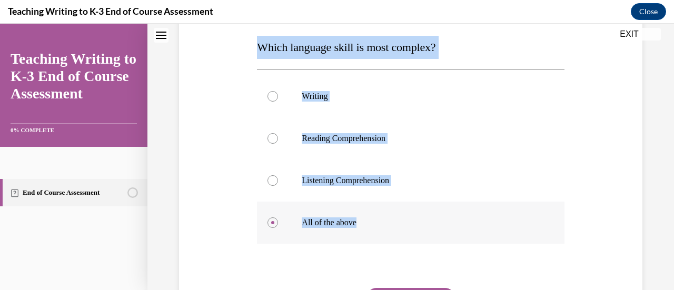
drag, startPoint x: 254, startPoint y: 48, endPoint x: 431, endPoint y: 218, distance: 245.1
click at [431, 218] on div "Question 01/10 Which language skill is most complex? Writing Reading Comprehens…" at bounding box center [410, 170] width 312 height 409
copy div "Which language skill is most complex? Writing Reading Comprehension Listening C…"
click at [329, 226] on p "All of the above" at bounding box center [420, 223] width 236 height 11
click at [278, 226] on input "All of the above" at bounding box center [273, 223] width 11 height 11
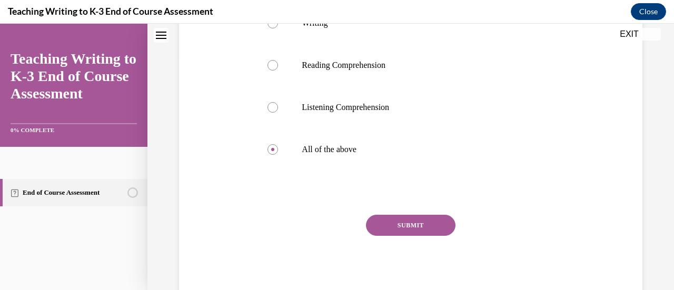
click at [374, 230] on button "SUBMIT" at bounding box center [411, 225] width 90 height 21
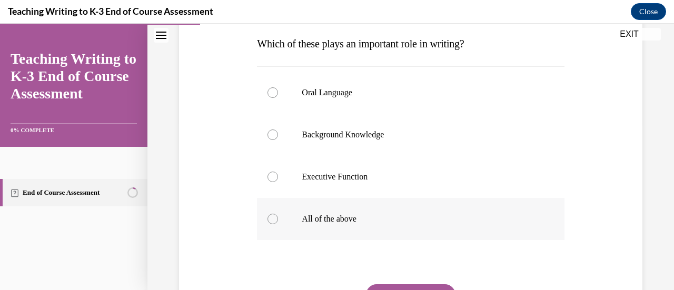
click at [363, 224] on label "All of the above" at bounding box center [410, 219] width 307 height 42
click at [278, 224] on input "All of the above" at bounding box center [273, 219] width 11 height 11
radio input "true"
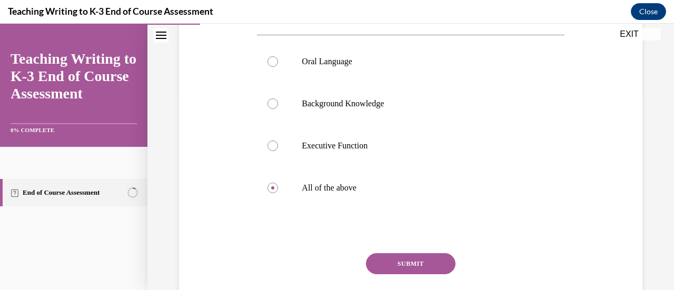
click at [387, 258] on button "SUBMIT" at bounding box center [411, 263] width 90 height 21
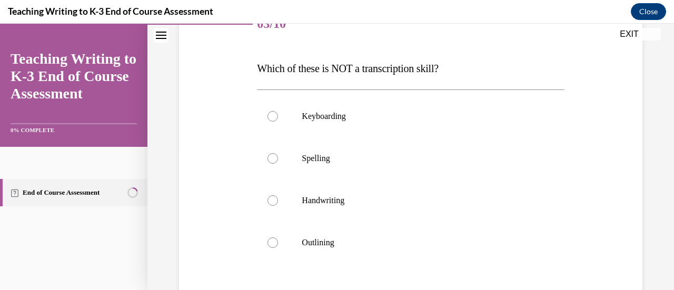
scroll to position [153, 0]
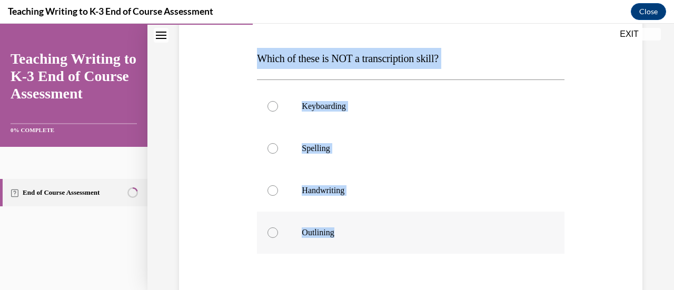
drag, startPoint x: 255, startPoint y: 63, endPoint x: 400, endPoint y: 222, distance: 215.5
click at [400, 222] on div "Question 03/10 Which of these is NOT a transcription skill? Keyboarding Spellin…" at bounding box center [410, 181] width 312 height 407
copy div "Which of these is NOT a transcription skill? Keyboarding Spelling Handwriting O…"
click at [305, 238] on p "Outlining" at bounding box center [420, 233] width 236 height 11
click at [278, 238] on input "Outlining" at bounding box center [273, 233] width 11 height 11
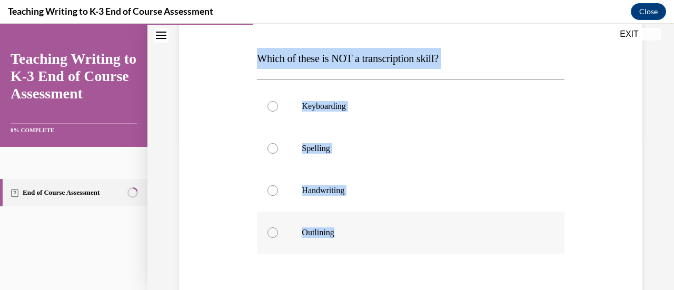
radio input "true"
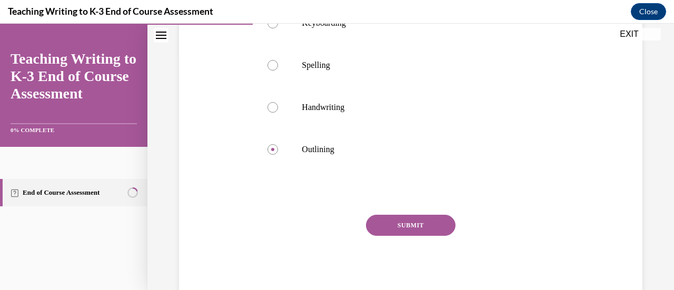
click at [372, 229] on button "SUBMIT" at bounding box center [411, 225] width 90 height 21
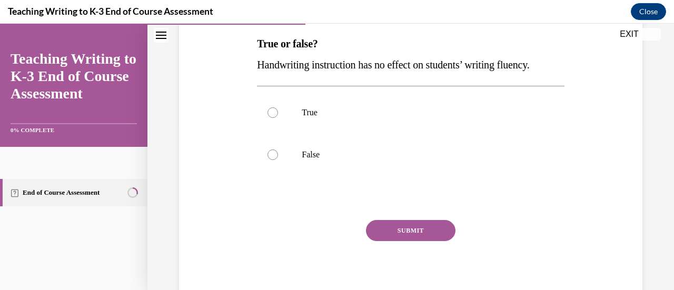
scroll to position [173, 0]
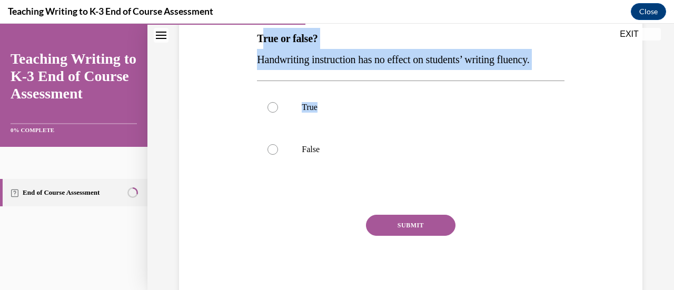
drag, startPoint x: 262, startPoint y: 40, endPoint x: 571, endPoint y: 72, distance: 311.4
click at [571, 72] on div "Question 04/10 True or false? Handwriting instruction has no effect on students…" at bounding box center [410, 121] width 469 height 359
drag, startPoint x: 262, startPoint y: 34, endPoint x: 555, endPoint y: 65, distance: 294.4
click at [555, 65] on div "True or false? Handwriting instruction has no effect on students’ writing fluen…" at bounding box center [410, 49] width 307 height 42
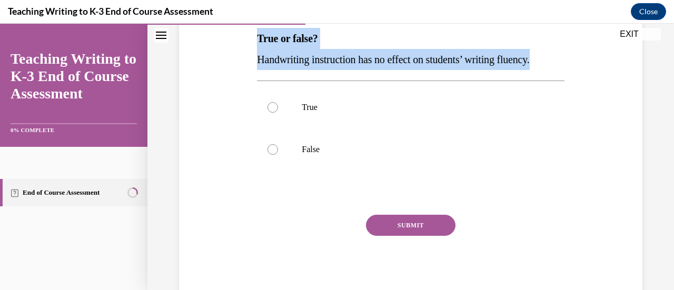
copy div "True or false? Handwriting instruction has no effect on students’ writing fluen…"
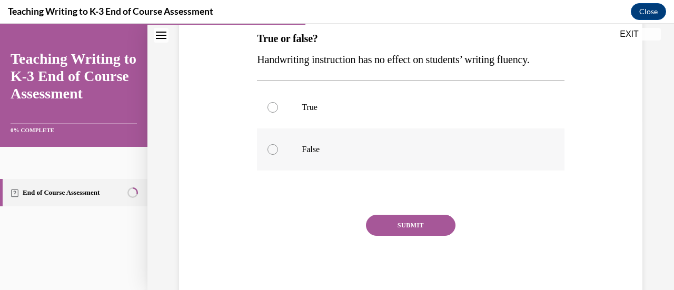
click at [341, 153] on p "False" at bounding box center [420, 149] width 236 height 11
click at [278, 153] on input "False" at bounding box center [273, 149] width 11 height 11
radio input "true"
click at [387, 232] on button "SUBMIT" at bounding box center [411, 225] width 90 height 21
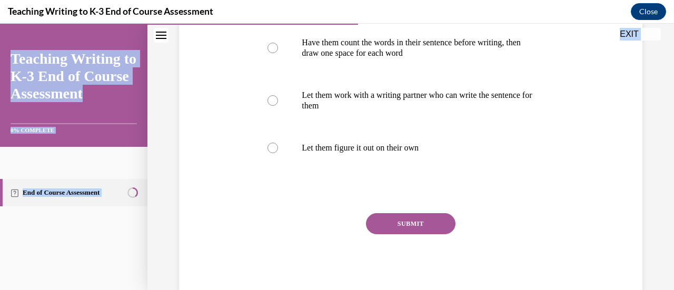
scroll to position [289, 0]
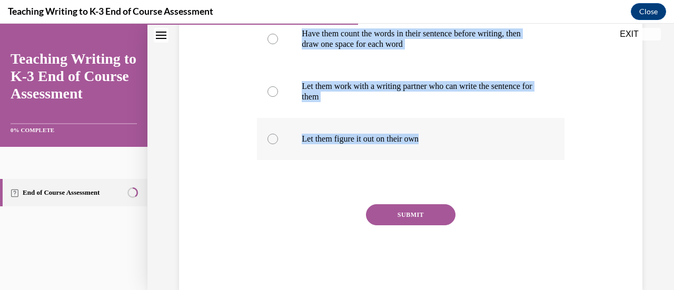
drag, startPoint x: 246, startPoint y: 115, endPoint x: 529, endPoint y: 151, distance: 285.1
click at [529, 151] on div "Question 05/10 What is an effective support you can provide for a student who i…" at bounding box center [410, 58] width 469 height 465
copy div "What is an effective support you can provide for a student who is having troubl…"
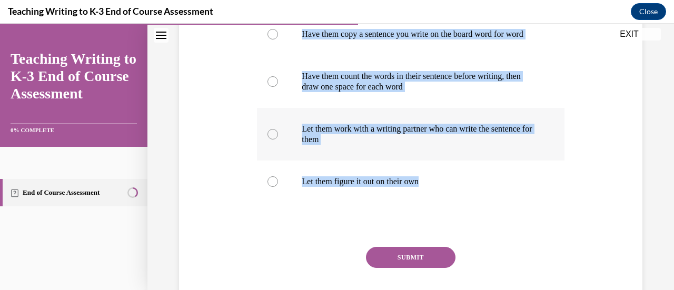
scroll to position [248, 0]
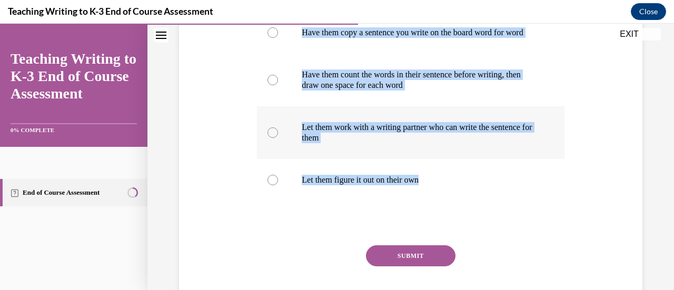
click at [347, 91] on p "Have them count the words in their sentence before writing, then draw one space…" at bounding box center [420, 80] width 236 height 21
click at [278, 85] on input "Have them count the words in their sentence before writing, then draw one space…" at bounding box center [273, 80] width 11 height 11
radio input "true"
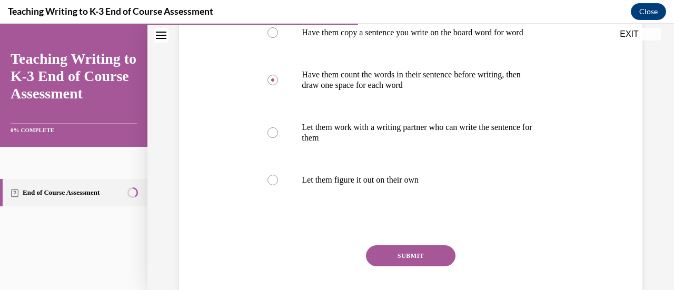
click at [393, 255] on div "Question 05/10 What is an effective support you can provide for a student who i…" at bounding box center [410, 115] width 307 height 433
click at [393, 266] on button "SUBMIT" at bounding box center [411, 255] width 90 height 21
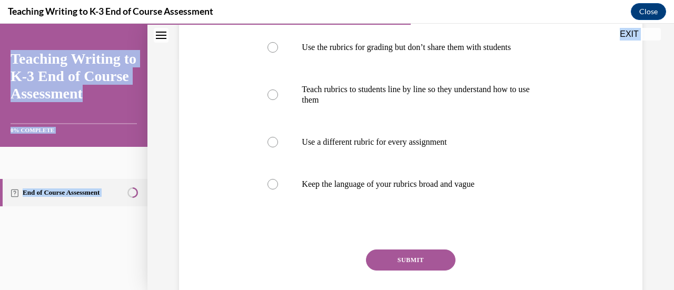
scroll to position [268, 0]
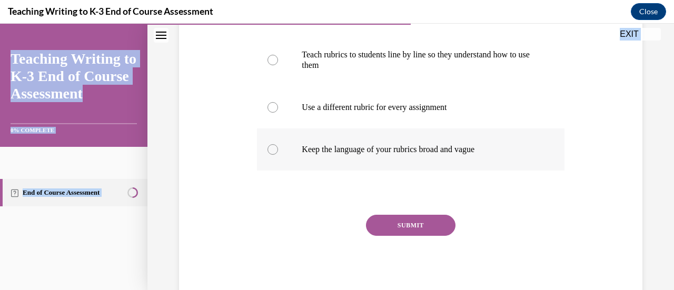
drag, startPoint x: 250, startPoint y: 66, endPoint x: 495, endPoint y: 149, distance: 259.0
click at [495, 149] on div "Question 06/10 What can you do to increase the effectiveness of rubrics for imp…" at bounding box center [410, 74] width 469 height 454
copy div "What can you do to increase the effectiveness of rubrics for improving your stu…"
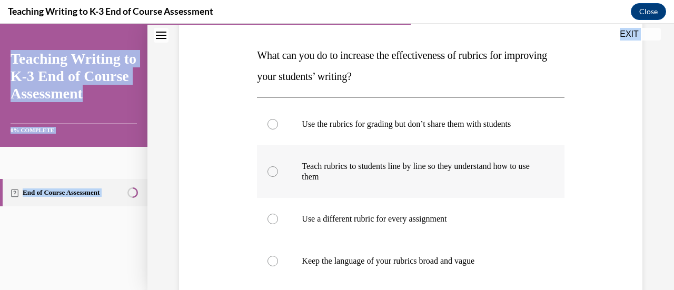
click at [323, 166] on p "Teach rubrics to students line by line so they understand how to use them" at bounding box center [420, 171] width 236 height 21
click at [278, 166] on input "Teach rubrics to students line by line so they understand how to use them" at bounding box center [273, 171] width 11 height 11
radio input "true"
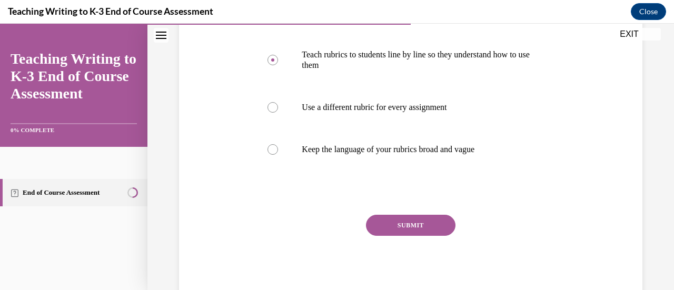
click at [378, 225] on button "SUBMIT" at bounding box center [411, 225] width 90 height 21
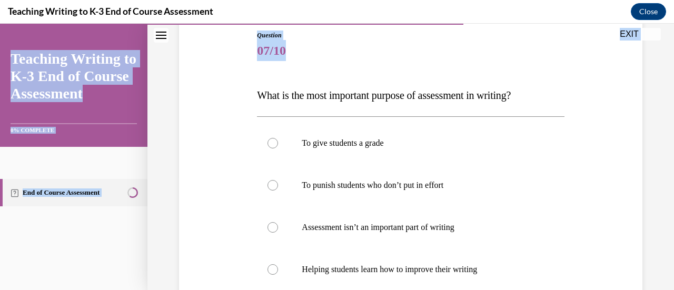
scroll to position [236, 0]
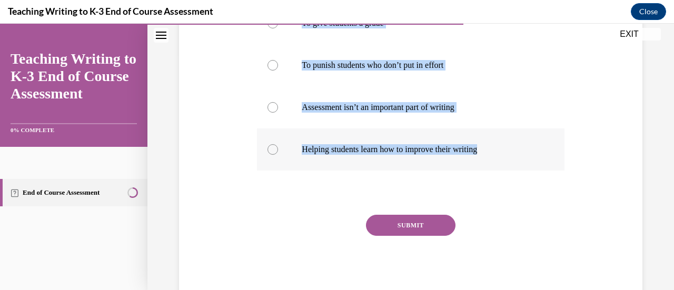
drag, startPoint x: 257, startPoint y: 134, endPoint x: 503, endPoint y: 168, distance: 248.8
click at [503, 168] on div "Question 07/10 What is the most important purpose of assessment in writing? To …" at bounding box center [410, 105] width 307 height 391
copy div "What is the most important purpose of assessment in writing? To give students a…"
click at [329, 150] on p "Helping students learn how to improve their writing" at bounding box center [420, 149] width 236 height 11
click at [278, 150] on input "Helping students learn how to improve their writing" at bounding box center [273, 149] width 11 height 11
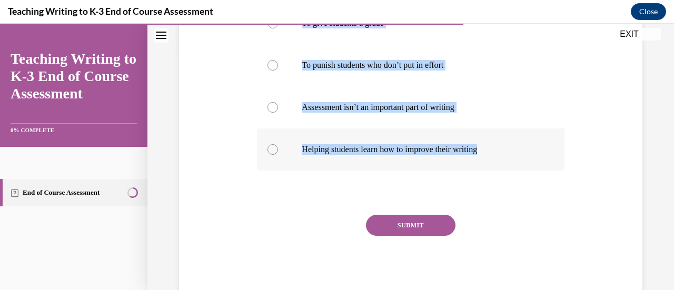
radio input "true"
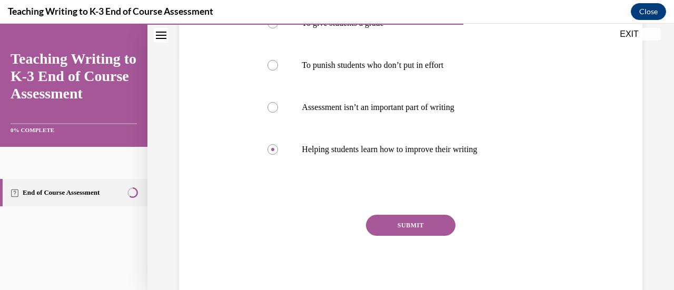
click at [372, 232] on button "SUBMIT" at bounding box center [411, 225] width 90 height 21
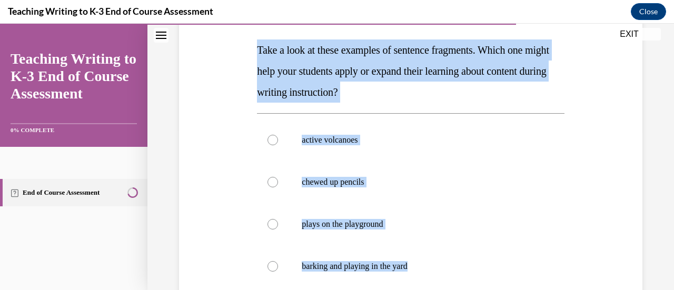
scroll to position [278, 0]
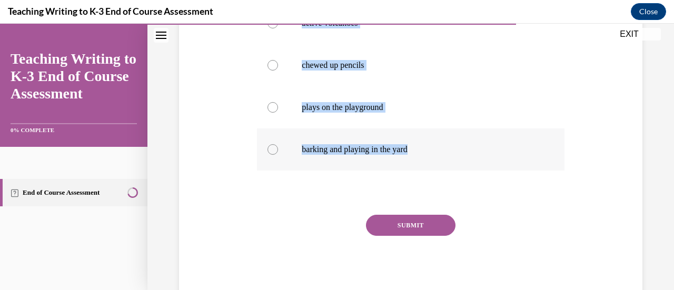
drag, startPoint x: 255, startPoint y: 51, endPoint x: 439, endPoint y: 170, distance: 219.0
click at [439, 170] on div "Question 08/10 Take a look at these examples of sentence fragments. Which one m…" at bounding box center [410, 77] width 312 height 449
copy div "Take a look at these examples of sentence fragments. Which one might help your …"
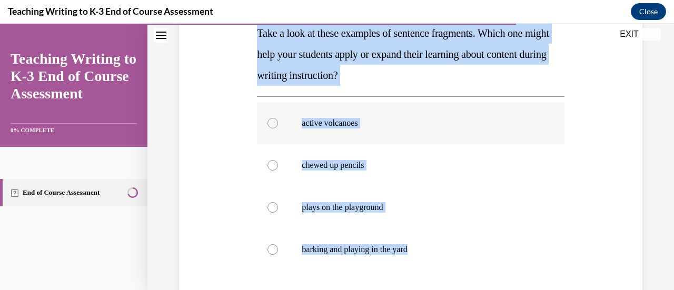
click at [310, 124] on p "active volcanoes" at bounding box center [420, 123] width 236 height 11
click at [278, 124] on input "active volcanoes" at bounding box center [273, 123] width 11 height 11
radio input "true"
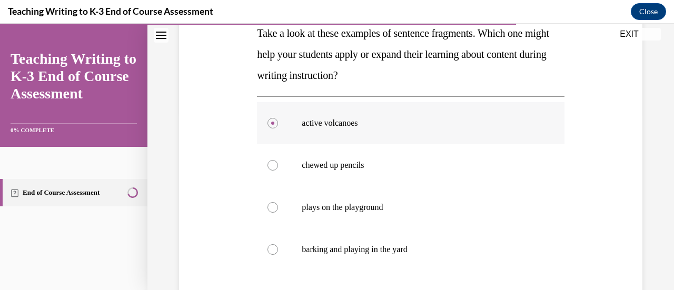
scroll to position [278, 0]
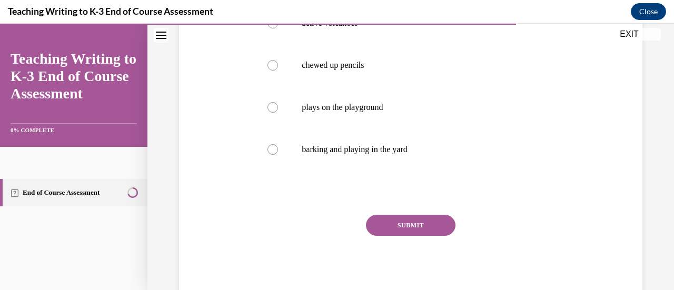
click at [394, 228] on button "SUBMIT" at bounding box center [411, 225] width 90 height 21
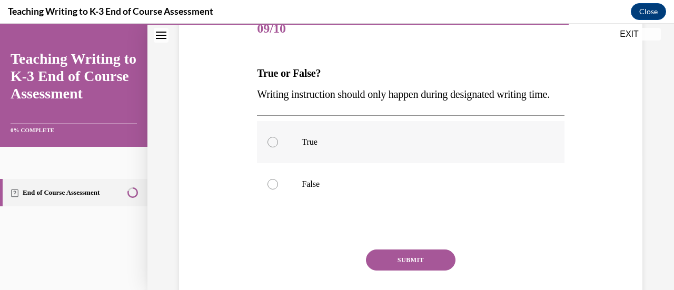
scroll to position [142, 0]
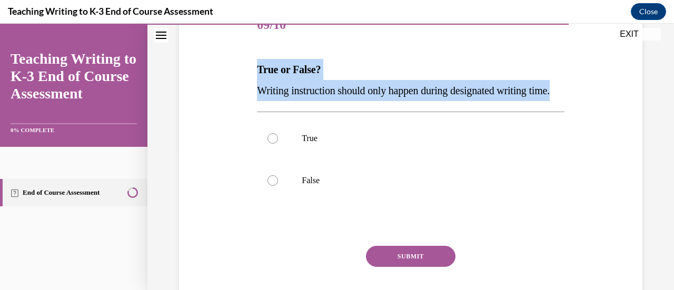
drag, startPoint x: 255, startPoint y: 63, endPoint x: 300, endPoint y: 114, distance: 67.6
click at [300, 101] on div "True or False? Writing instruction should only happen during designated writing…" at bounding box center [410, 80] width 307 height 42
copy div "True or False? Writing instruction should only happen during designated writing…"
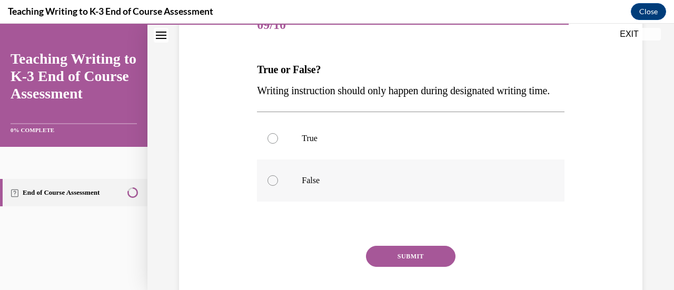
click at [317, 186] on p "False" at bounding box center [420, 180] width 236 height 11
click at [278, 186] on input "False" at bounding box center [273, 180] width 11 height 11
radio input "true"
click at [384, 267] on button "SUBMIT" at bounding box center [411, 256] width 90 height 21
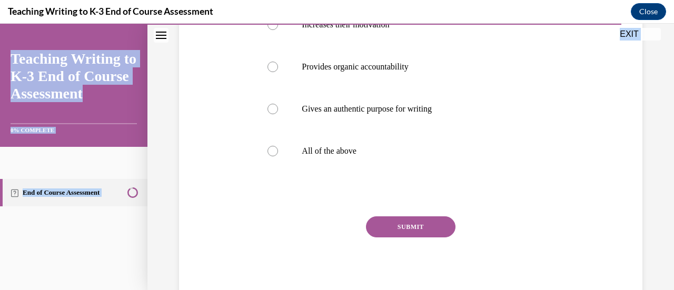
scroll to position [257, 0]
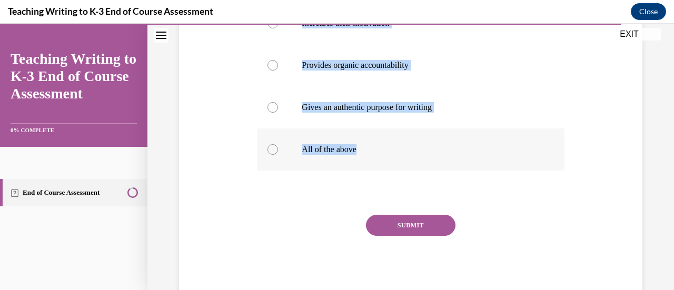
drag, startPoint x: 252, startPoint y: 174, endPoint x: 446, endPoint y: 141, distance: 196.5
click at [446, 141] on div "Question 10/10 Why does belonging to a writing community have the potential to …" at bounding box center [410, 79] width 469 height 443
copy div "Why does belonging to a writing community have the potential to improve student…"
click at [317, 154] on p "All of the above" at bounding box center [420, 149] width 236 height 11
click at [278, 154] on input "All of the above" at bounding box center [273, 149] width 11 height 11
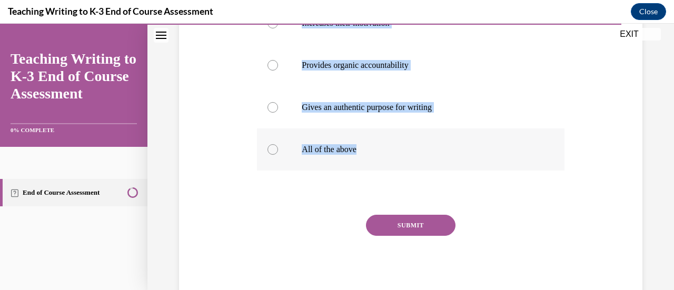
radio input "true"
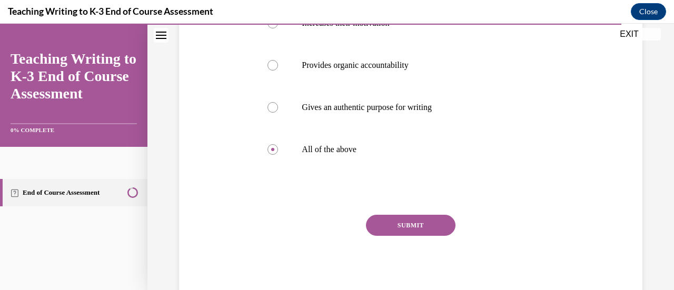
click at [388, 238] on div "SUBMIT NEXT" at bounding box center [410, 258] width 307 height 86
click at [389, 221] on button "SUBMIT" at bounding box center [411, 225] width 90 height 21
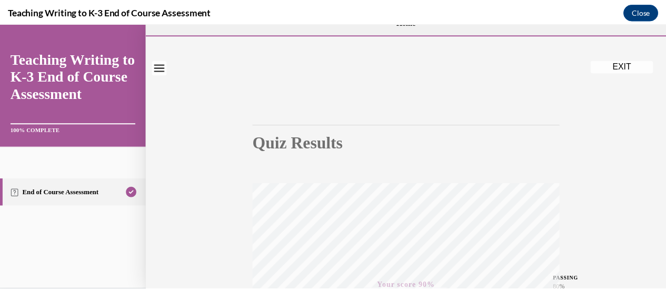
scroll to position [0, 0]
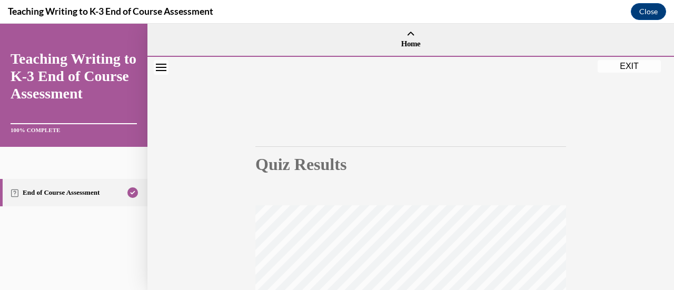
click at [631, 66] on button "EXIT" at bounding box center [629, 66] width 63 height 13
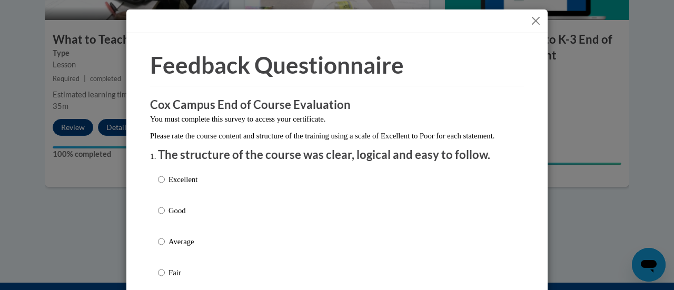
click at [532, 24] on button "Close" at bounding box center [535, 20] width 13 height 13
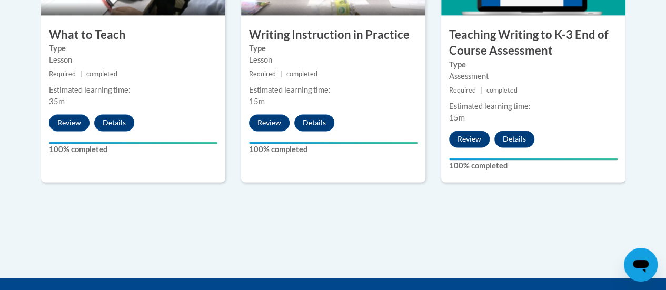
scroll to position [735, 0]
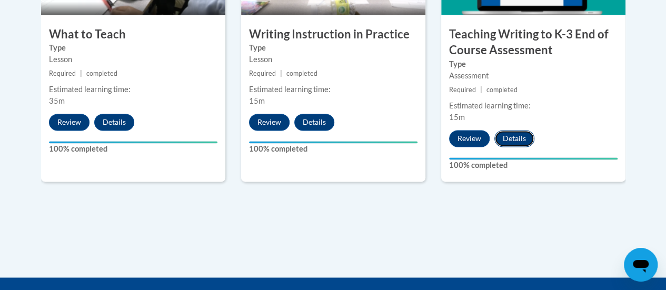
click at [505, 131] on button "Details" at bounding box center [515, 138] width 40 height 17
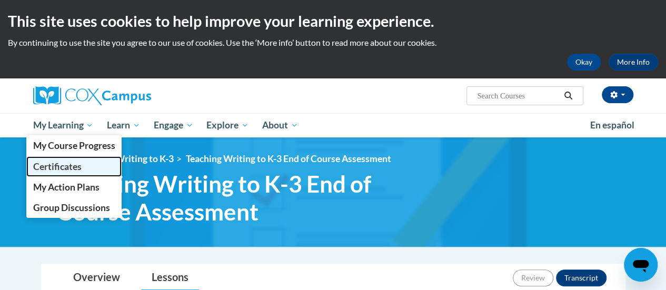
click at [79, 166] on span "Certificates" at bounding box center [57, 166] width 48 height 11
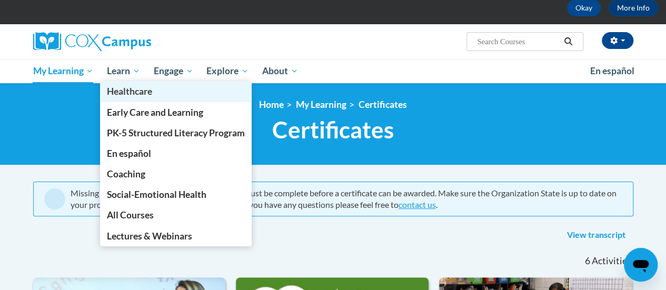
scroll to position [55, 0]
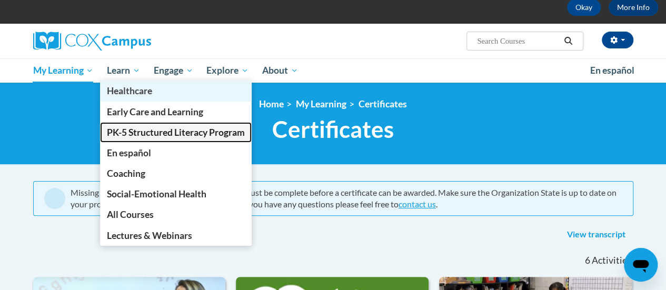
click at [150, 140] on link "PK-5 Structured Literacy Program" at bounding box center [176, 132] width 152 height 21
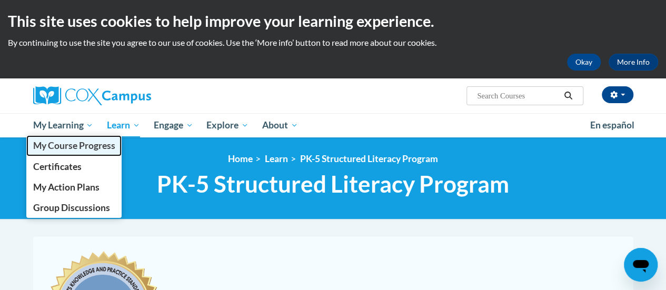
click at [87, 148] on span "My Course Progress" at bounding box center [74, 145] width 82 height 11
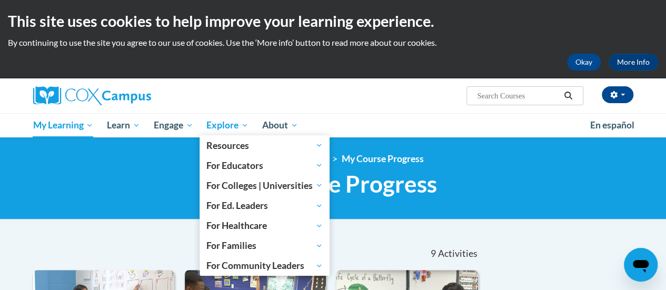
click at [225, 120] on span "Explore" at bounding box center [227, 125] width 42 height 13
